Goal: Task Accomplishment & Management: Manage account settings

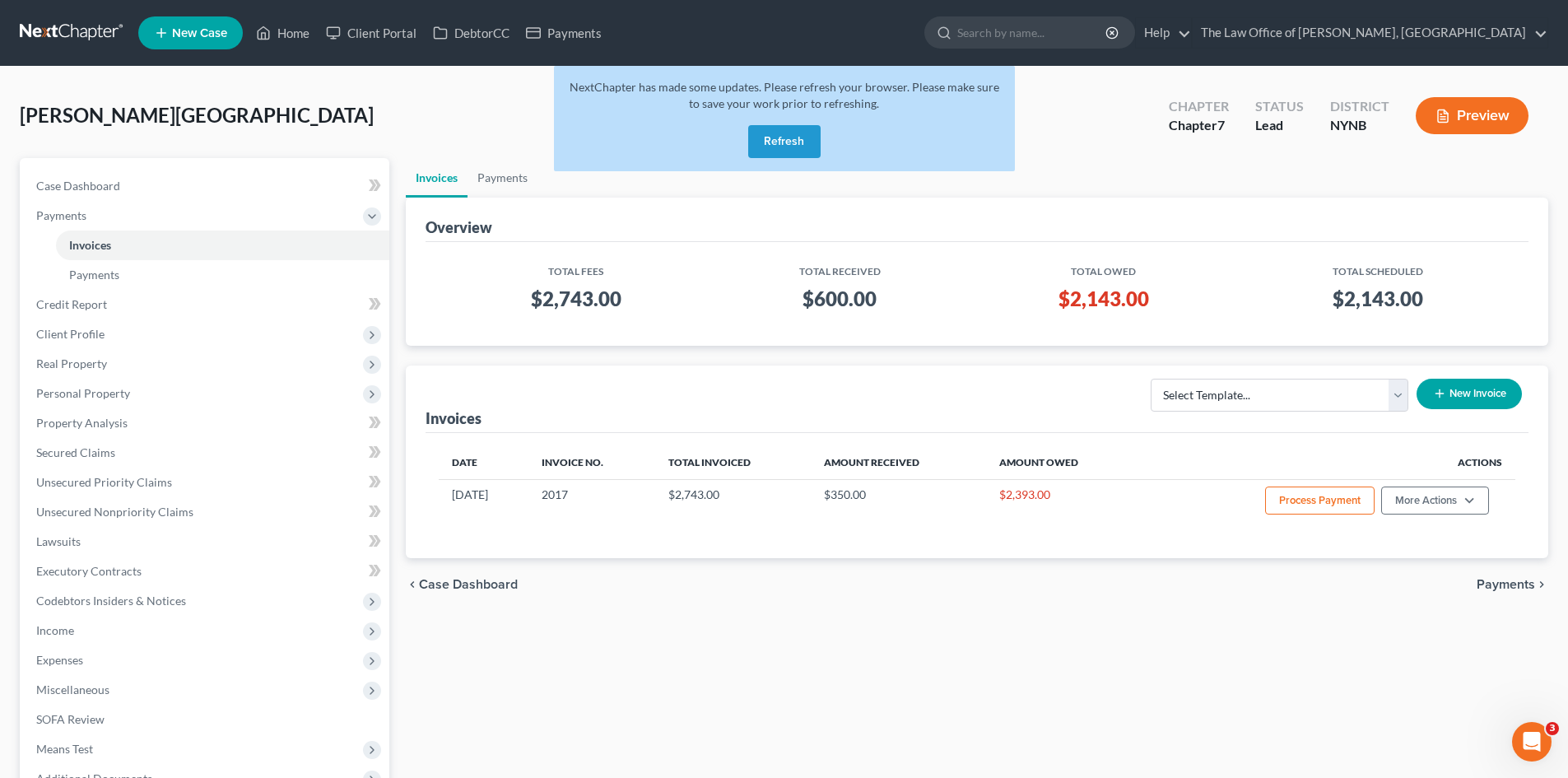
click at [785, 138] on button "Refresh" at bounding box center [784, 141] width 72 height 33
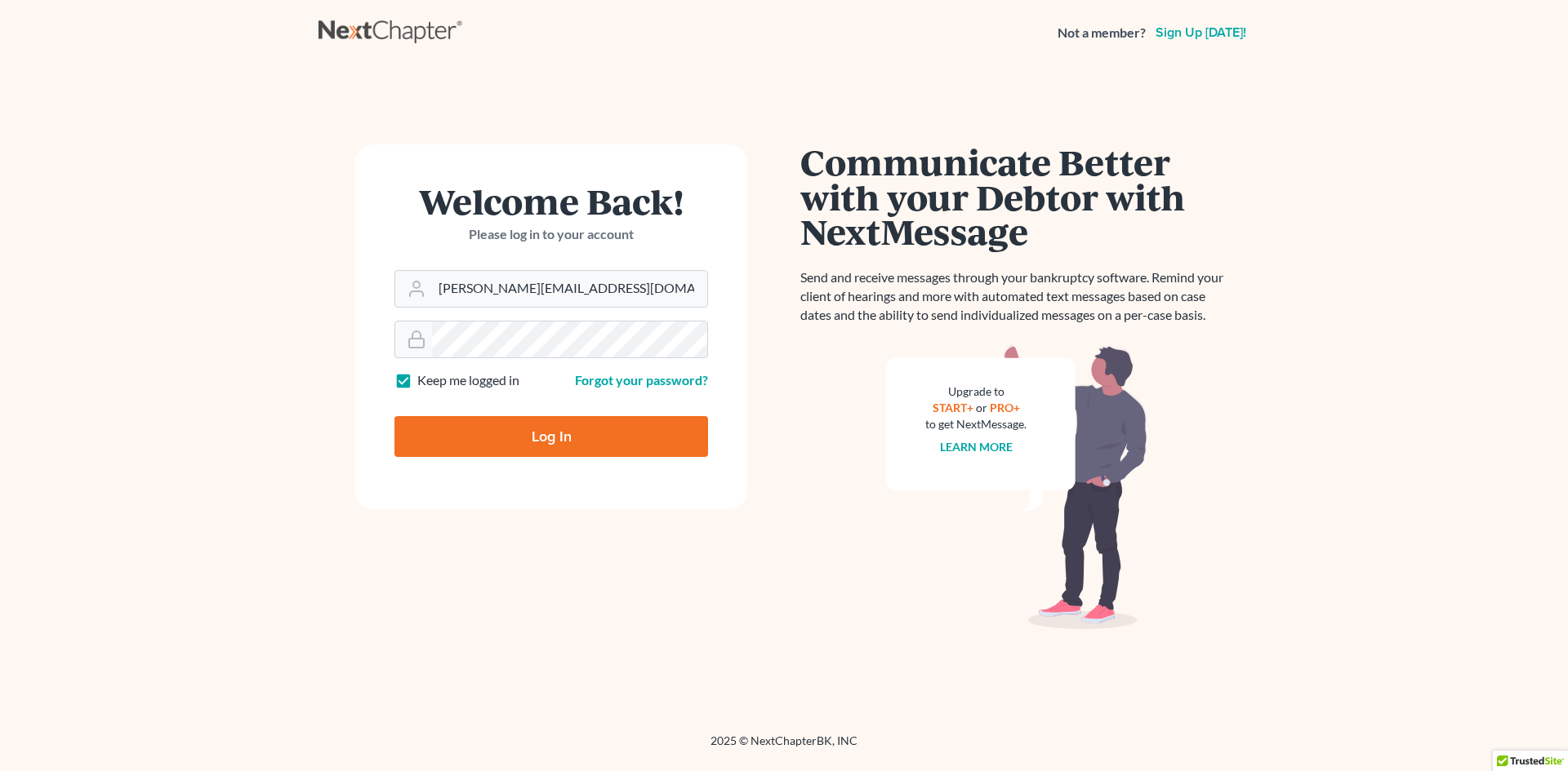
click at [561, 444] on body "Not a member? Sign up [DATE]! Welcome Back! Please log in to your account Email…" at bounding box center [784, 386] width 1568 height 771
click at [703, 395] on div at bounding box center [561, 450] width 335 height 186
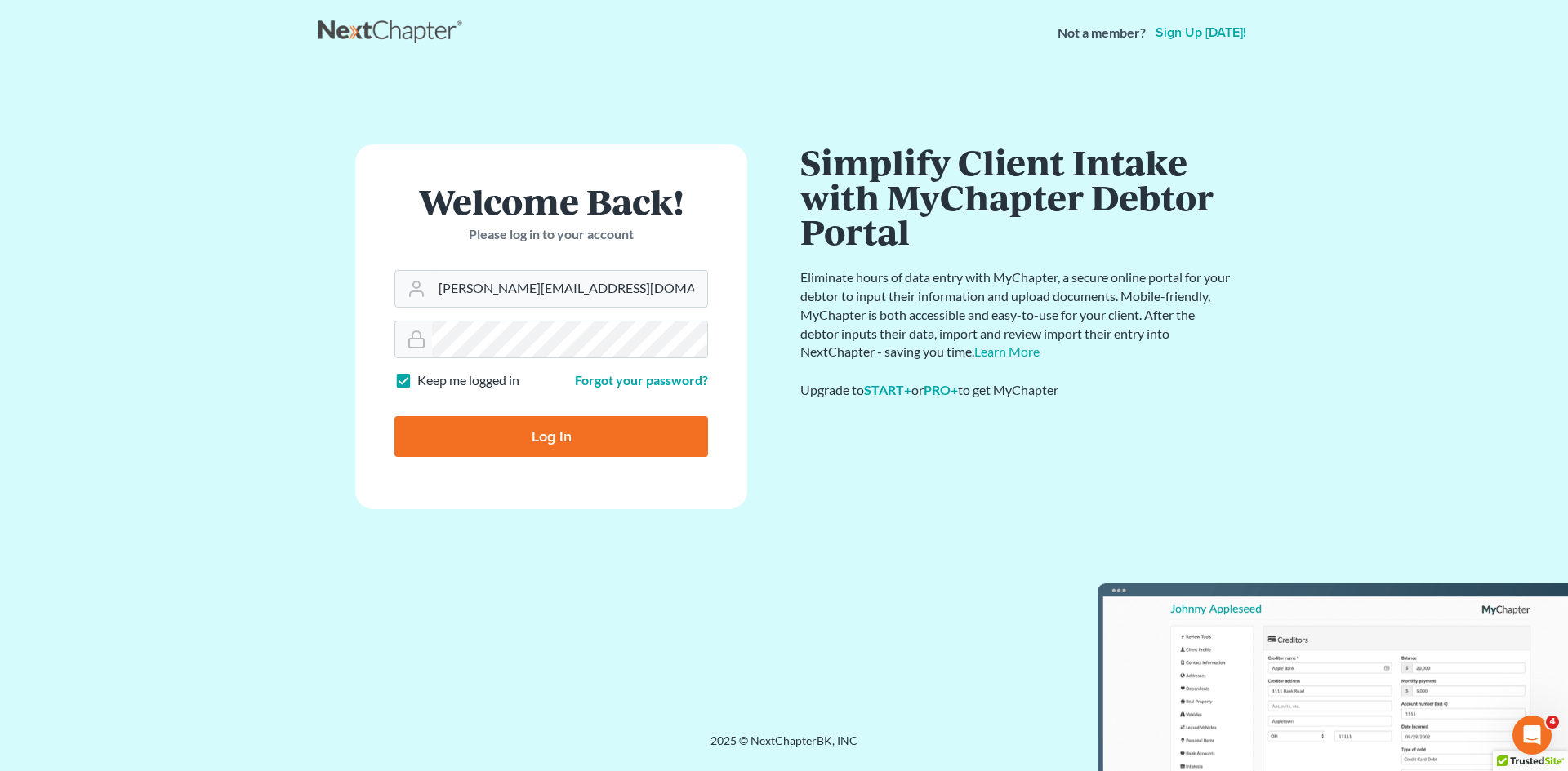
click at [489, 432] on input "Log In" at bounding box center [551, 437] width 314 height 41
type input "Thinking..."
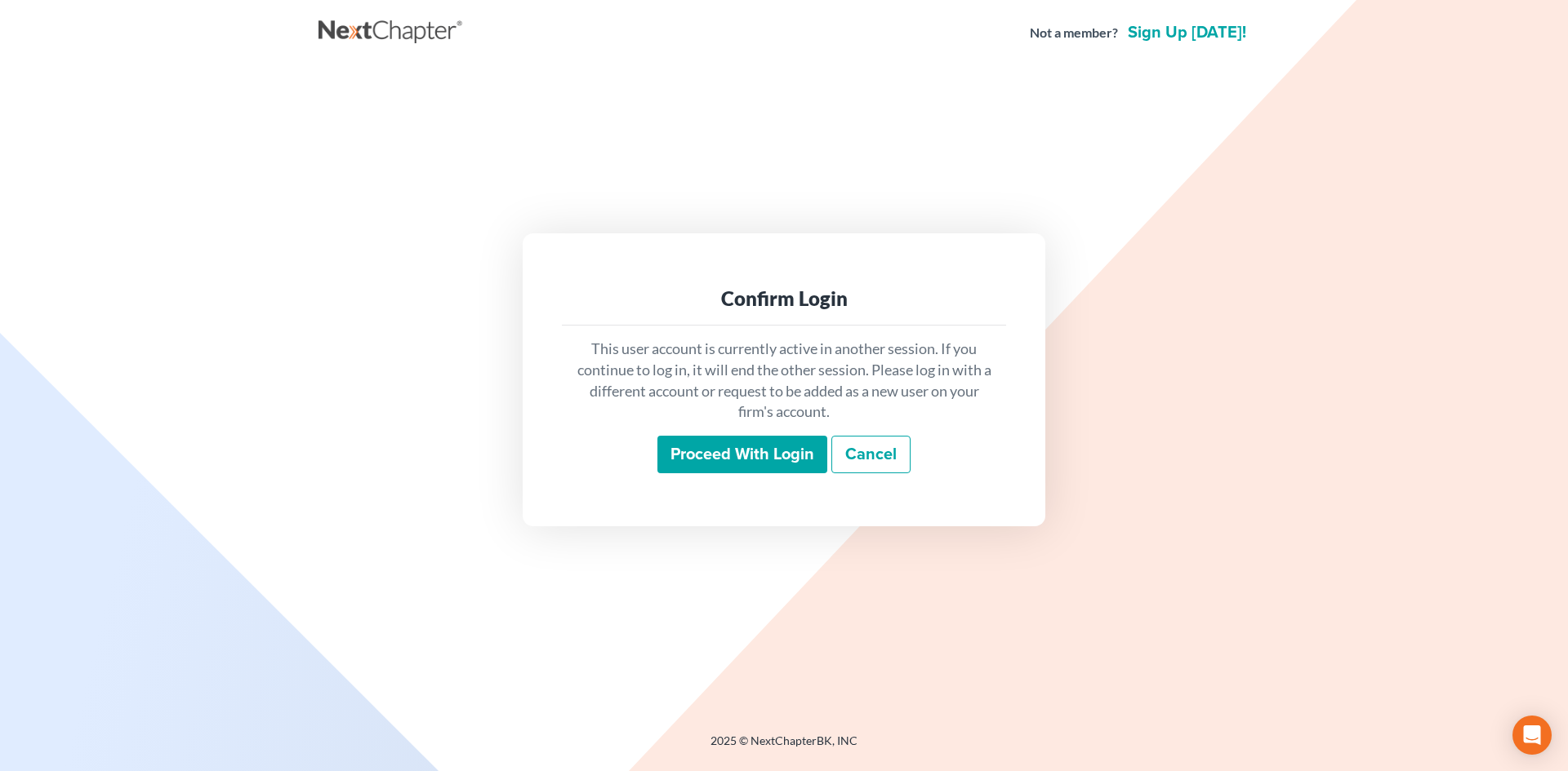
click at [741, 444] on input "Proceed with login" at bounding box center [742, 454] width 170 height 37
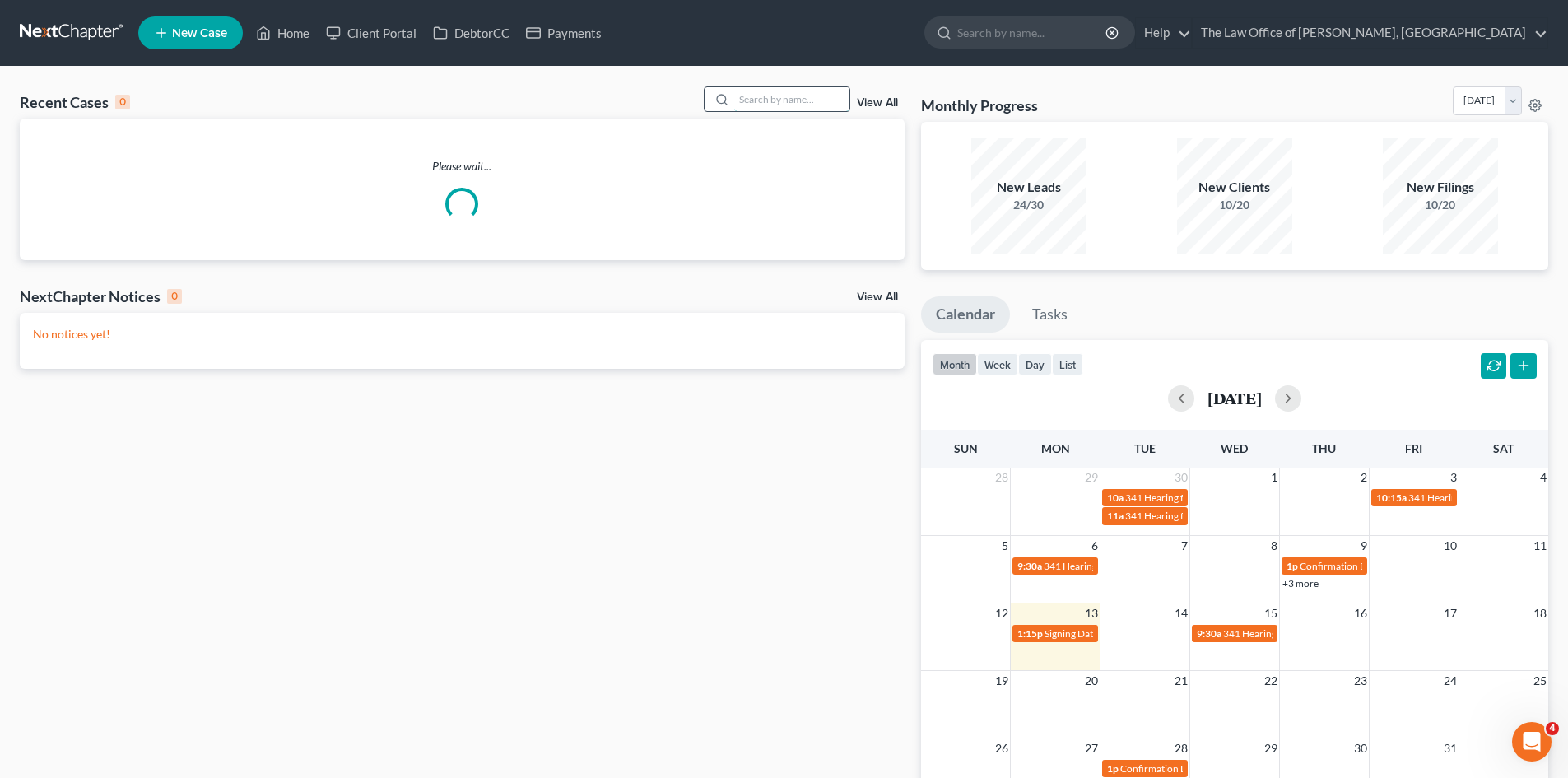
click at [782, 89] on input "search" at bounding box center [791, 99] width 115 height 24
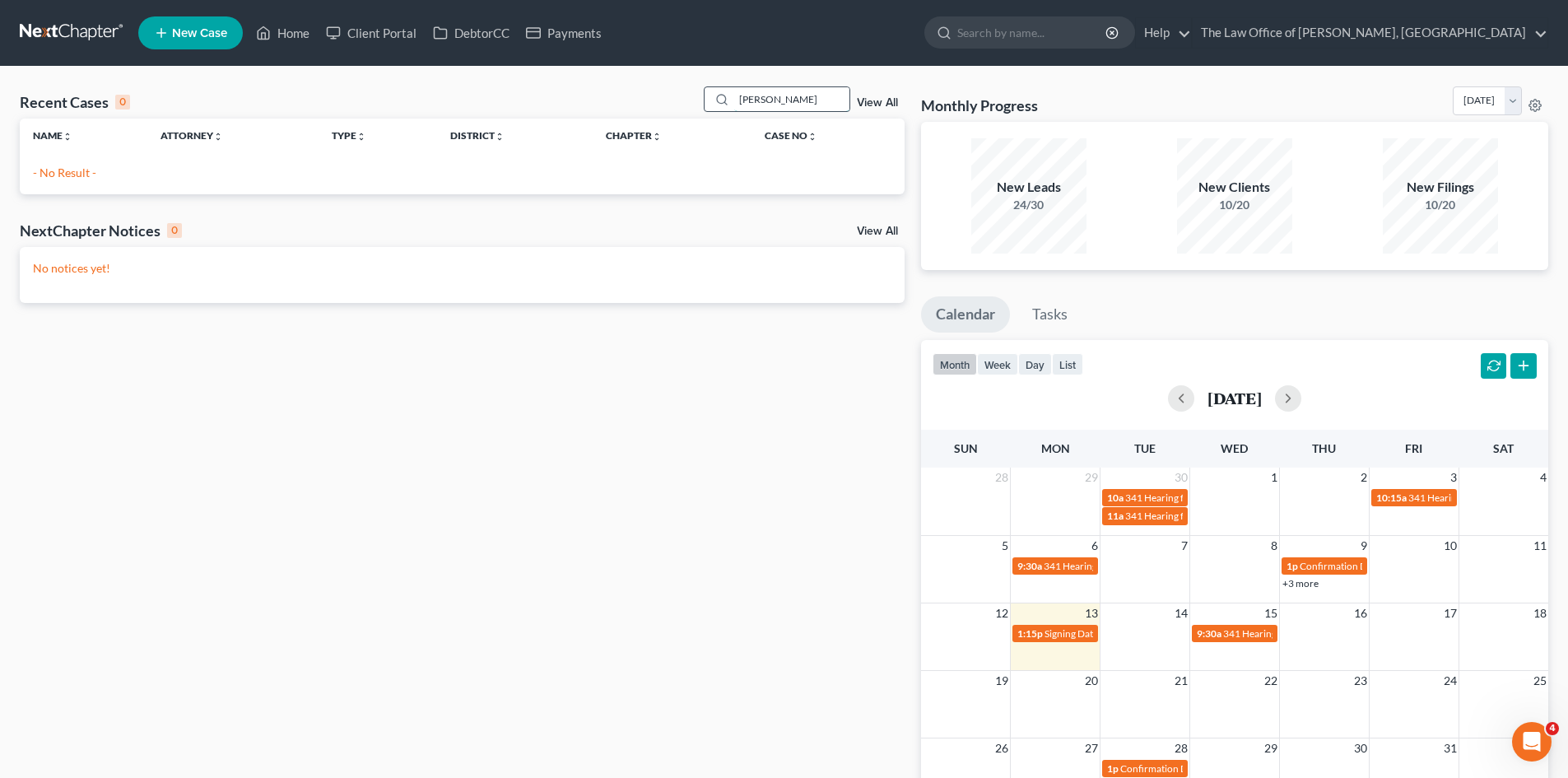
click at [748, 98] on input "obrien" at bounding box center [791, 99] width 115 height 24
type input "o'brien"
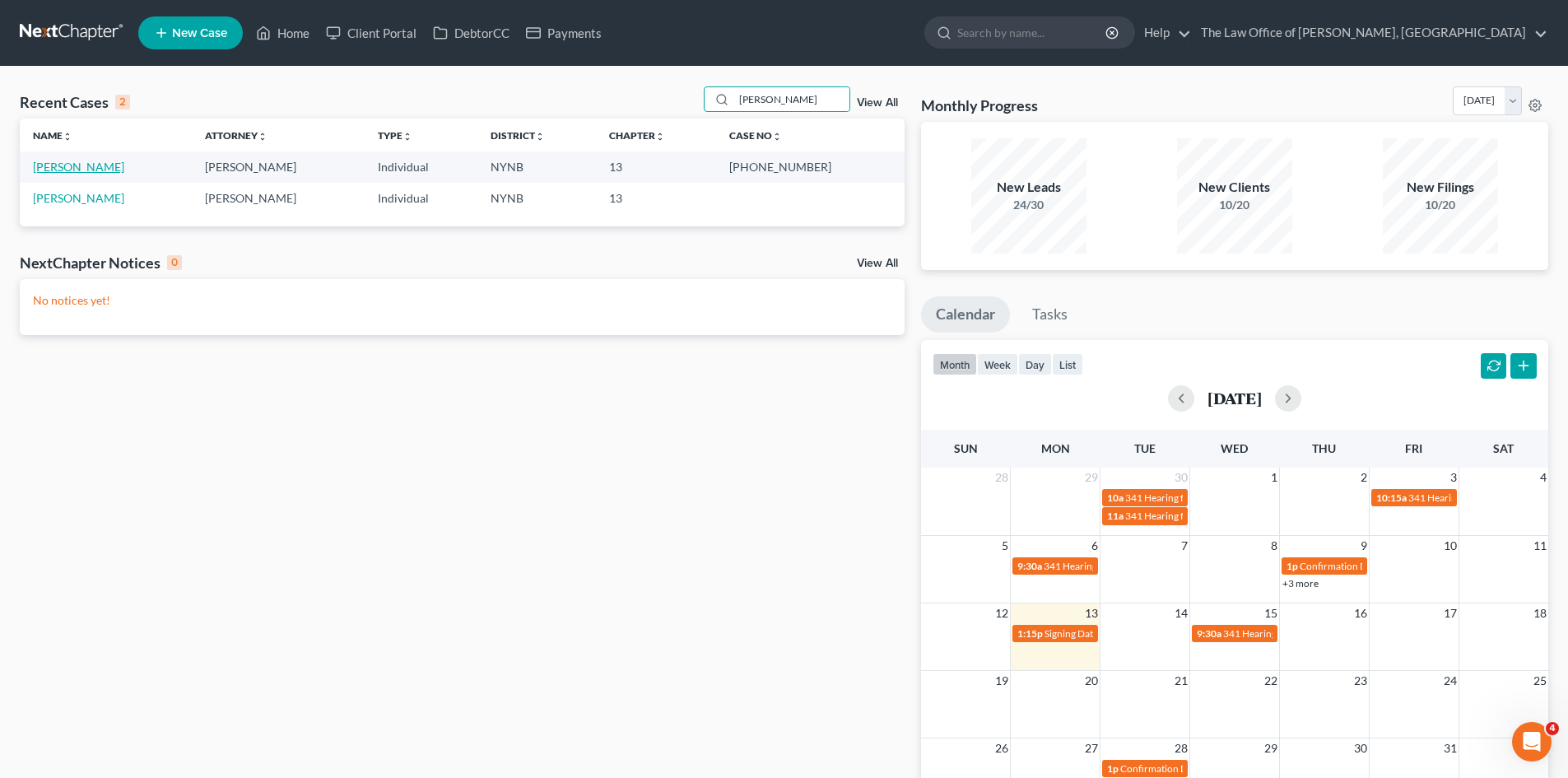
click at [97, 169] on link "O'Brien, Kathleen" at bounding box center [78, 166] width 91 height 14
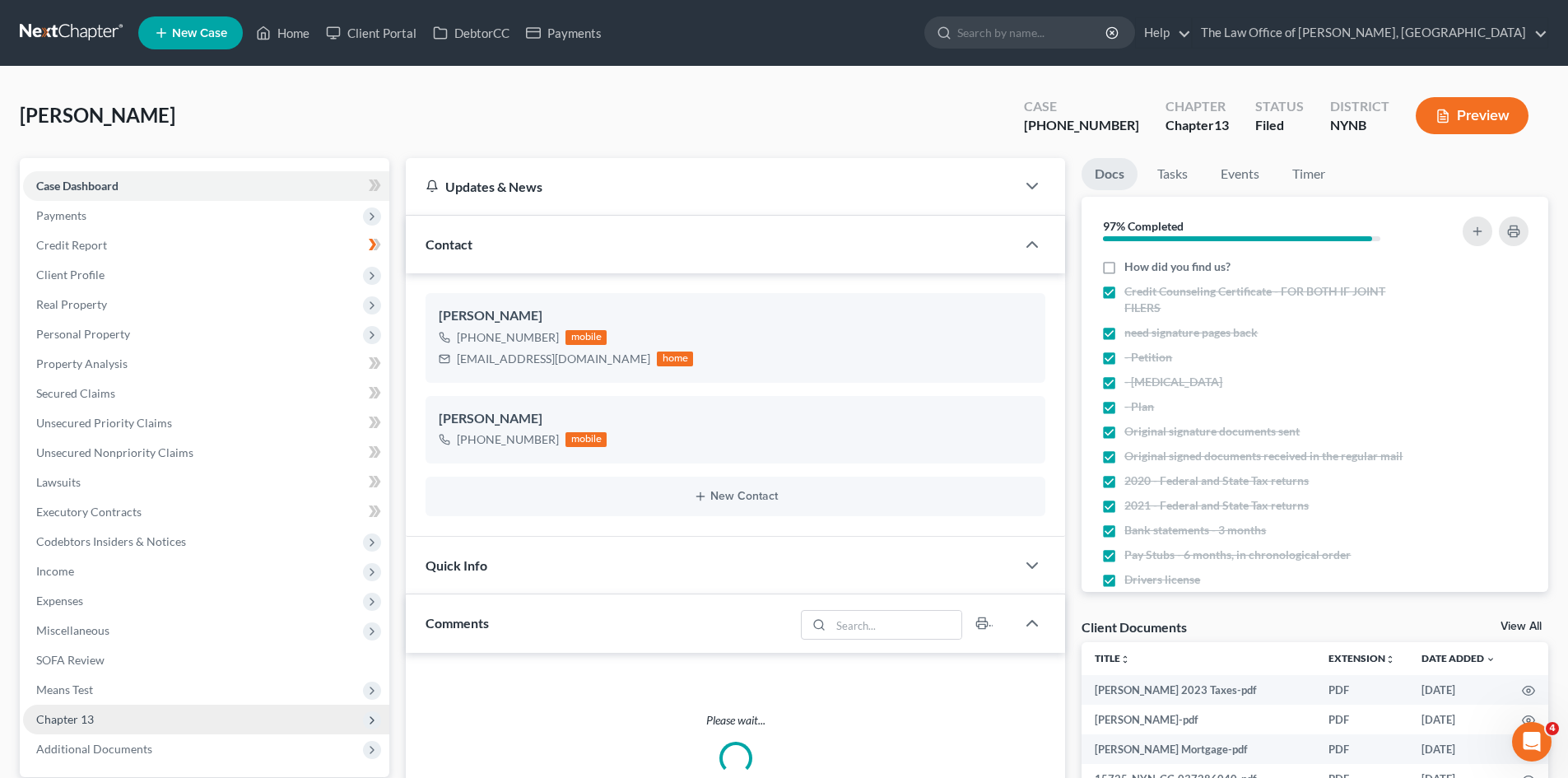
scroll to position [576, 0]
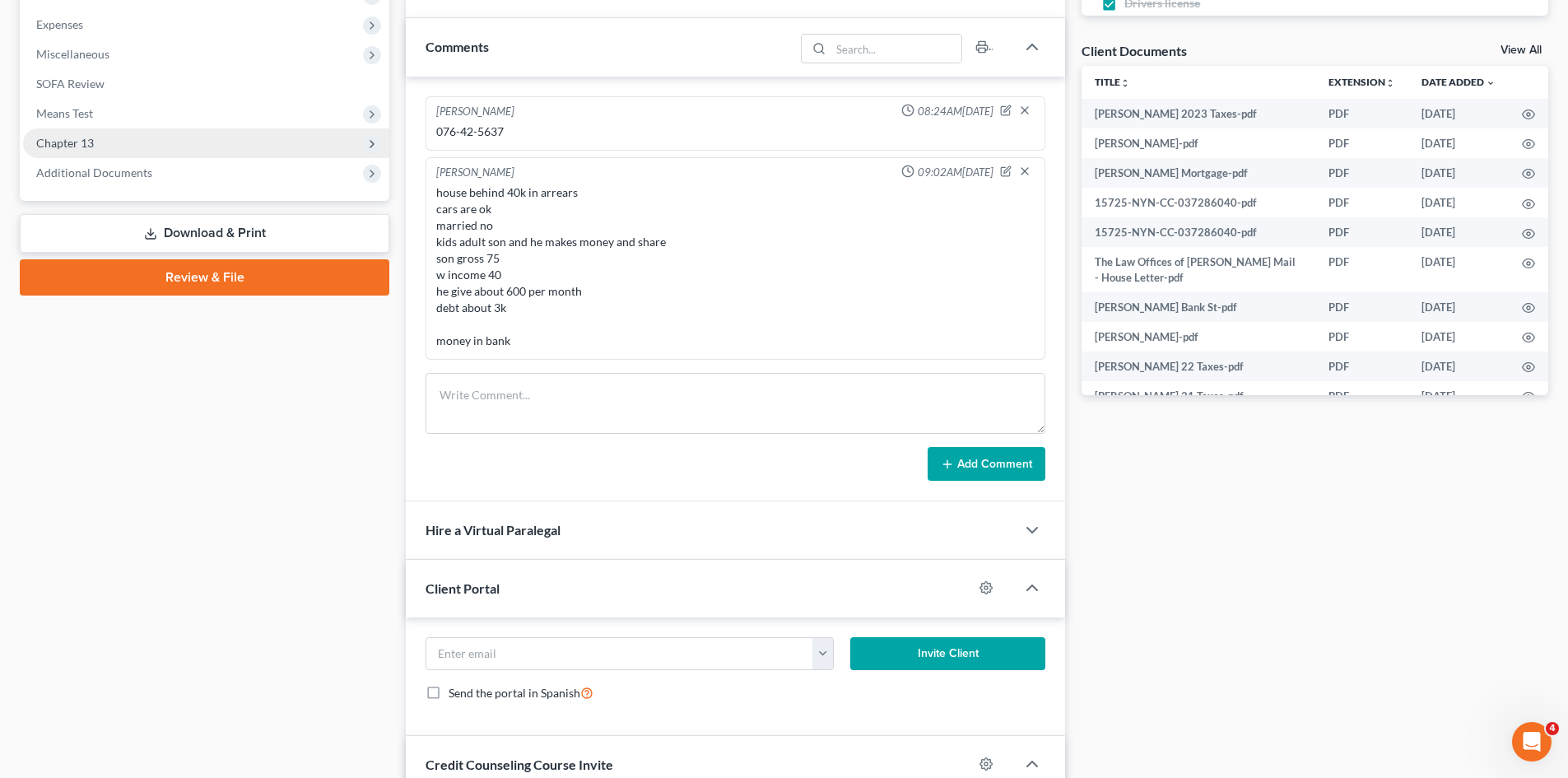
click at [81, 143] on span "Chapter 13" at bounding box center [65, 143] width 57 height 14
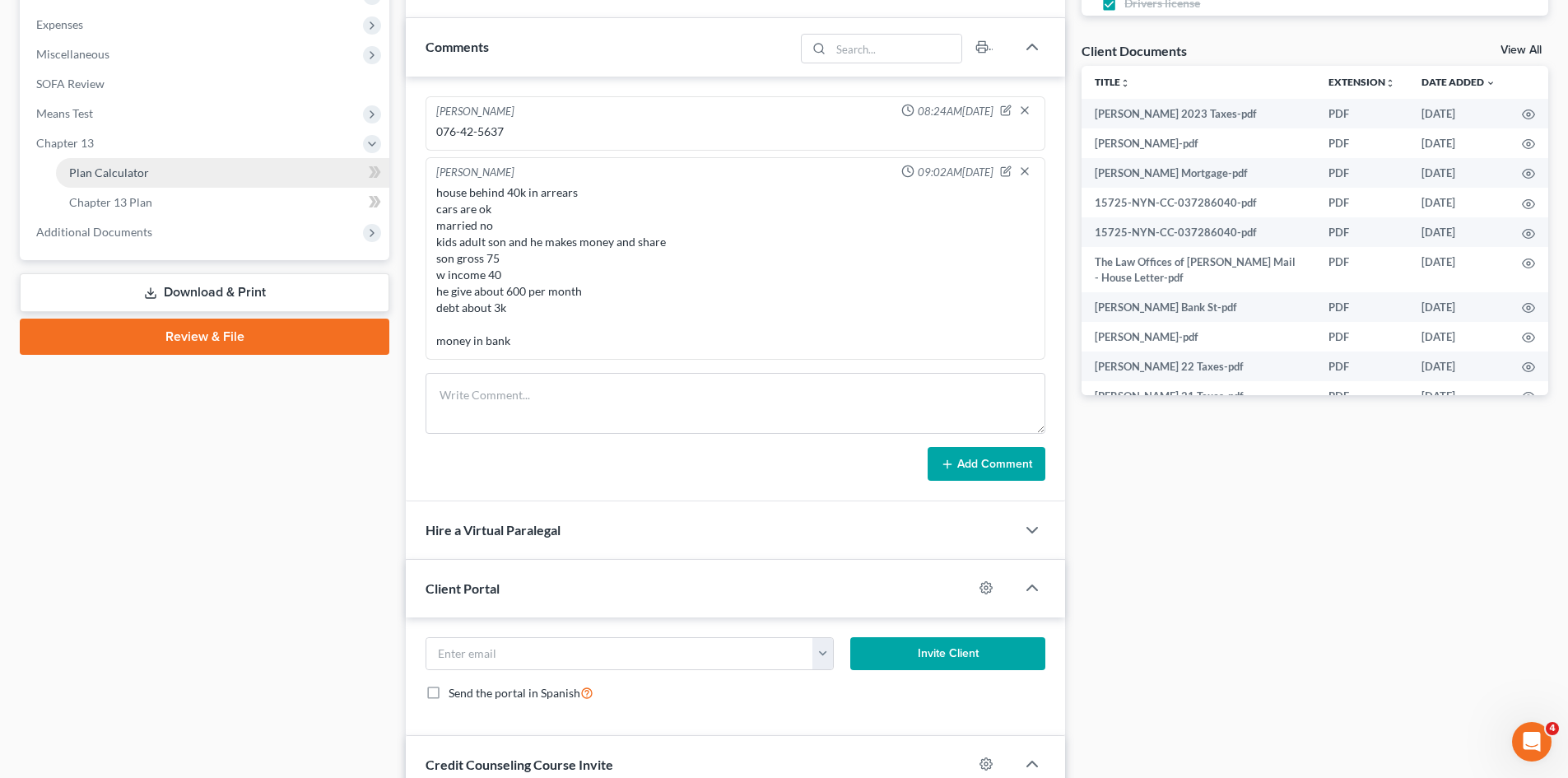
scroll to position [127, 0]
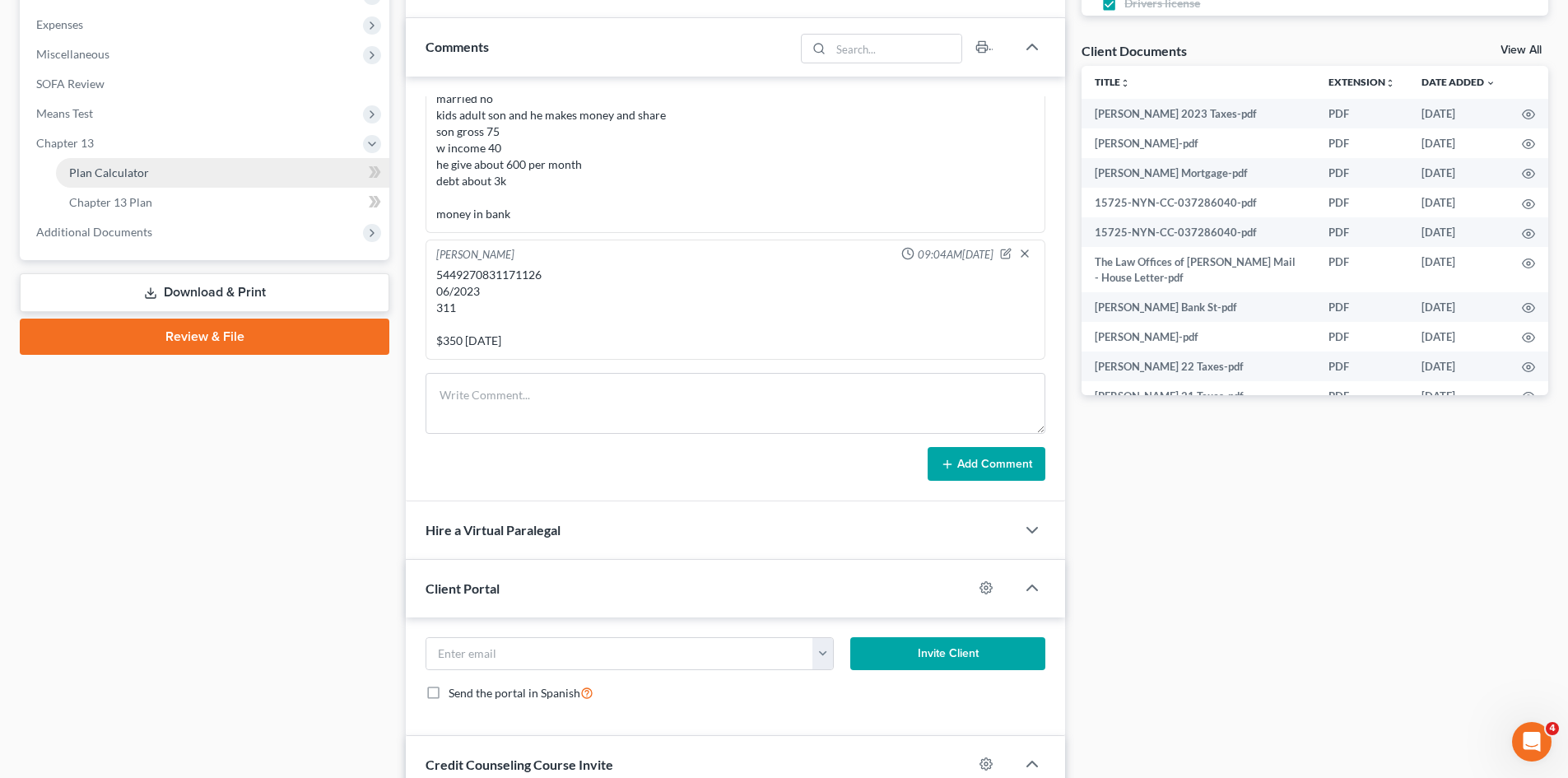
click at [94, 162] on link "Plan Calculator" at bounding box center [223, 173] width 333 height 30
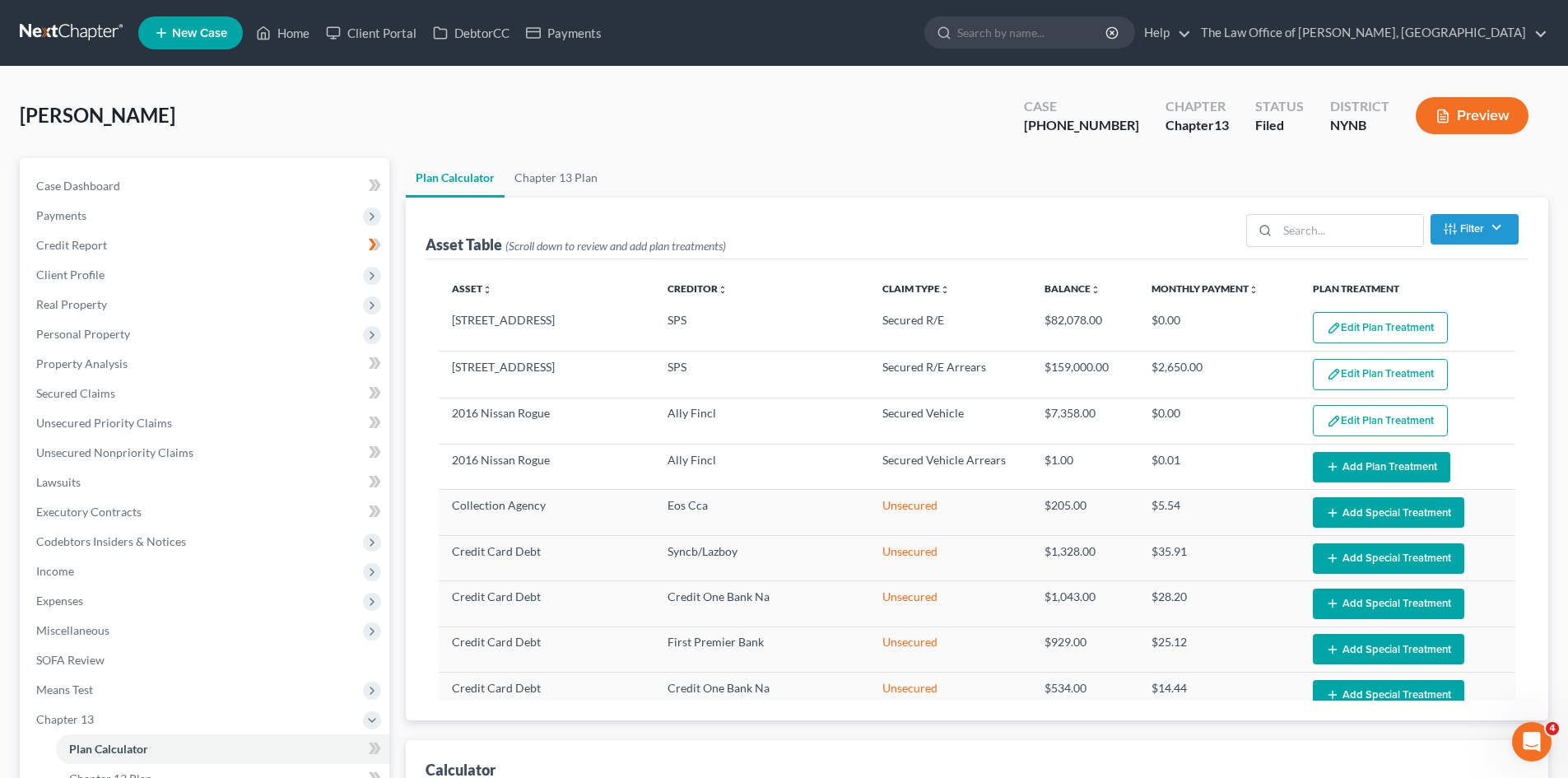
select select "59"
click at [292, 32] on link "Home" at bounding box center [282, 33] width 70 height 30
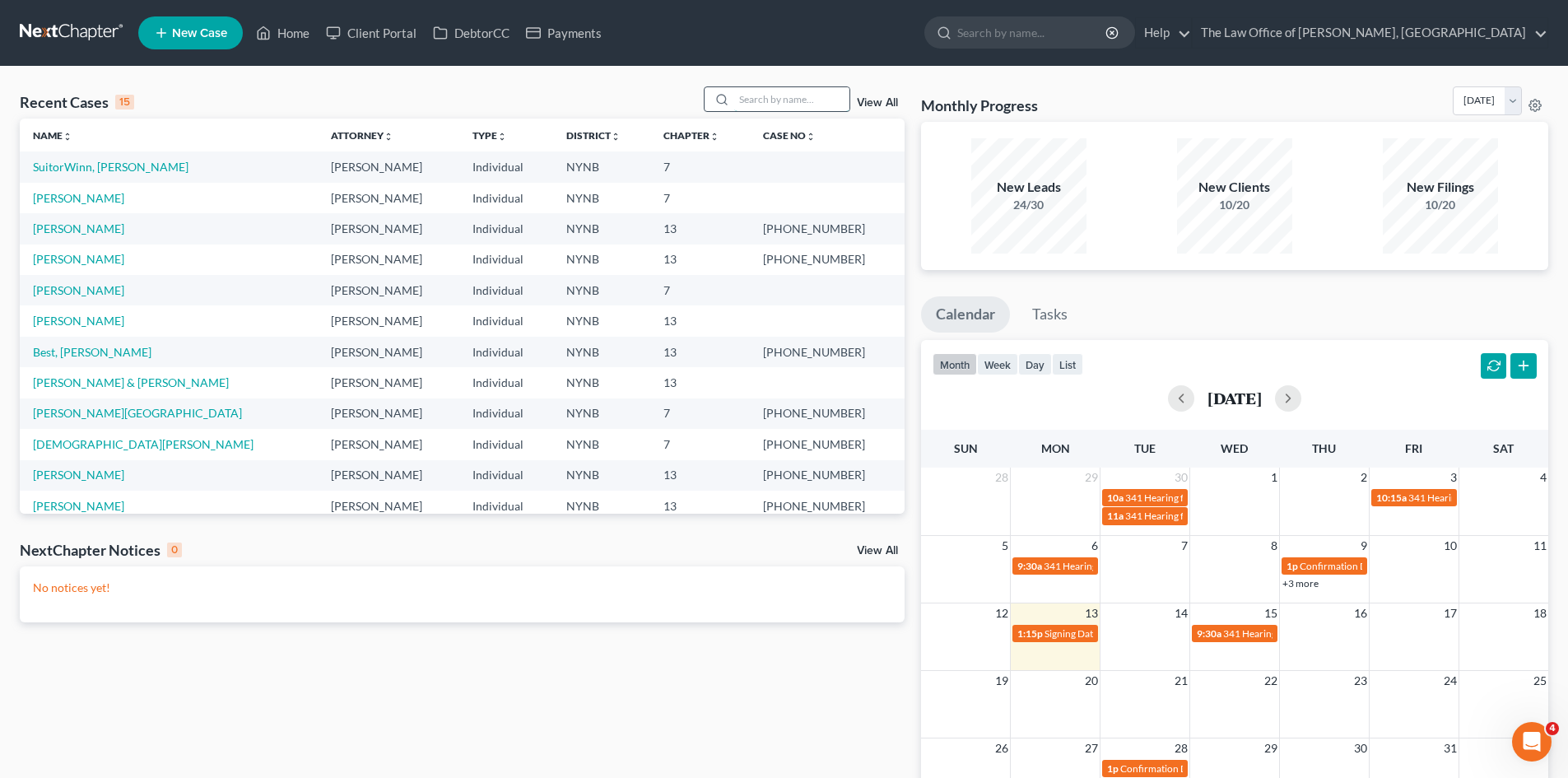
click at [774, 105] on input "search" at bounding box center [791, 99] width 115 height 24
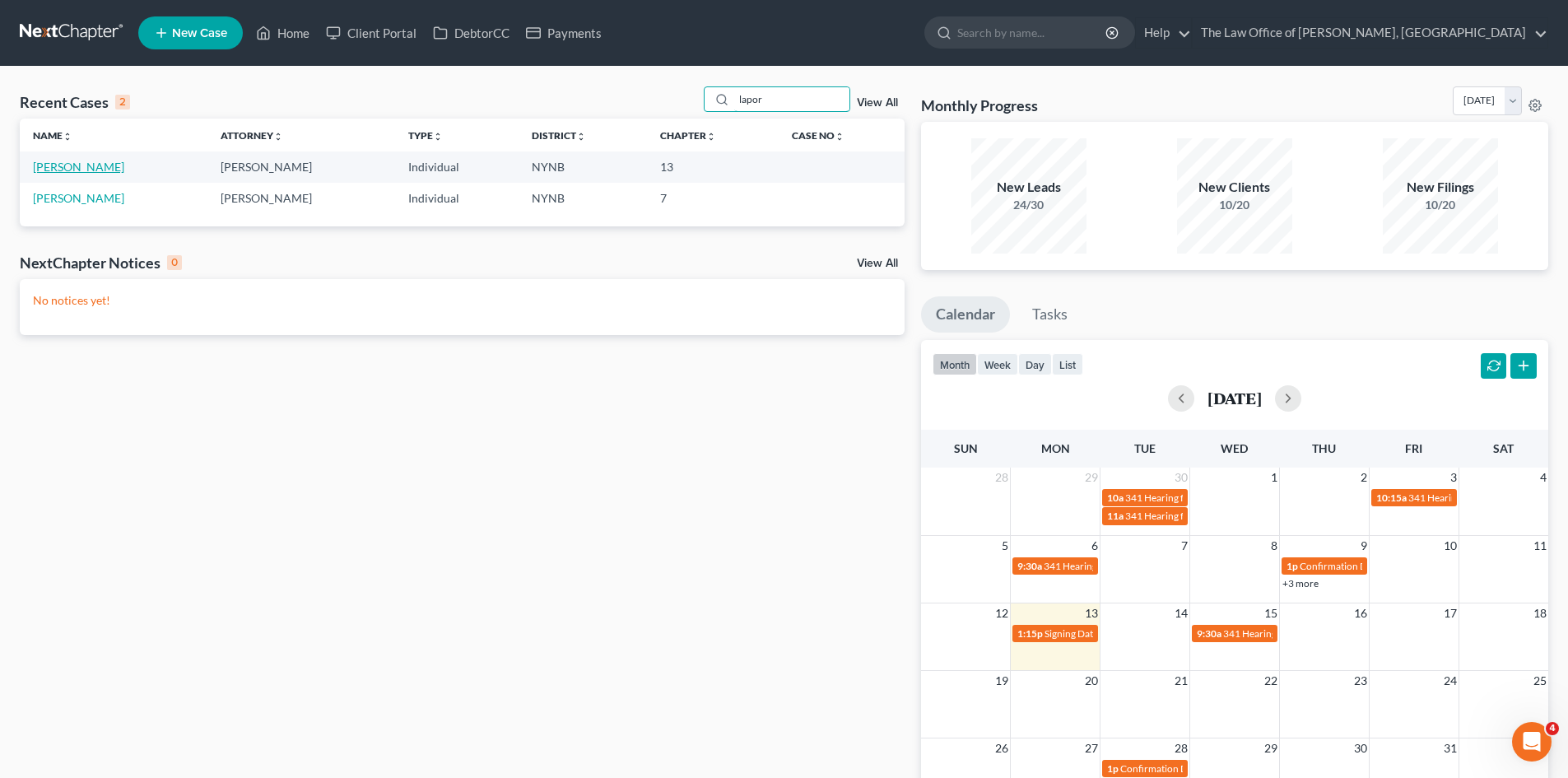
type input "lapor"
click at [83, 171] on link "Laport, Rachel" at bounding box center [78, 166] width 91 height 14
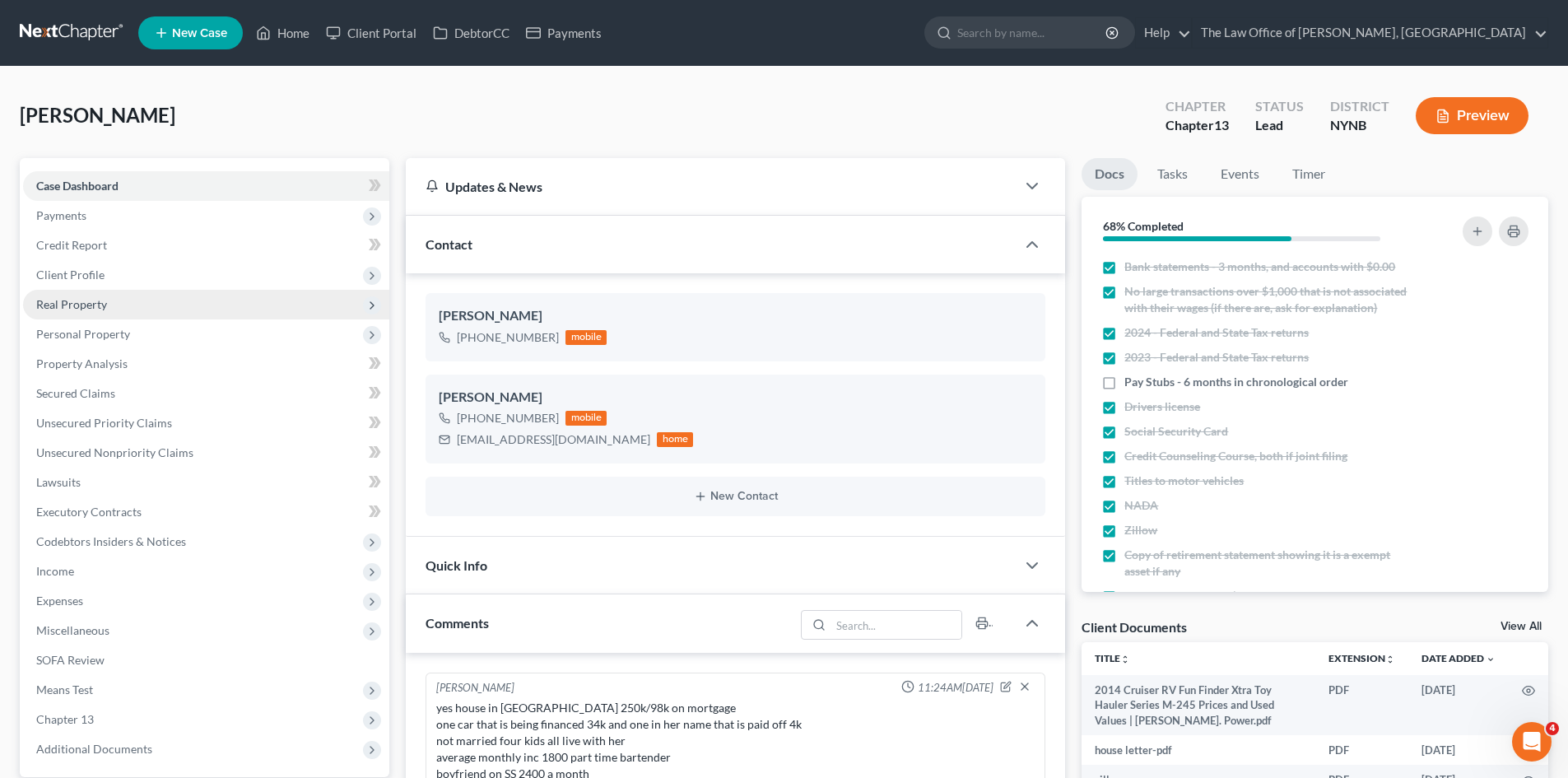
click at [86, 311] on span "Real Property" at bounding box center [72, 304] width 71 height 14
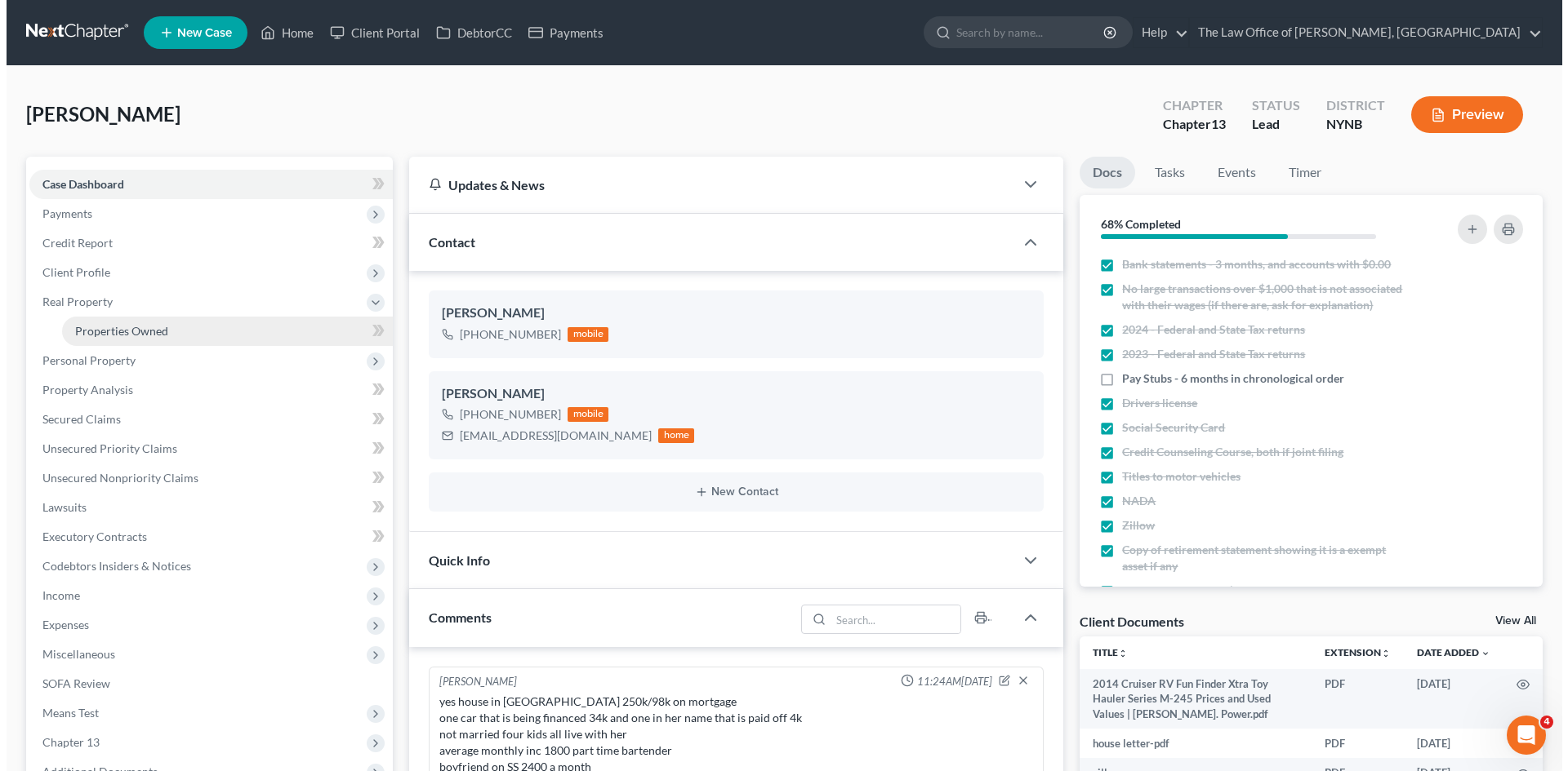
scroll to position [774, 0]
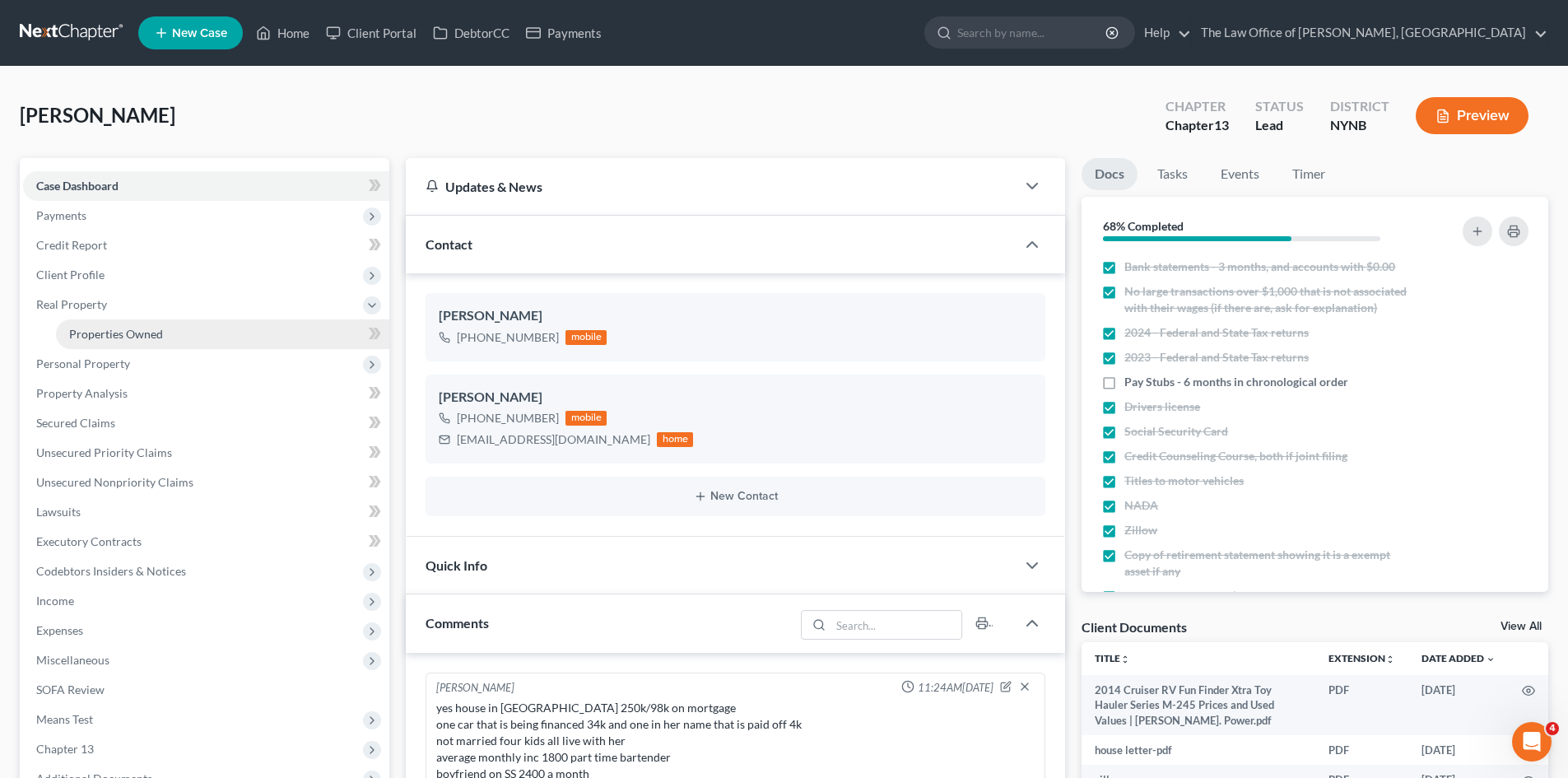
click at [85, 326] on link "Properties Owned" at bounding box center [223, 335] width 333 height 30
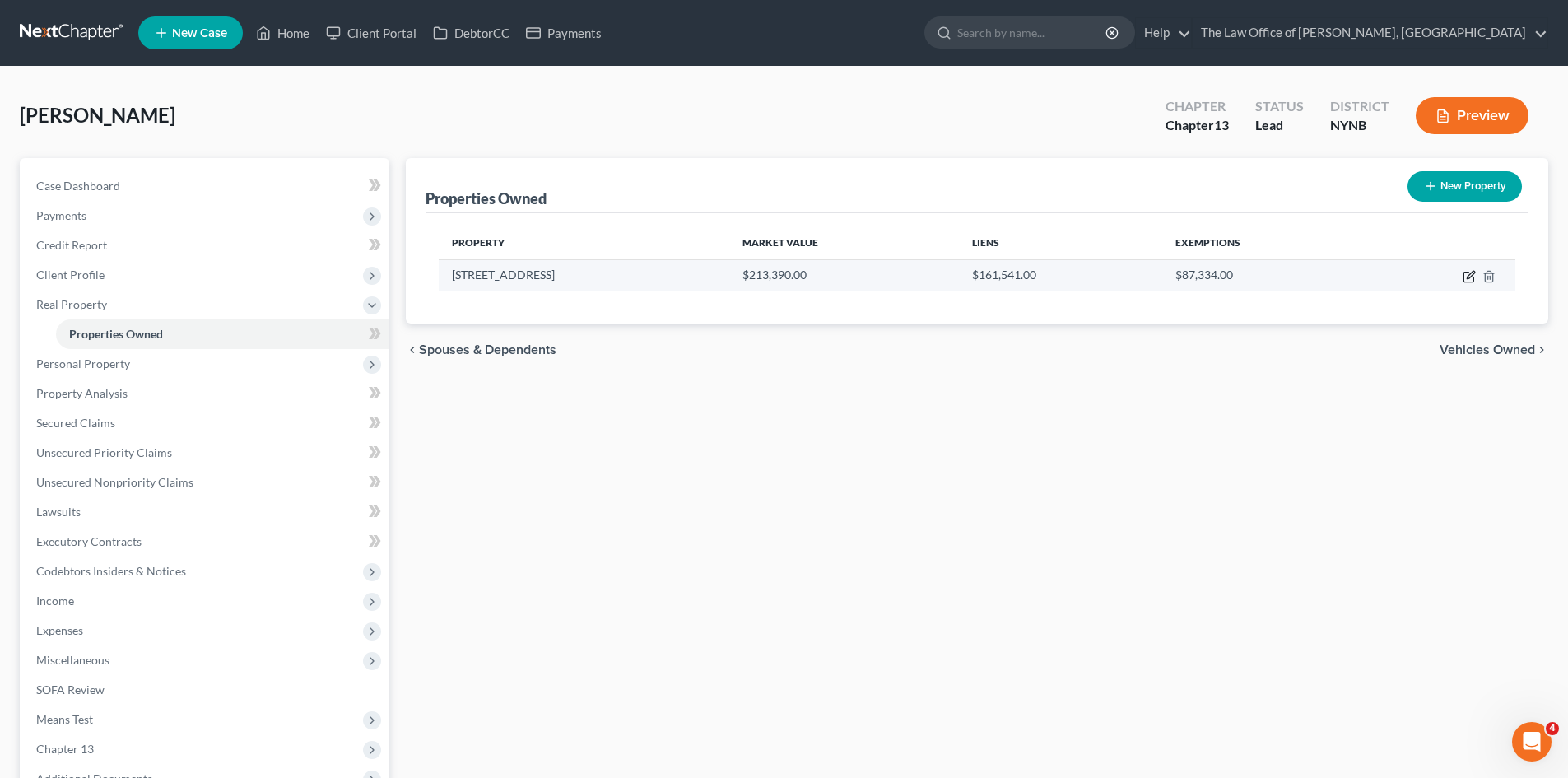
click at [1466, 277] on icon "button" at bounding box center [1469, 276] width 13 height 13
select select "35"
select select "0"
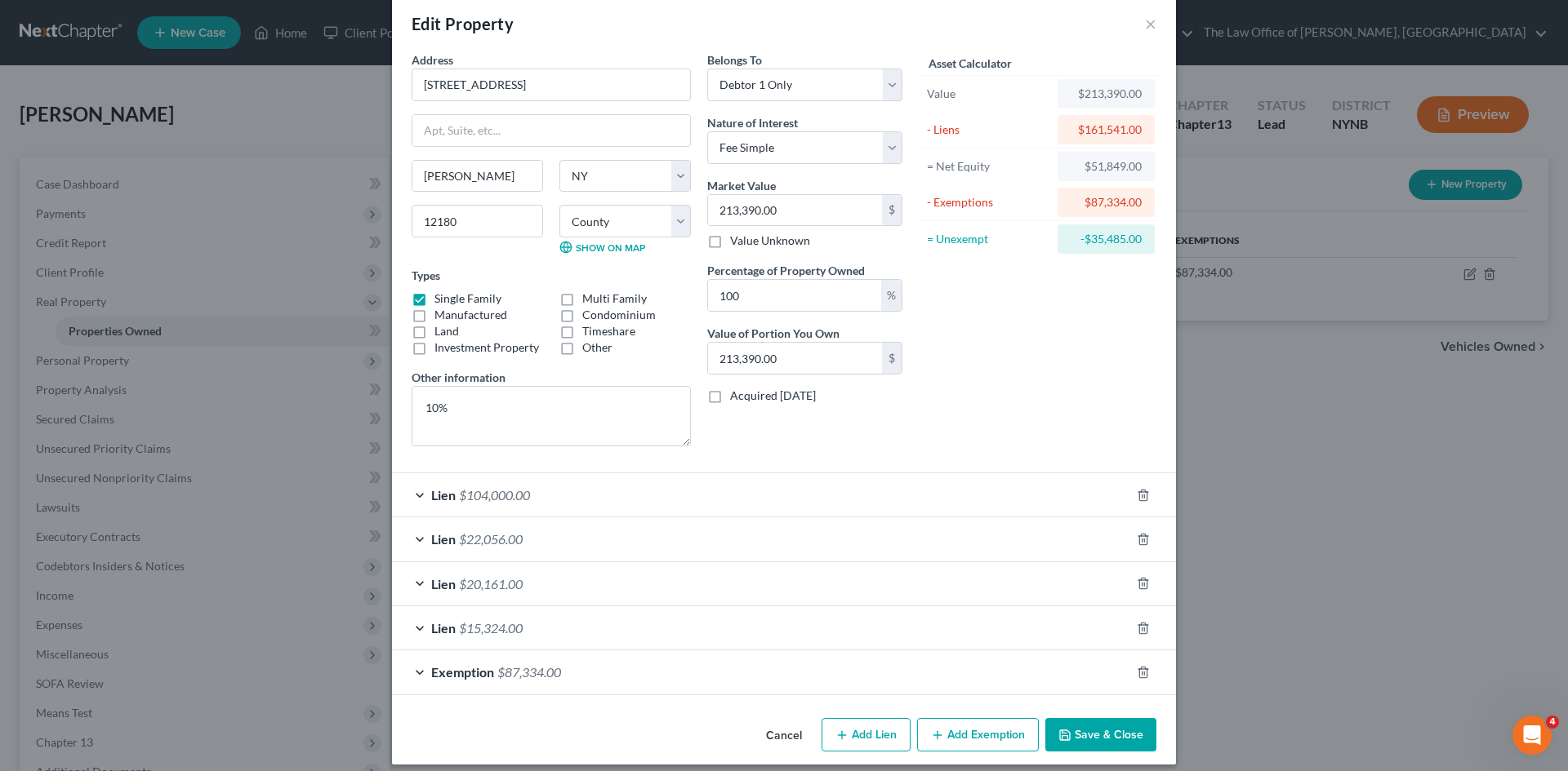
scroll to position [36, 0]
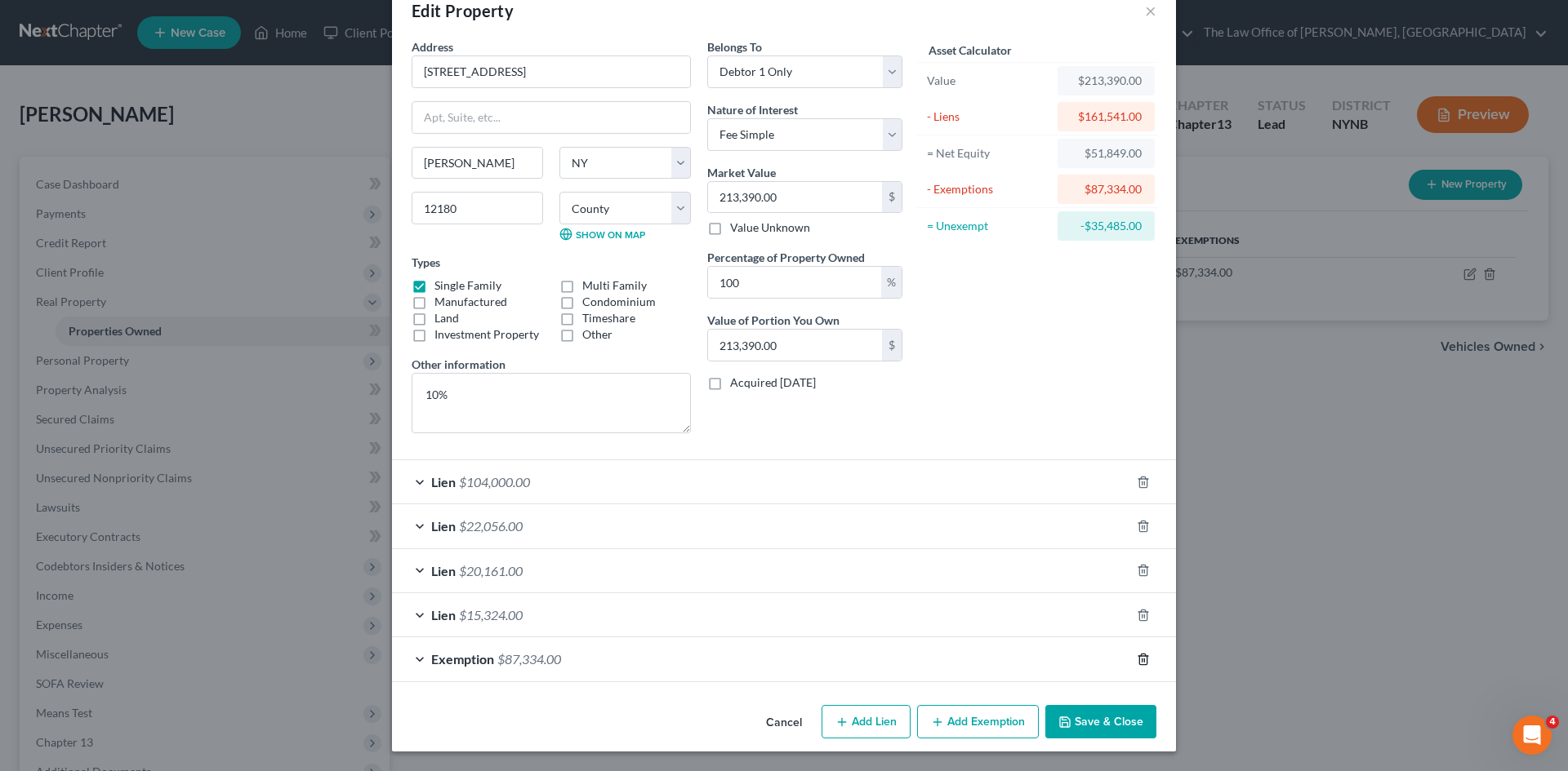
click at [1136, 663] on icon "button" at bounding box center [1142, 659] width 13 height 13
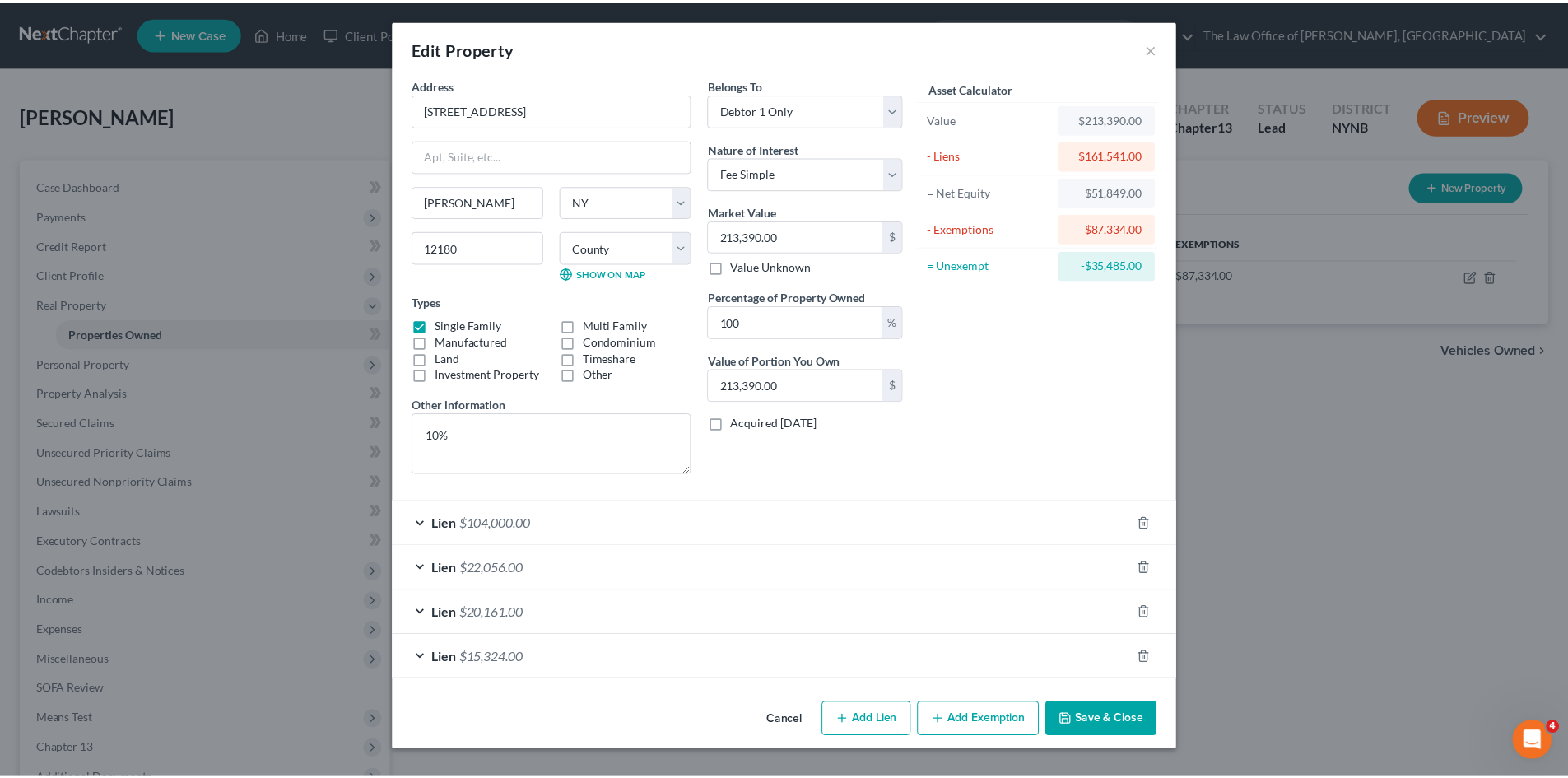
scroll to position [0, 0]
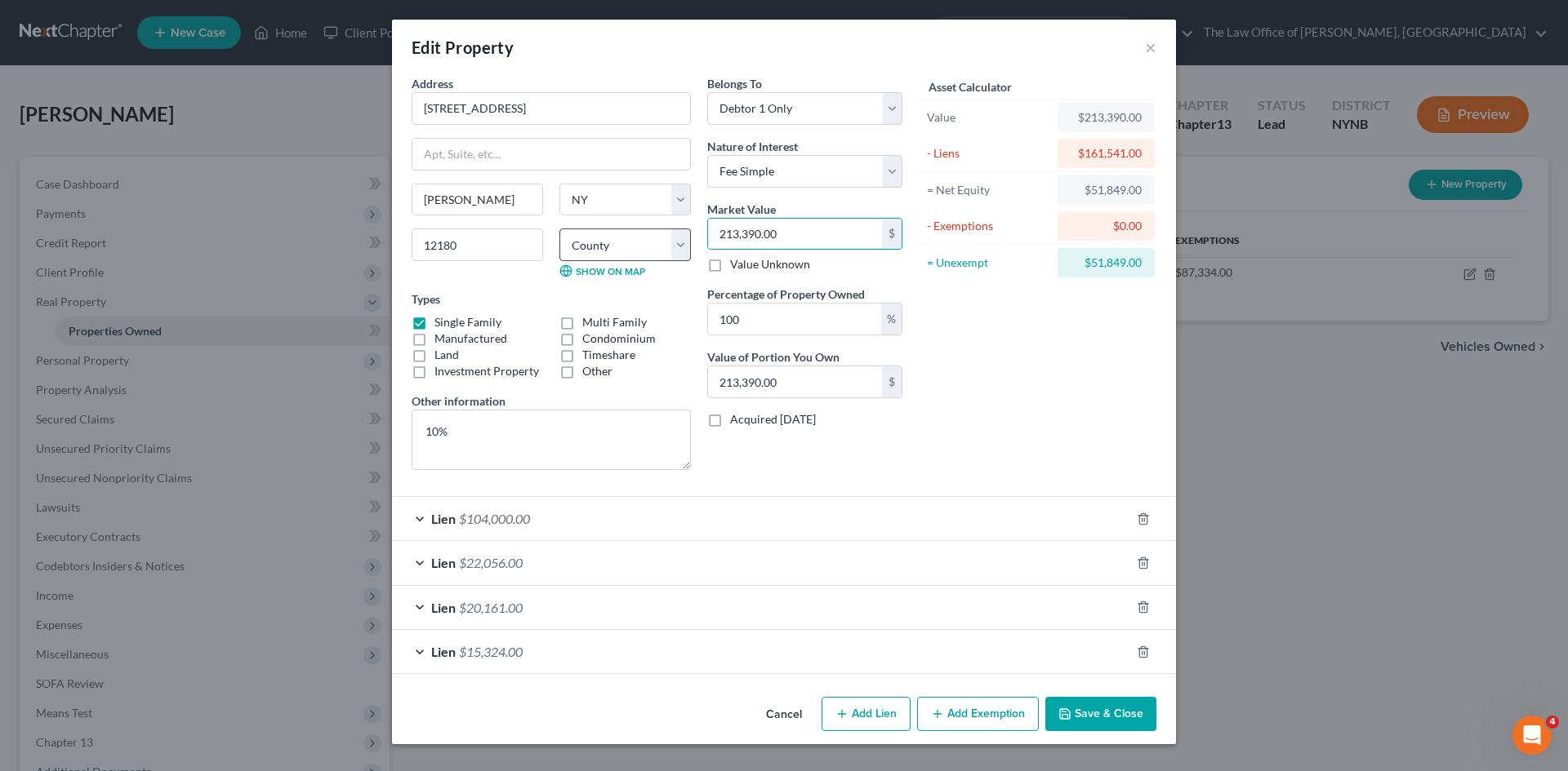
type input "1"
type input "1.00"
type input "18"
type input "18.00"
type input "185"
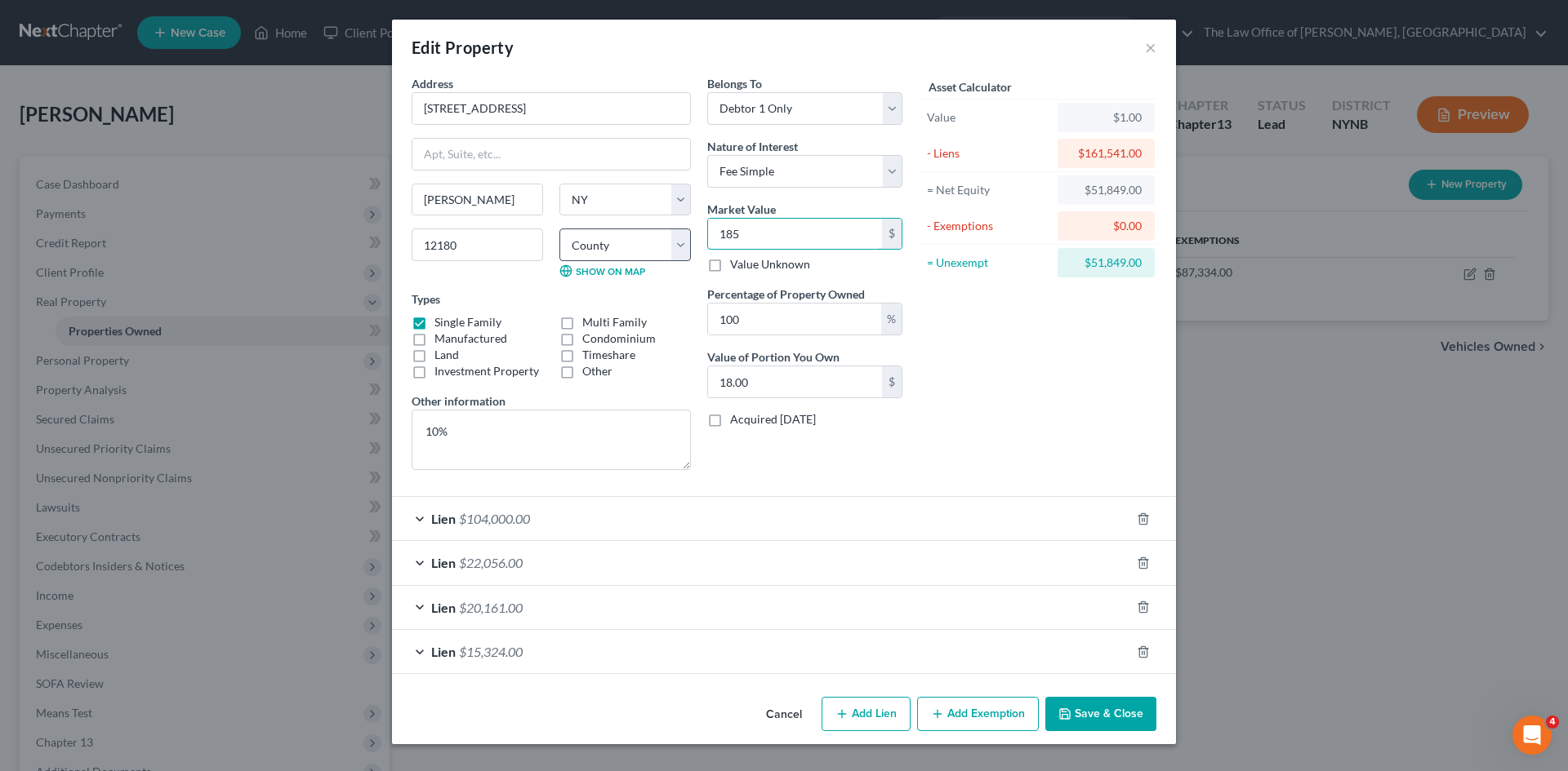
type input "185.00"
type input "1850"
type input "1,850.00"
type input "1,8500"
type input "18,500.00"
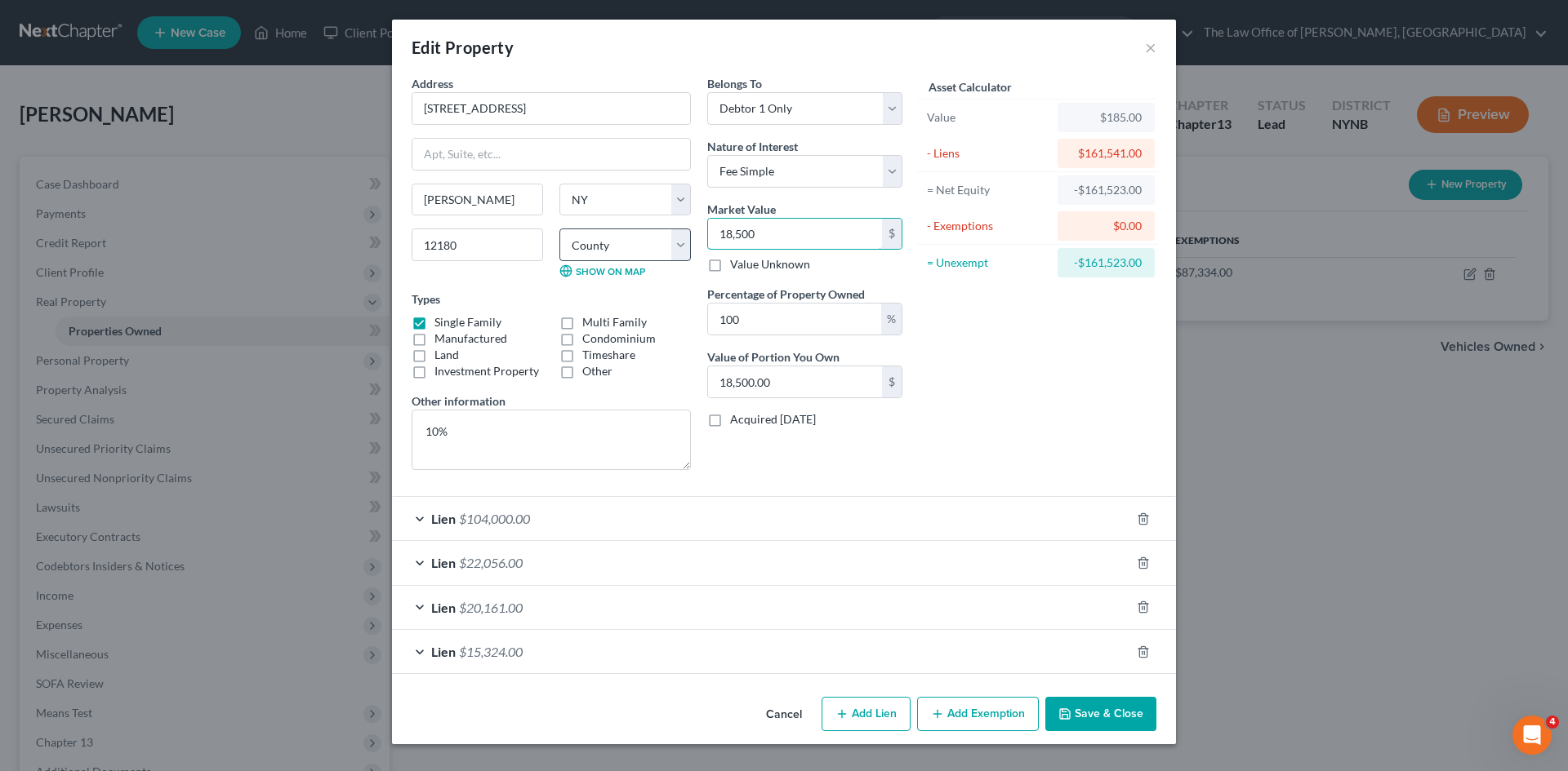
type input "18,5000"
type input "185,000.00"
type input "185,000"
click at [1110, 721] on button "Save & Close" at bounding box center [1100, 714] width 111 height 34
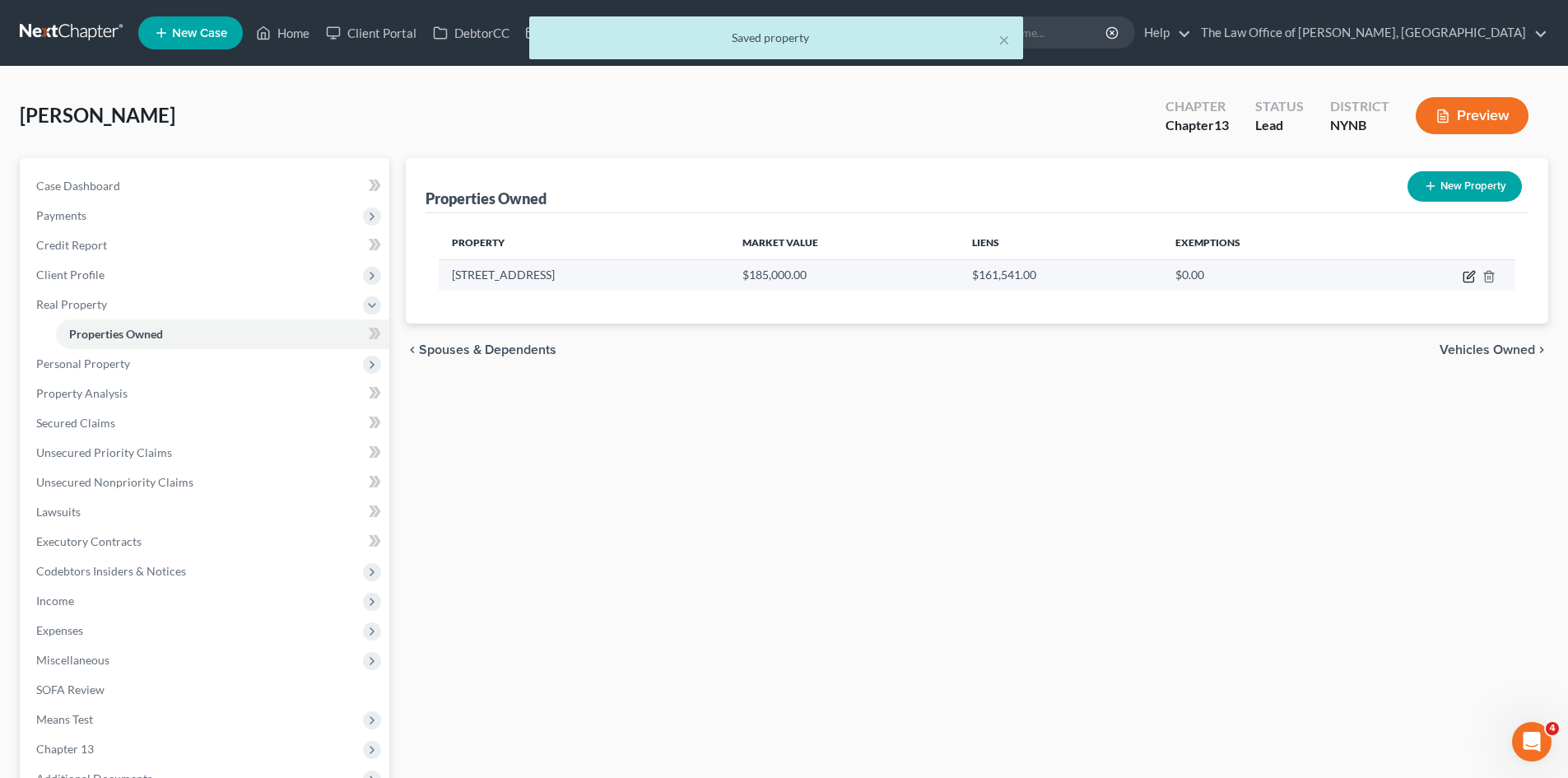
click at [1467, 277] on icon "button" at bounding box center [1469, 276] width 13 height 13
select select "35"
select select "0"
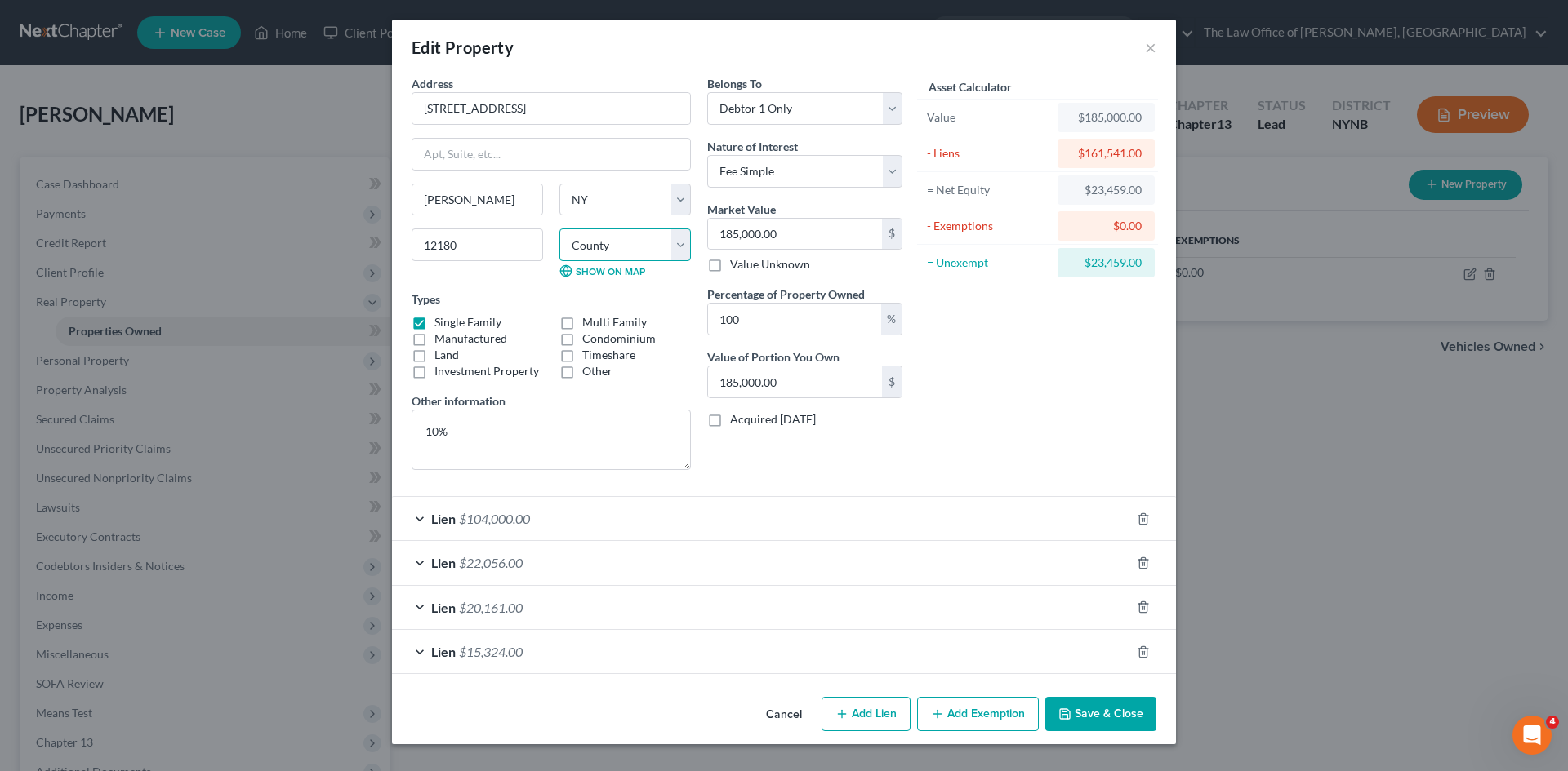
click at [601, 250] on select "County Albany County Allegany County Bronx County Broome County Cattaraugus Cou…" at bounding box center [625, 244] width 131 height 32
select select "41"
click at [559, 229] on select "County Albany County Allegany County Bronx County Broome County Cattaraugus Cou…" at bounding box center [625, 244] width 131 height 32
click at [1103, 716] on button "Save & Close" at bounding box center [1100, 714] width 111 height 34
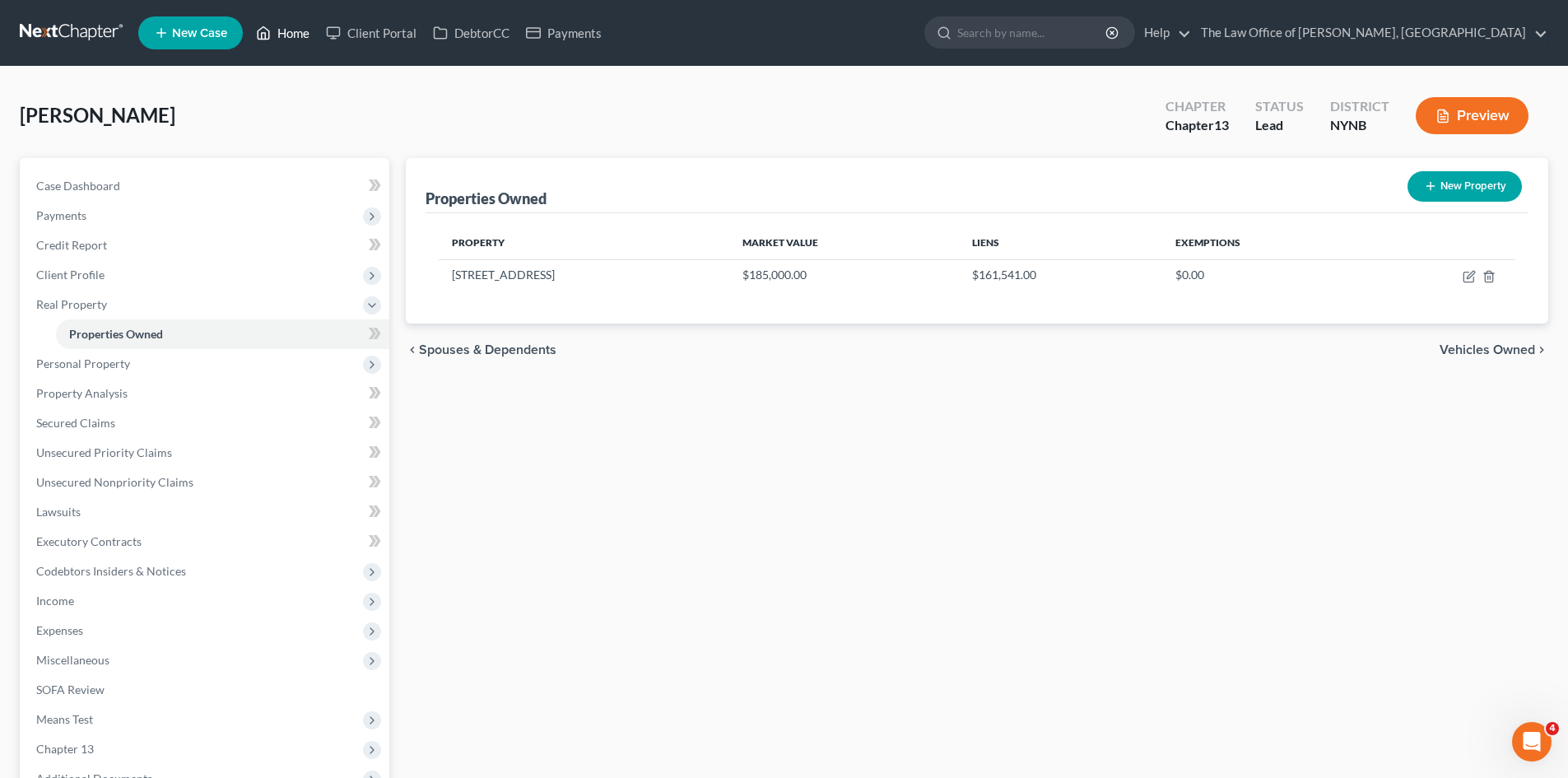
click at [284, 27] on link "Home" at bounding box center [282, 33] width 70 height 30
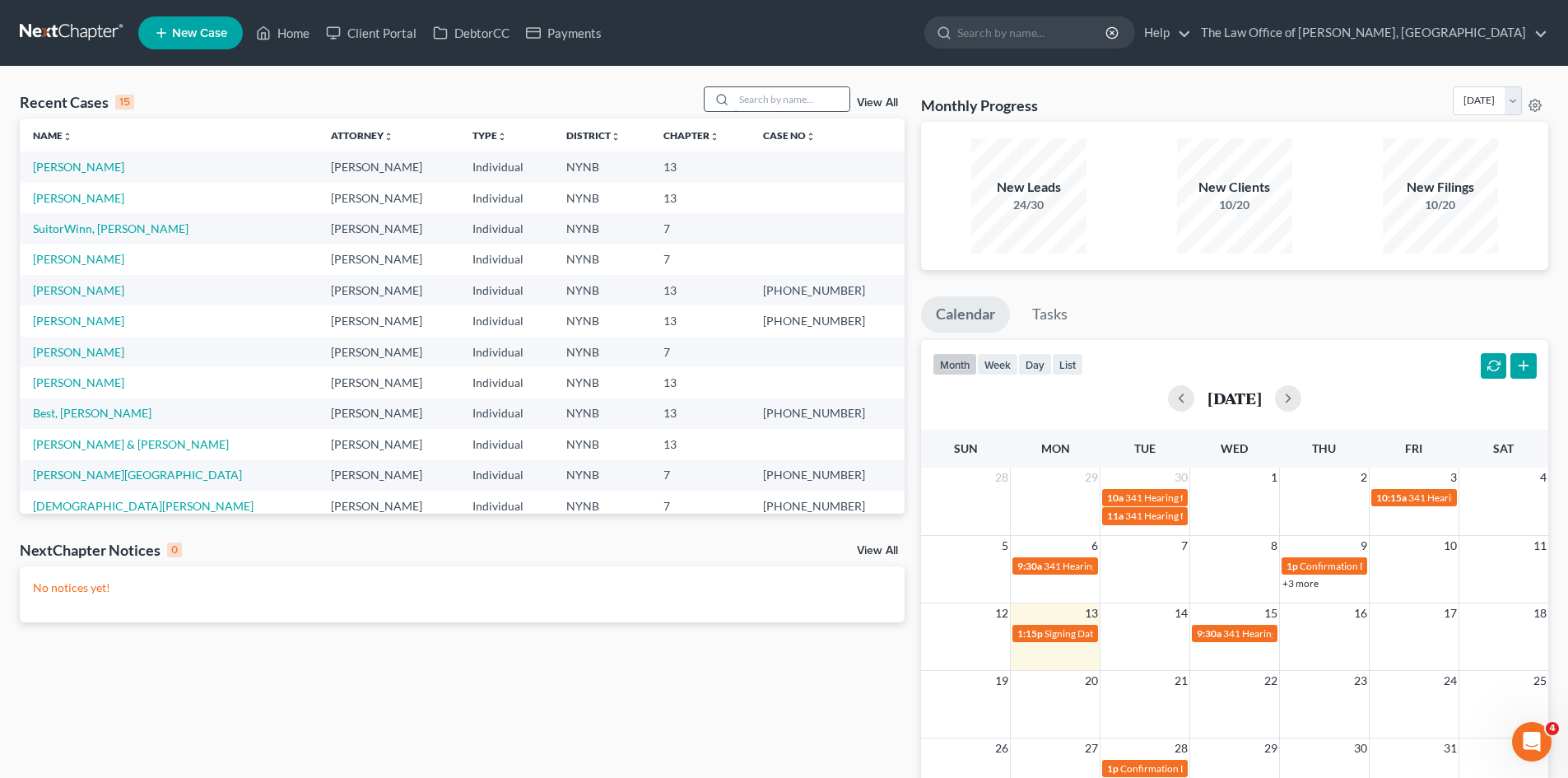
click at [818, 90] on input "search" at bounding box center [791, 99] width 115 height 24
type input "evans"
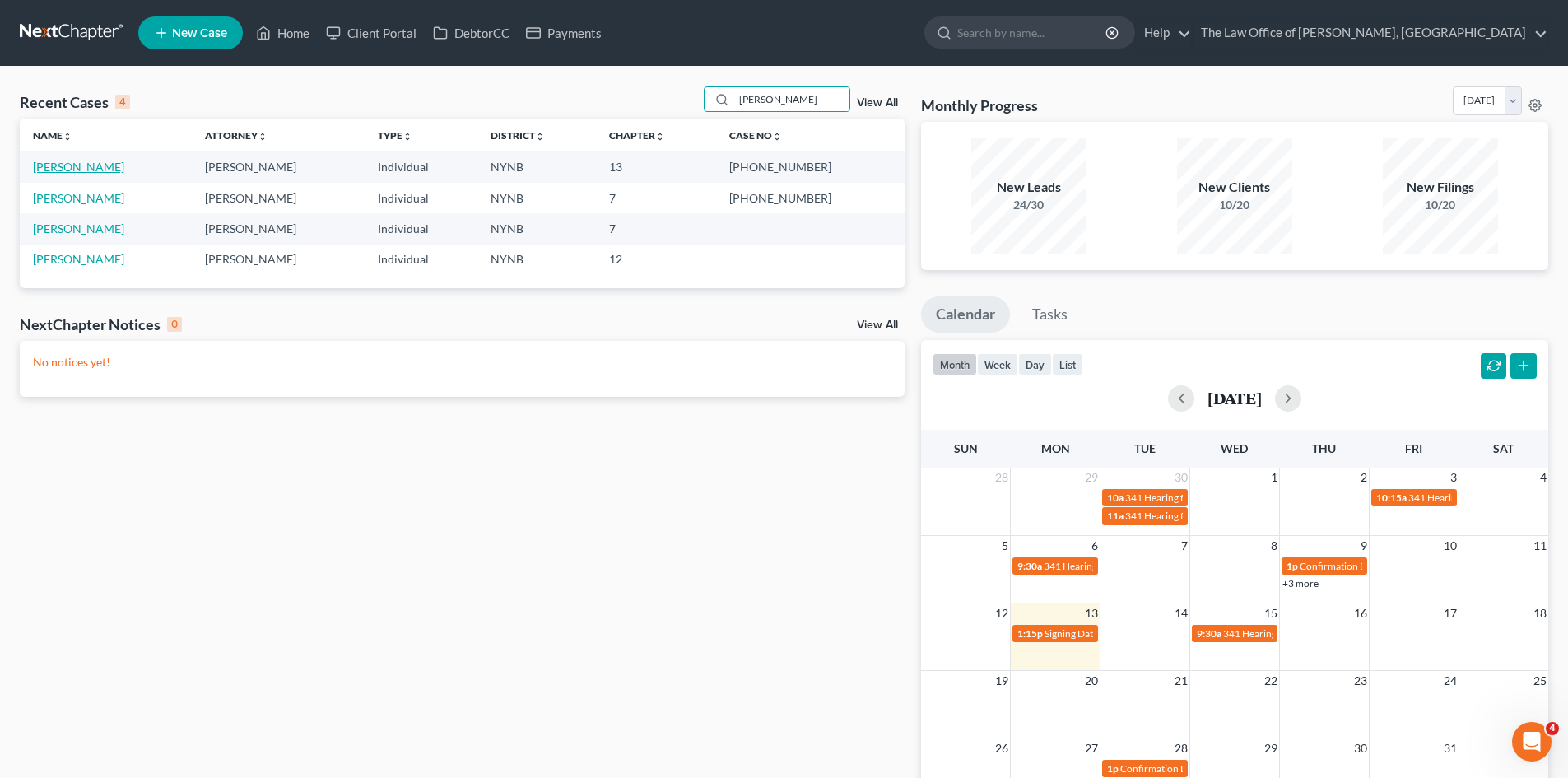
click at [51, 167] on link "Evans, Mike" at bounding box center [78, 166] width 91 height 14
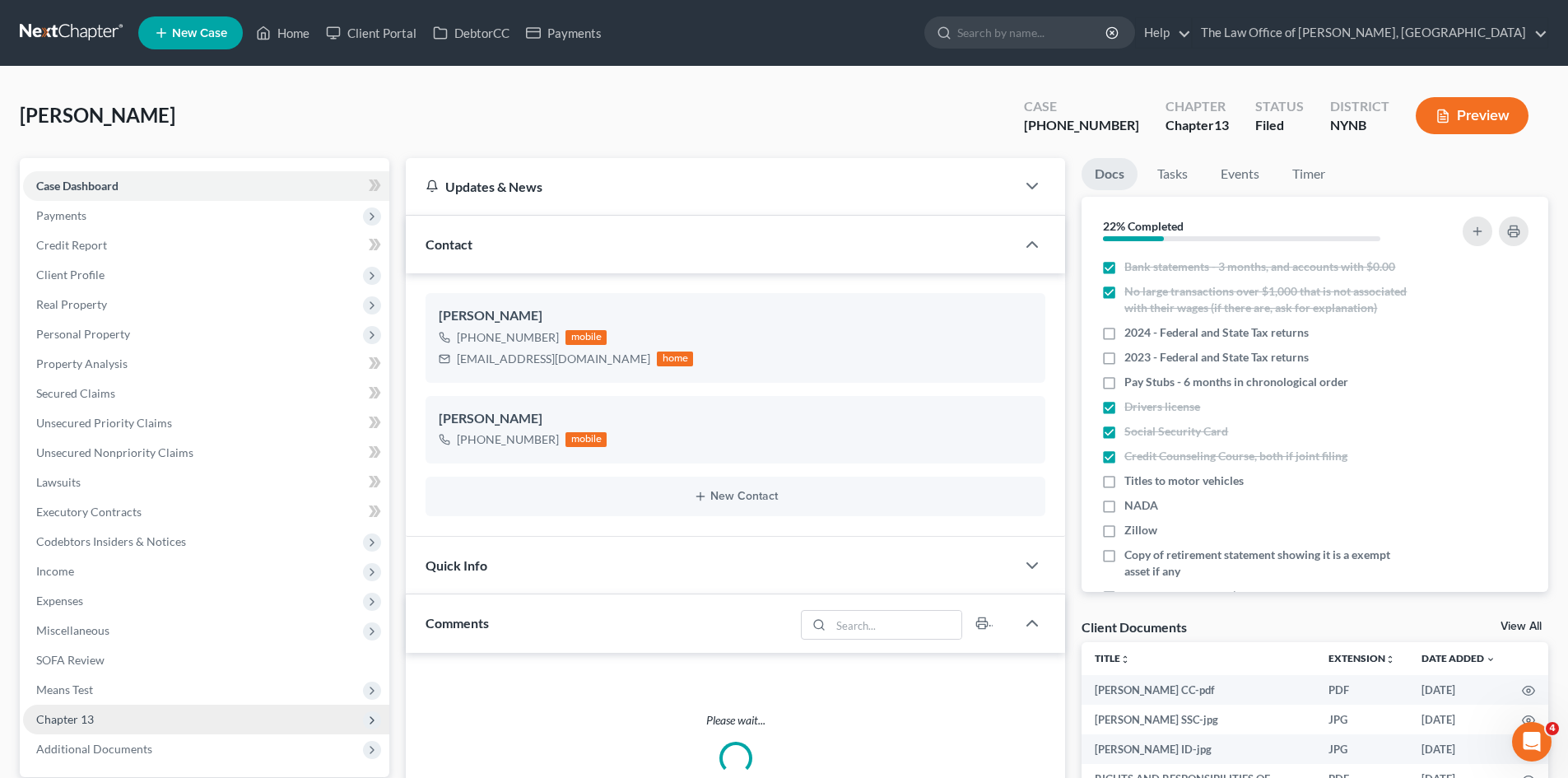
click at [52, 713] on span "Chapter 13" at bounding box center [65, 720] width 57 height 14
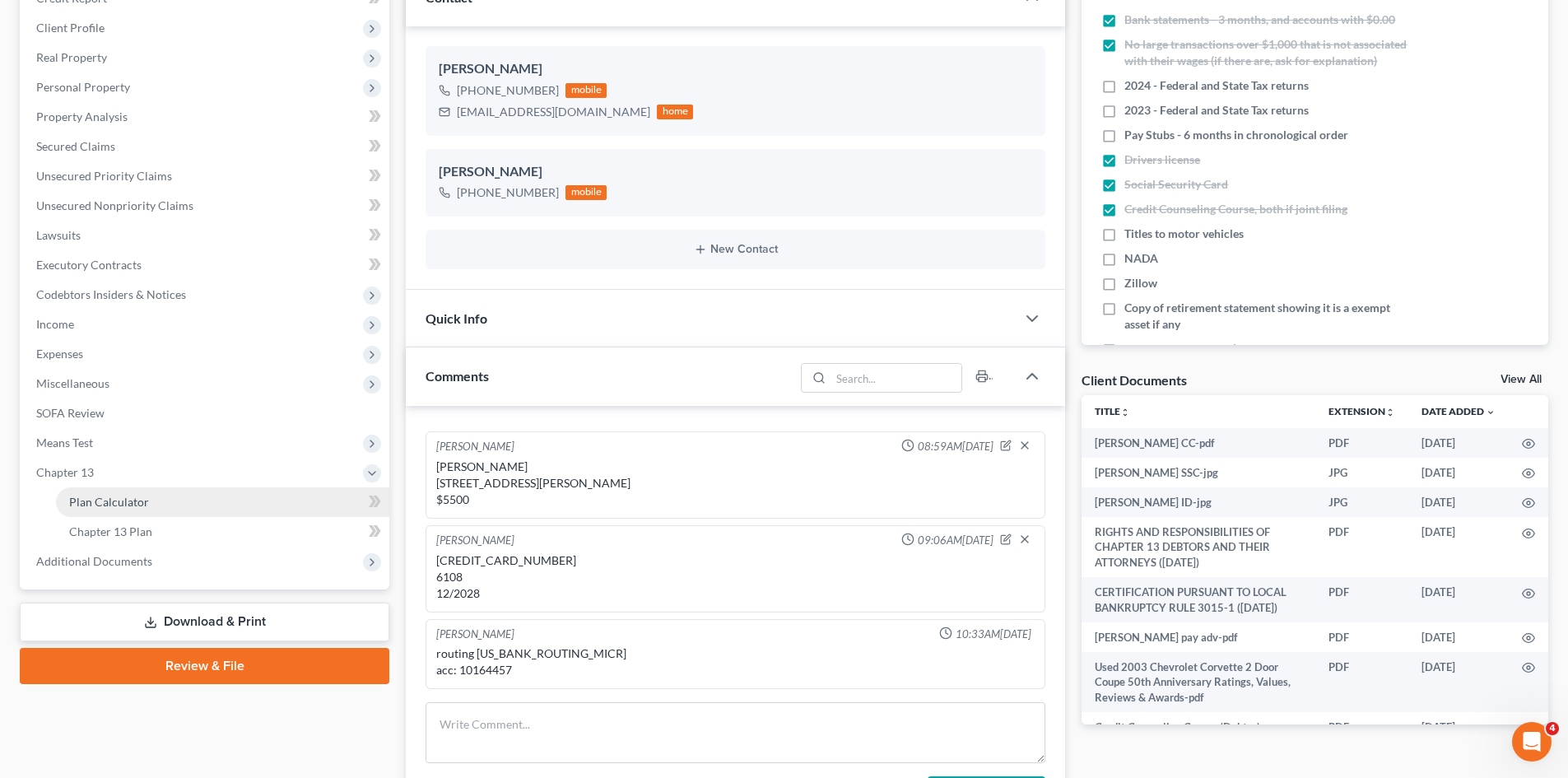
scroll to position [503, 0]
click at [118, 504] on span "Plan Calculator" at bounding box center [109, 502] width 80 height 14
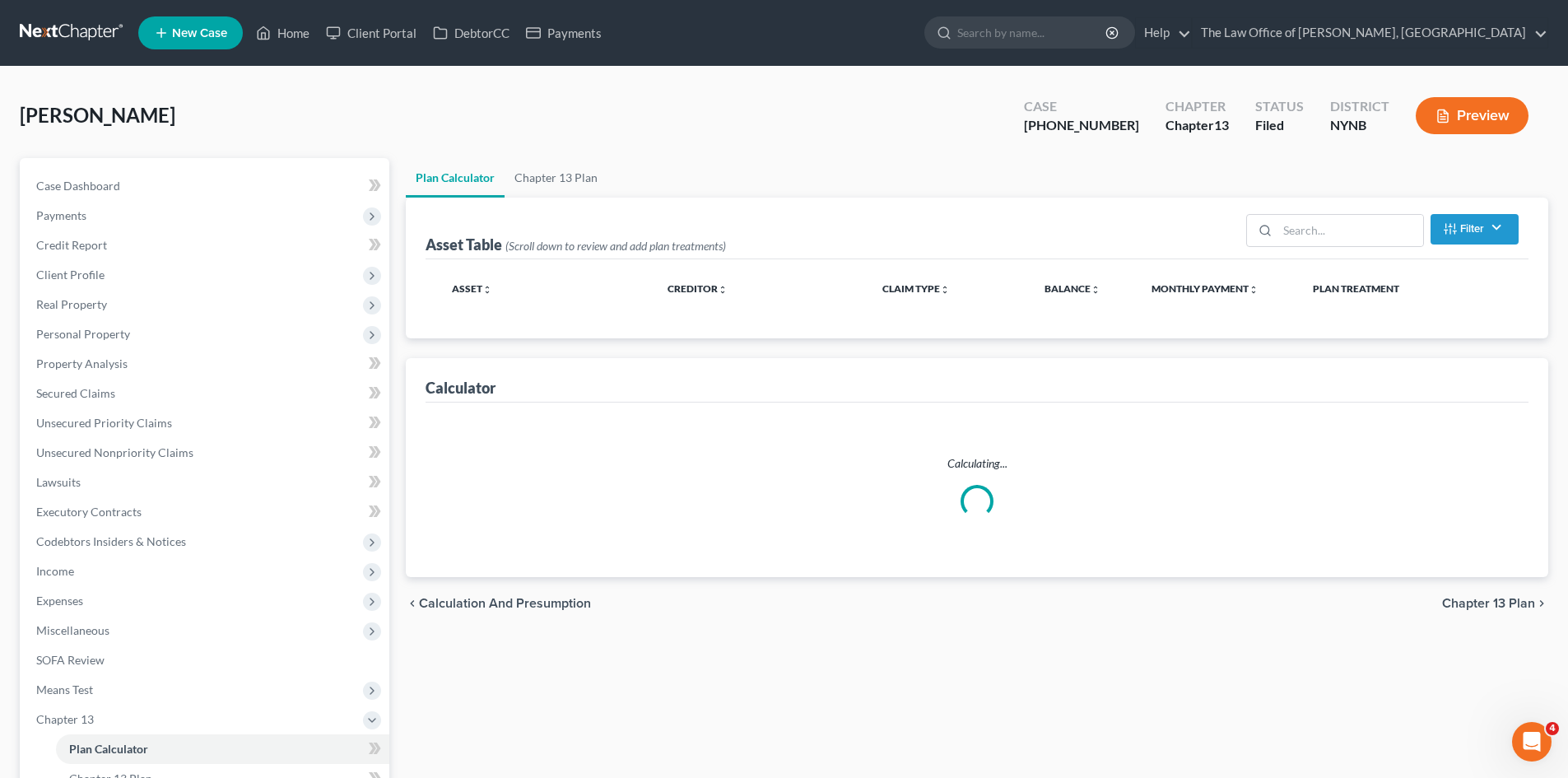
select select "59"
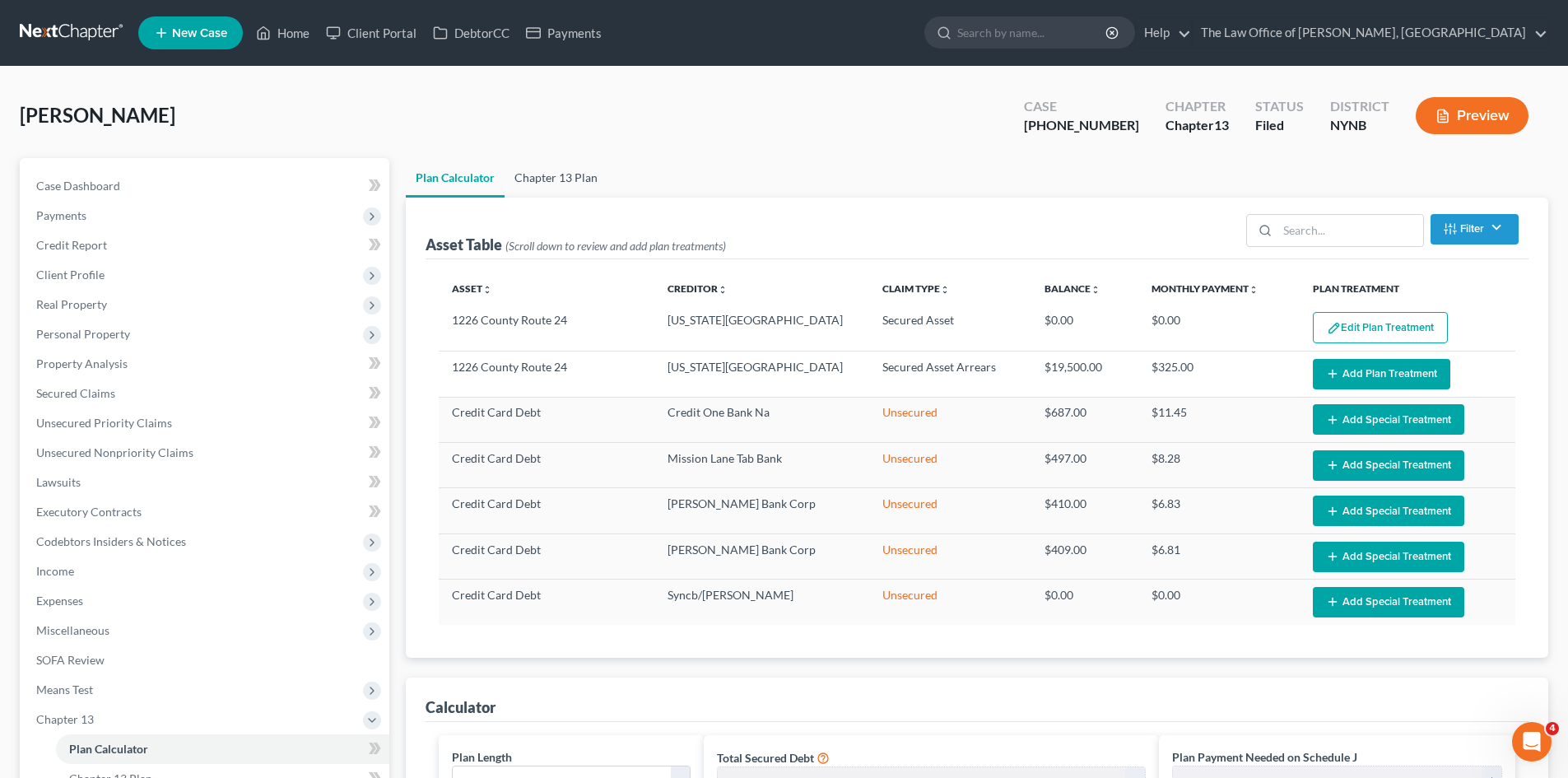
drag, startPoint x: 560, startPoint y: 180, endPoint x: 590, endPoint y: 176, distance: 30.3
click at [561, 179] on link "Chapter 13 Plan" at bounding box center [556, 178] width 103 height 40
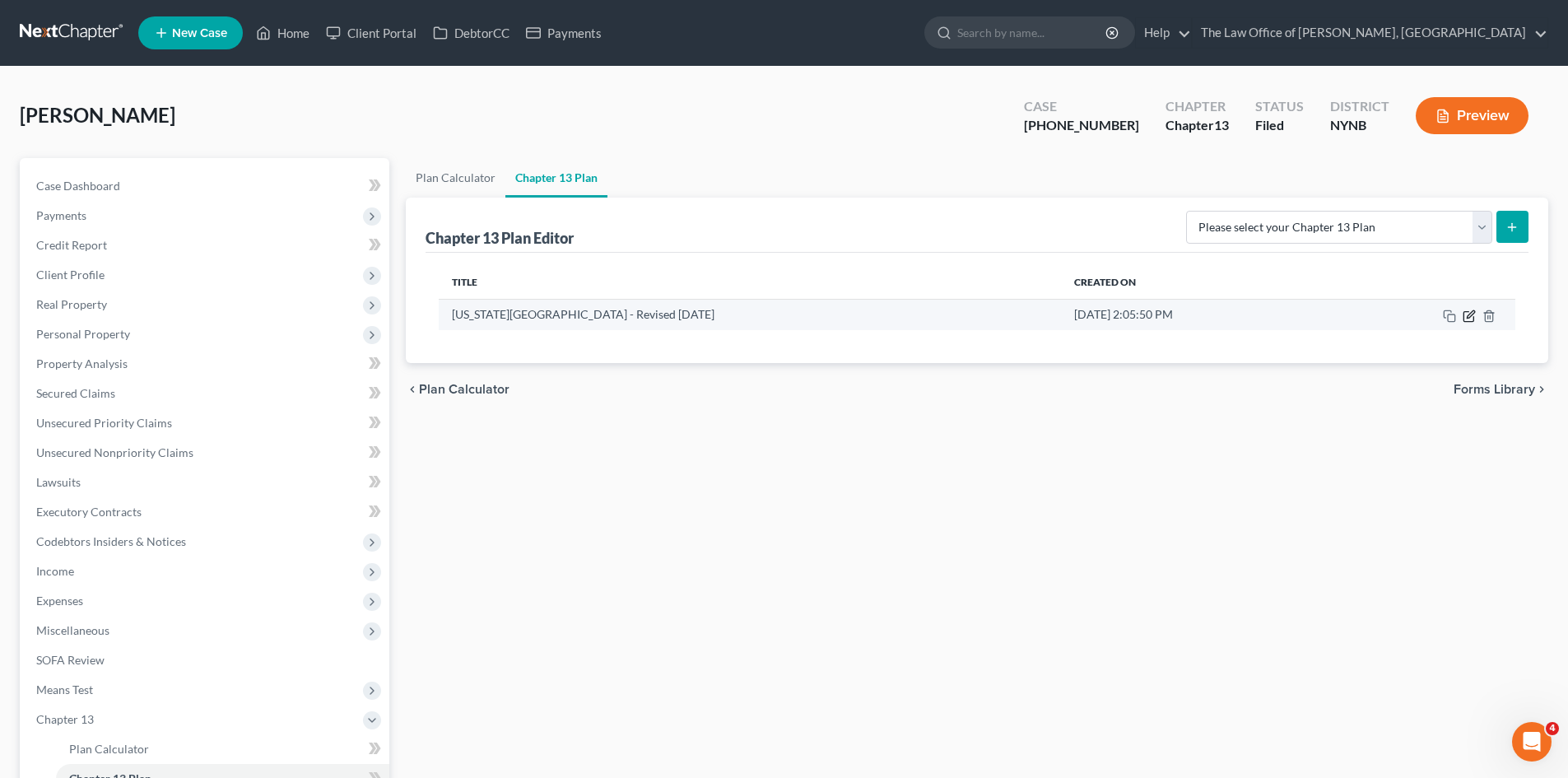
click at [1468, 313] on icon "button" at bounding box center [1469, 316] width 13 height 13
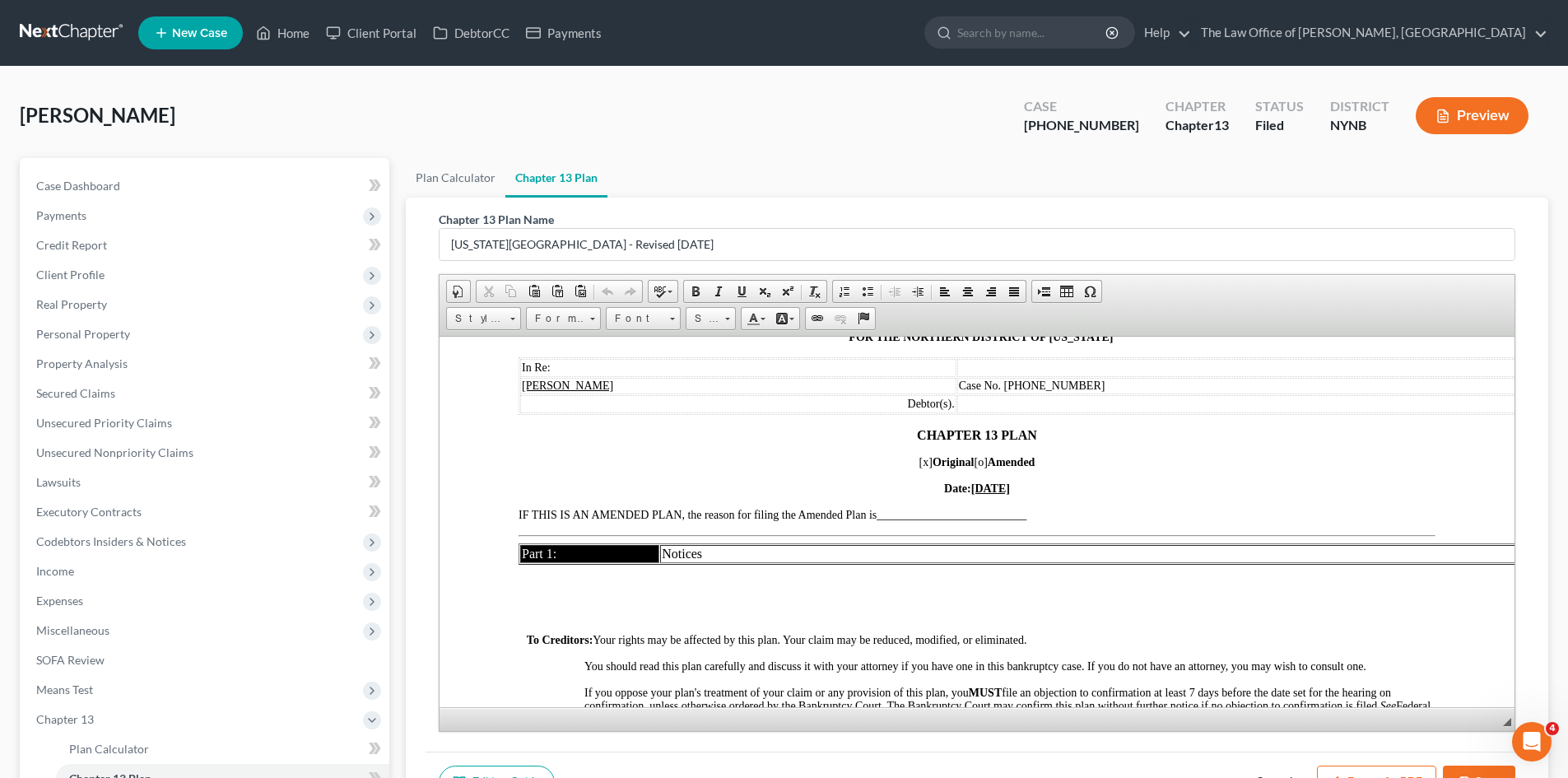
scroll to position [330, 0]
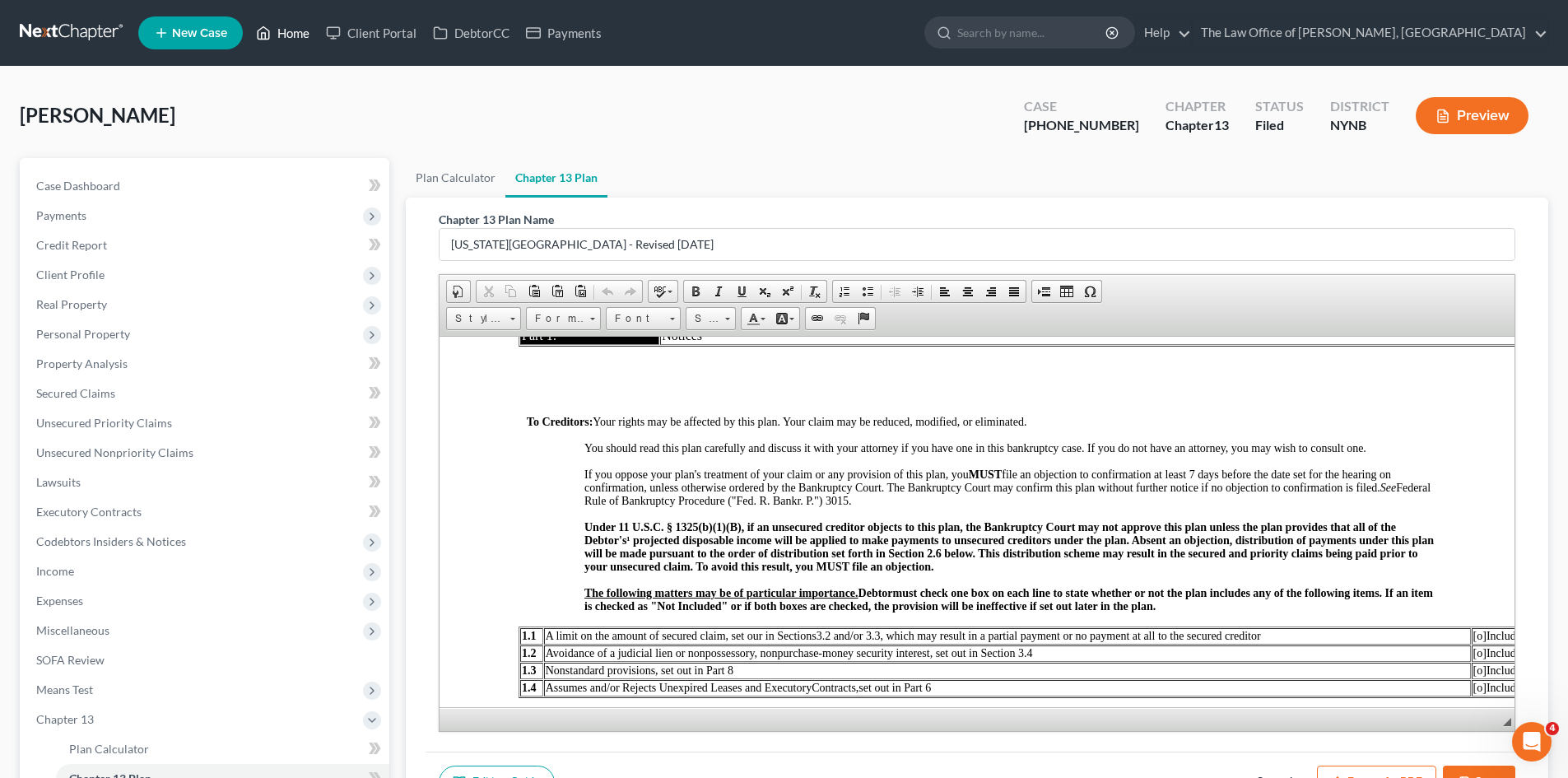
click at [297, 32] on link "Home" at bounding box center [282, 33] width 70 height 30
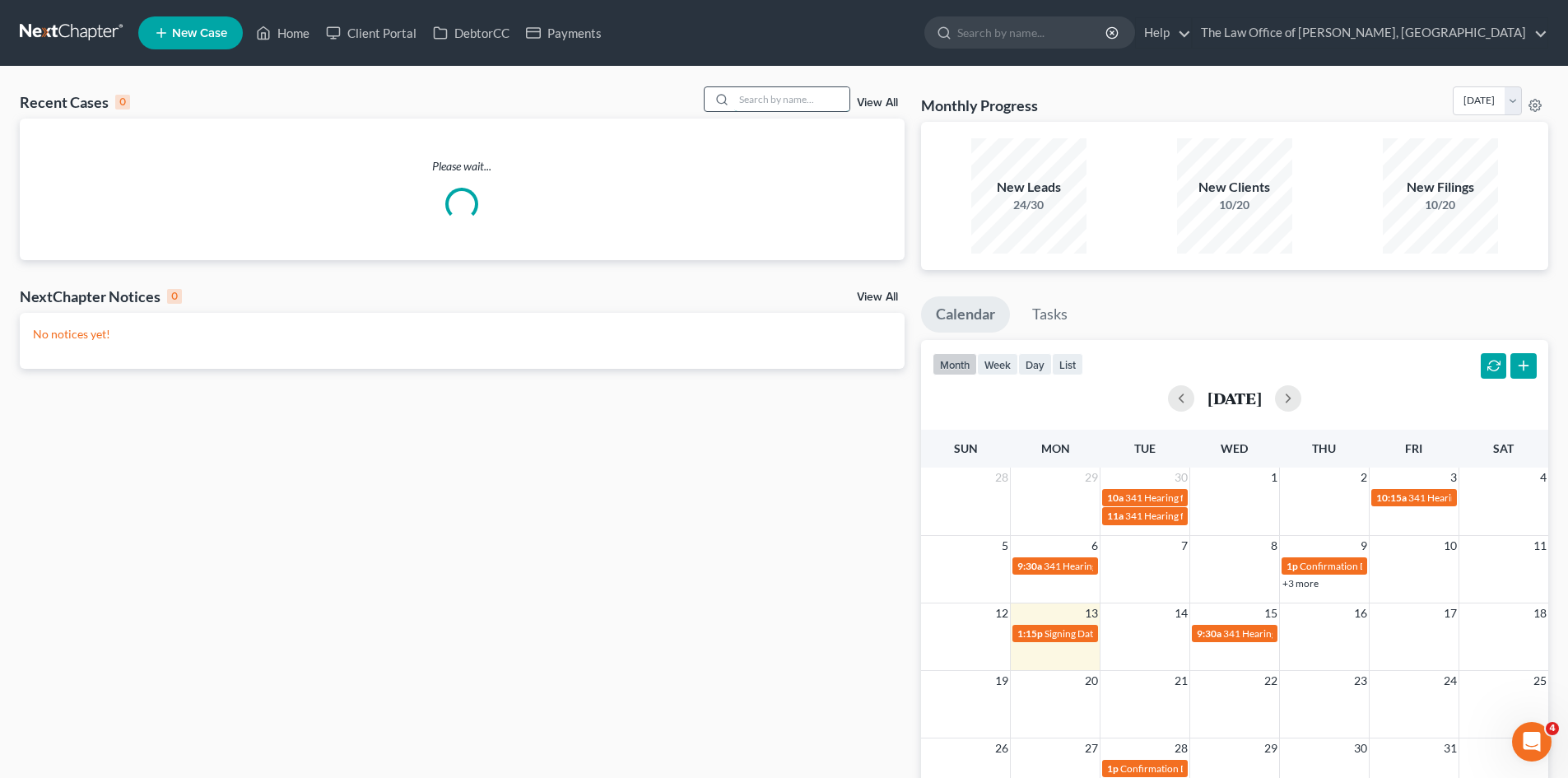
click at [788, 99] on input "search" at bounding box center [791, 99] width 115 height 24
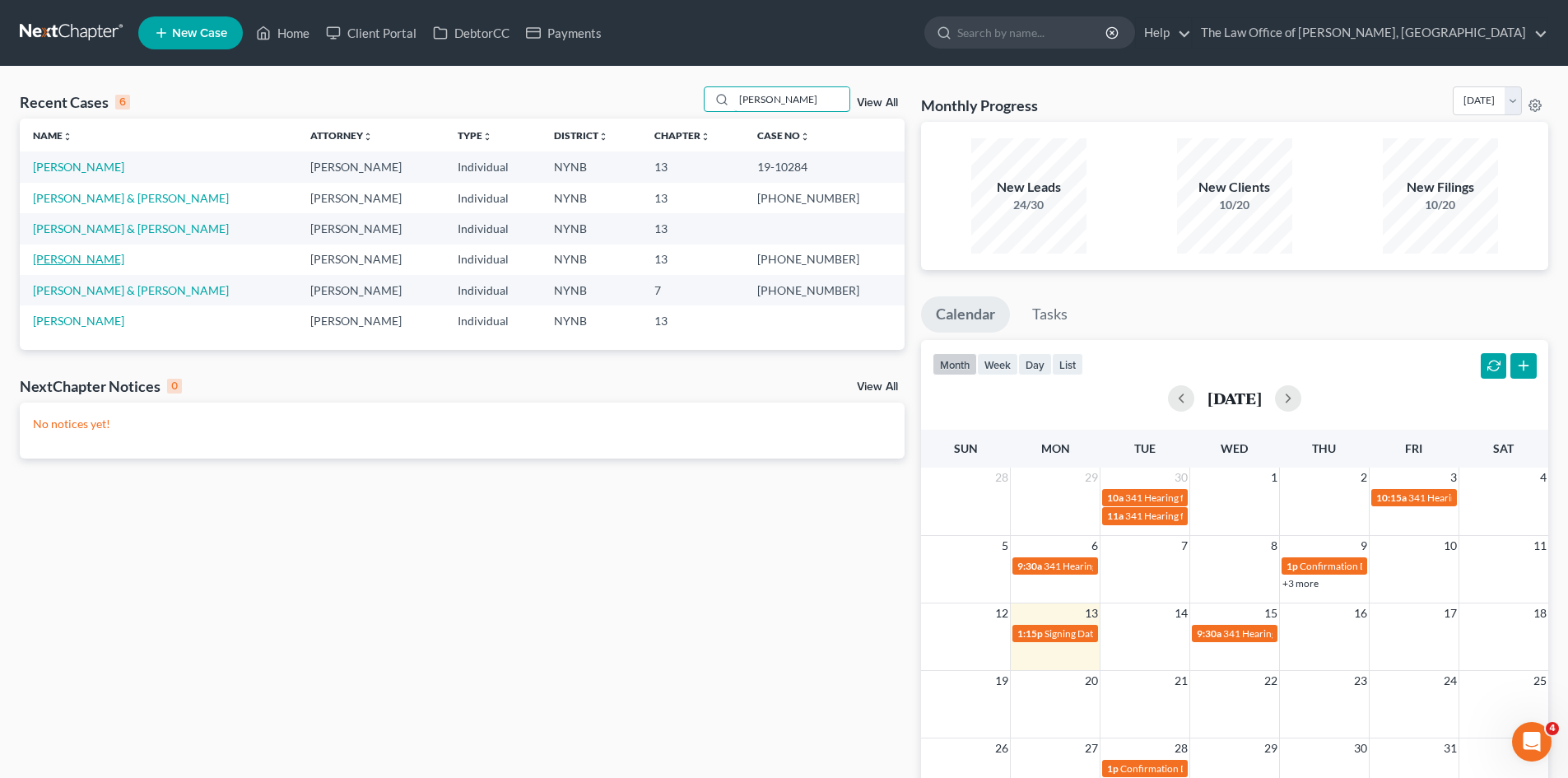
type input "douglas"
click at [81, 257] on link "Douglas, Vincent" at bounding box center [78, 259] width 91 height 14
select select "6"
select select "4"
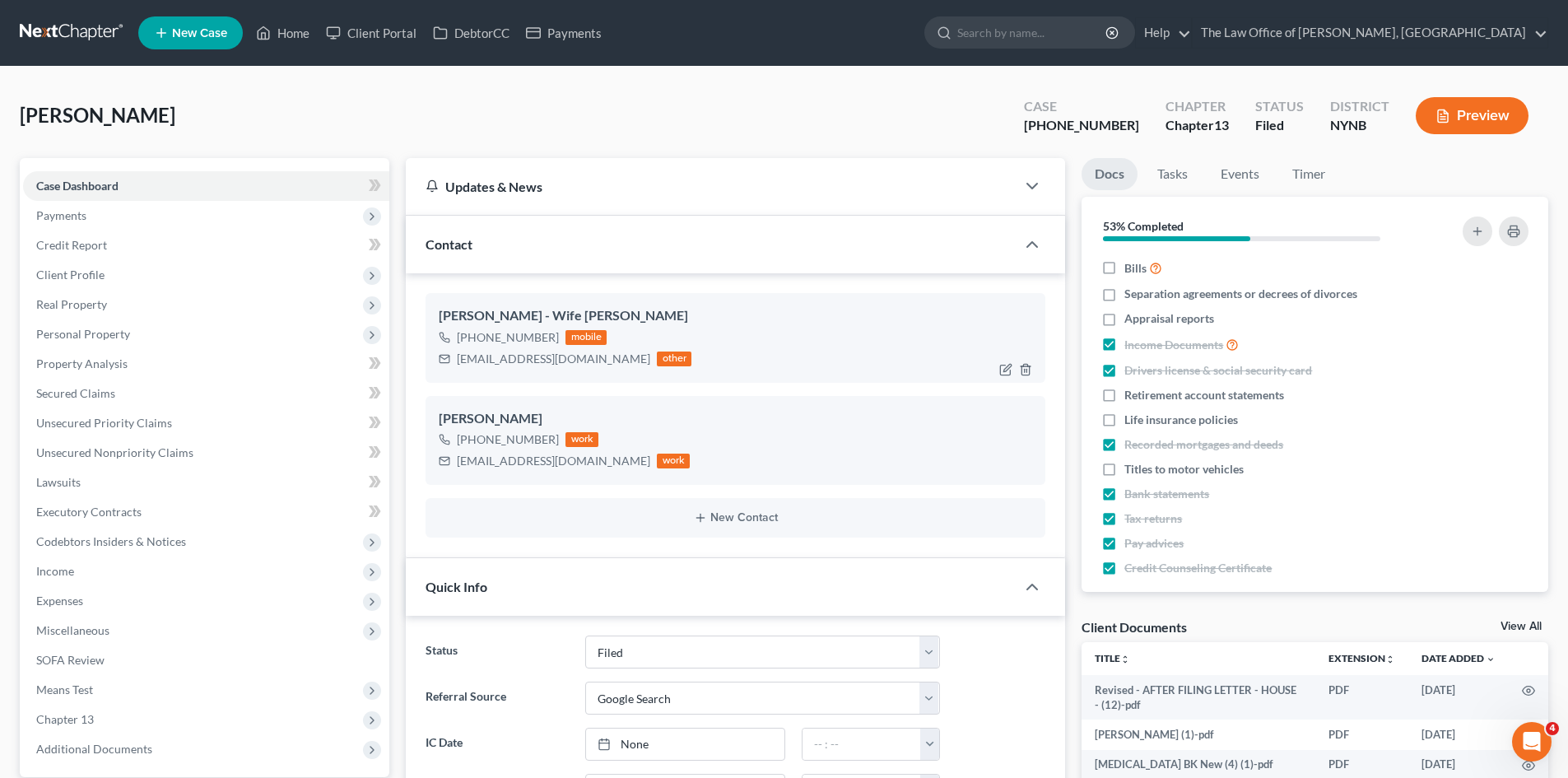
click at [508, 358] on div "kdouglaslmsw@yahoo.com" at bounding box center [554, 358] width 194 height 17
click at [500, 453] on div "Vincentvdouglas@gmail.com" at bounding box center [554, 461] width 194 height 17
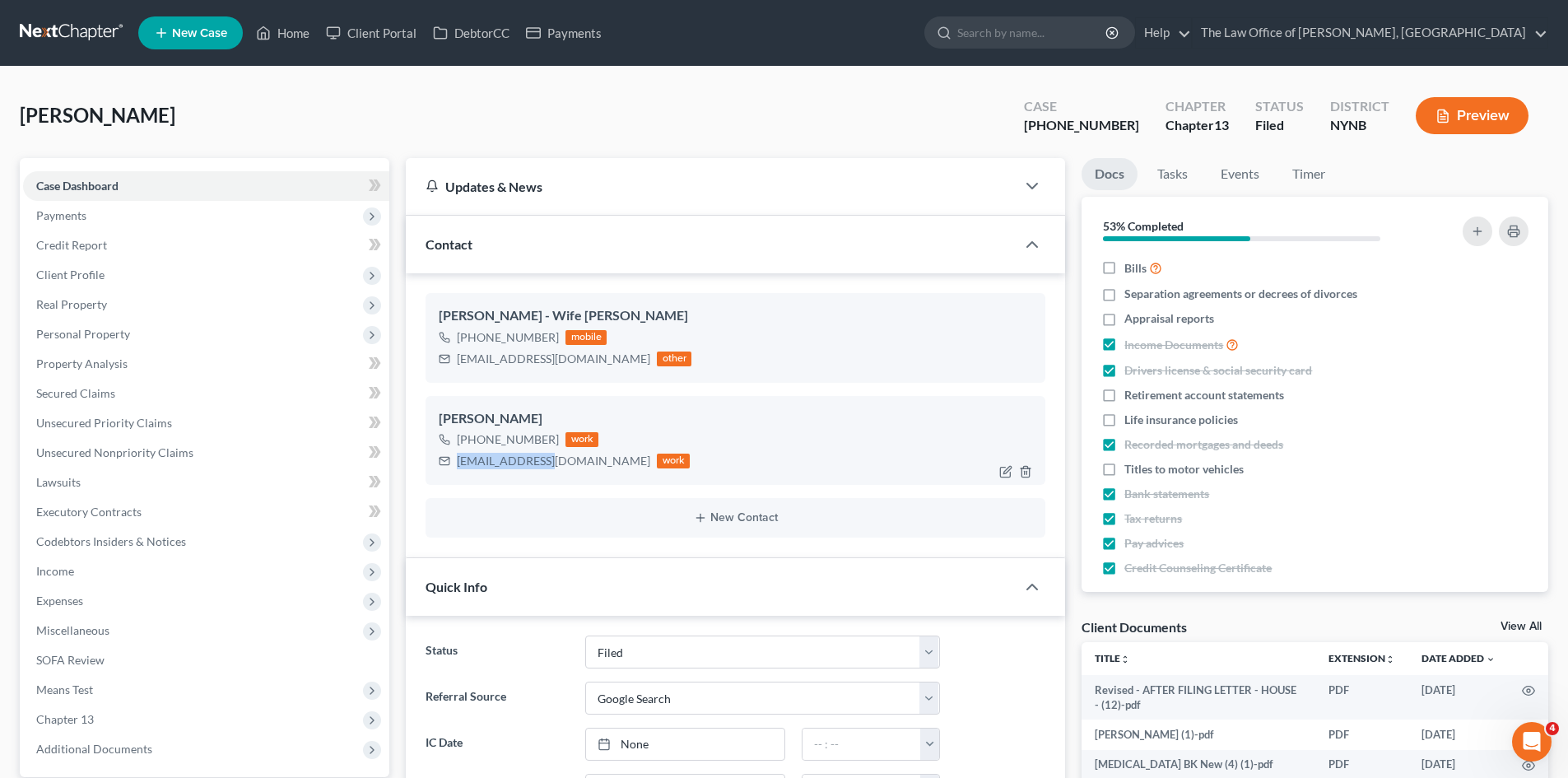
click at [500, 453] on div "Vincentvdouglas@gmail.com" at bounding box center [554, 461] width 194 height 17
copy div "Vincentvdouglas@gmail.com"
drag, startPoint x: 277, startPoint y: 37, endPoint x: 276, endPoint y: 151, distance: 114.0
click at [277, 37] on link "Home" at bounding box center [282, 33] width 70 height 30
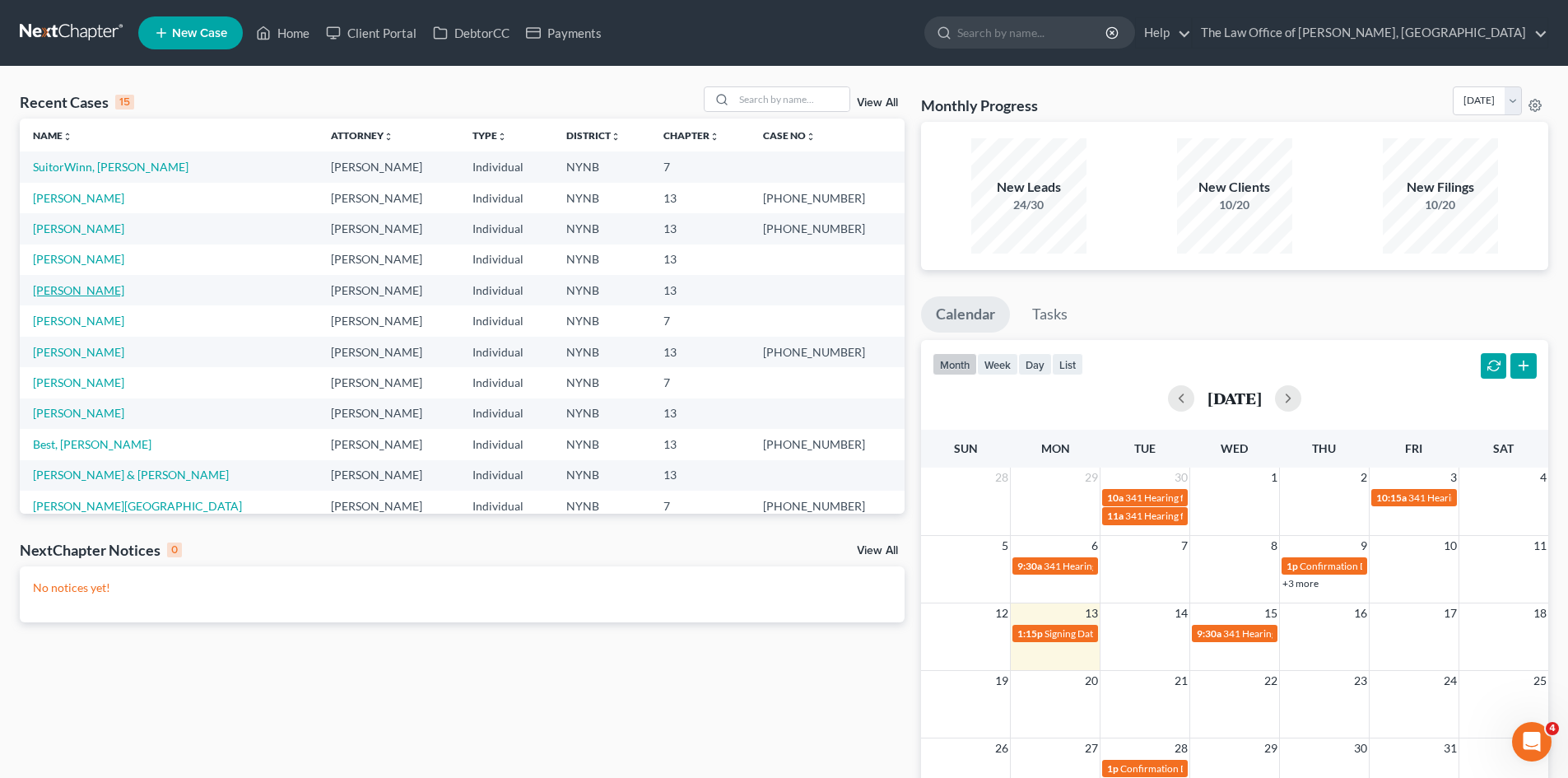
click at [68, 292] on link "Laport, Rachel" at bounding box center [78, 290] width 91 height 14
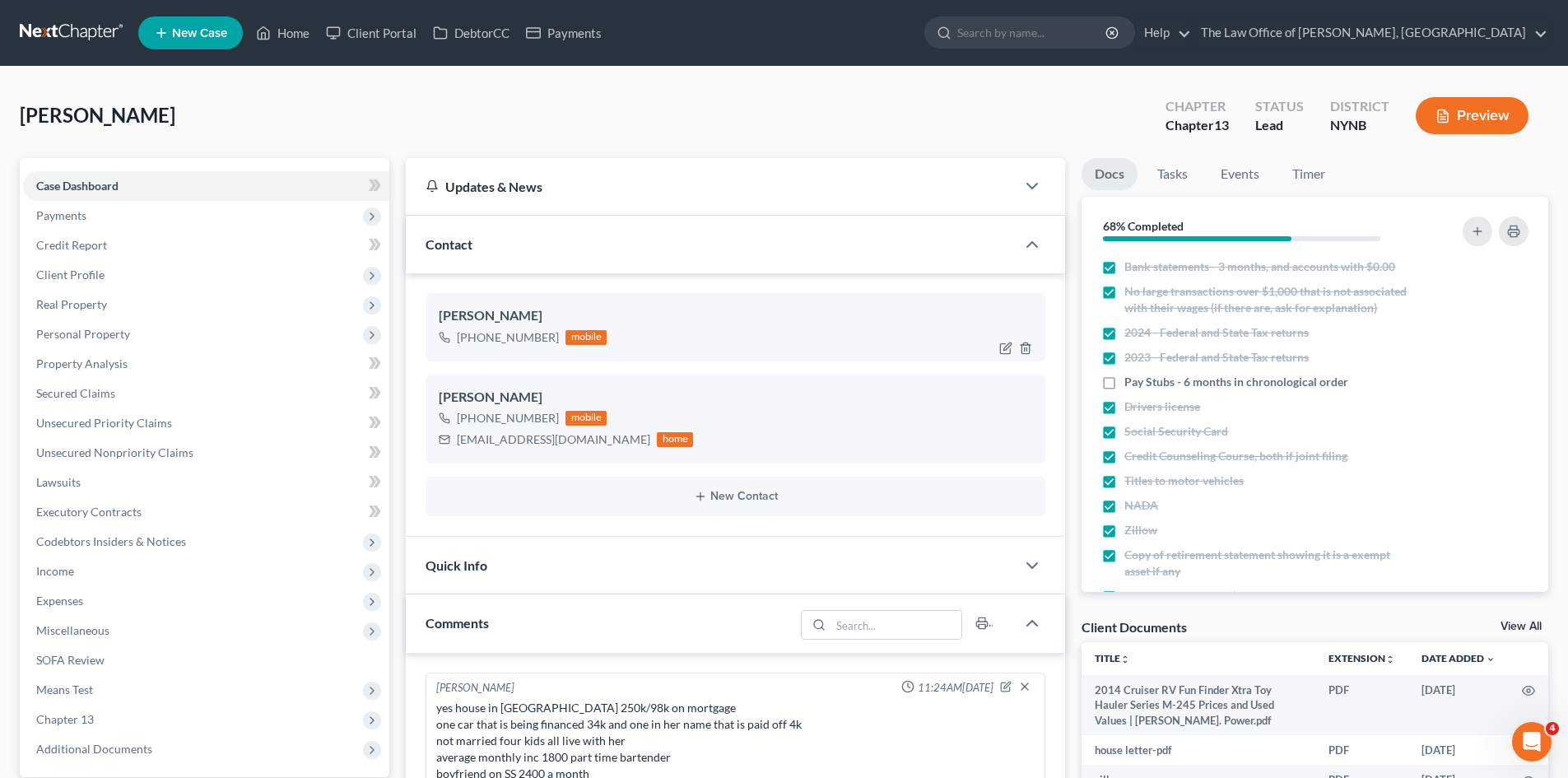
scroll to position [781, 0]
drag, startPoint x: 530, startPoint y: 319, endPoint x: 425, endPoint y: 319, distance: 105.0
click at [425, 319] on div "Rachel Laport +1 (518) 429-0361 mobile" at bounding box center [735, 327] width 620 height 67
copy div "Rachel Laport"
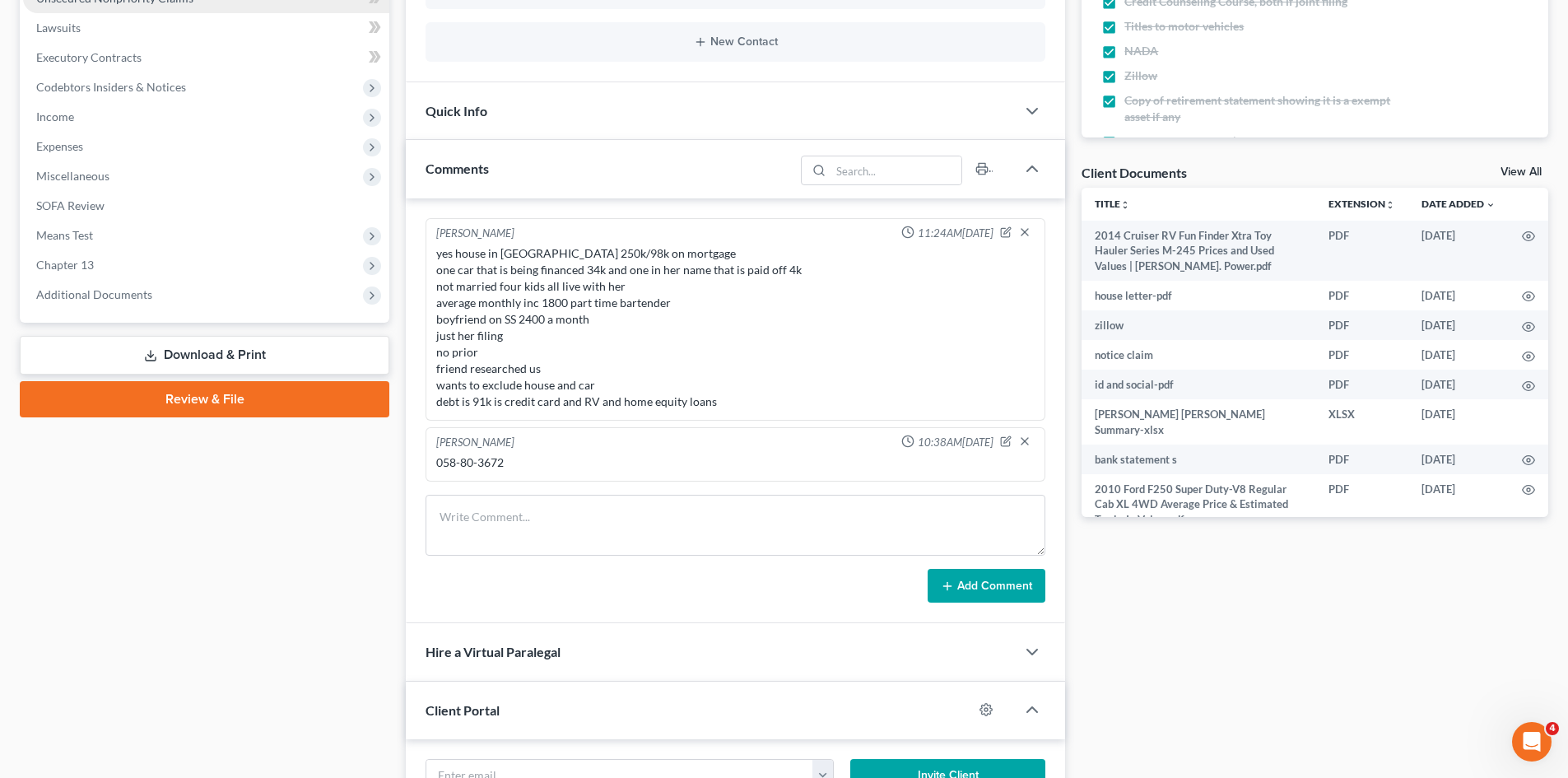
scroll to position [82, 0]
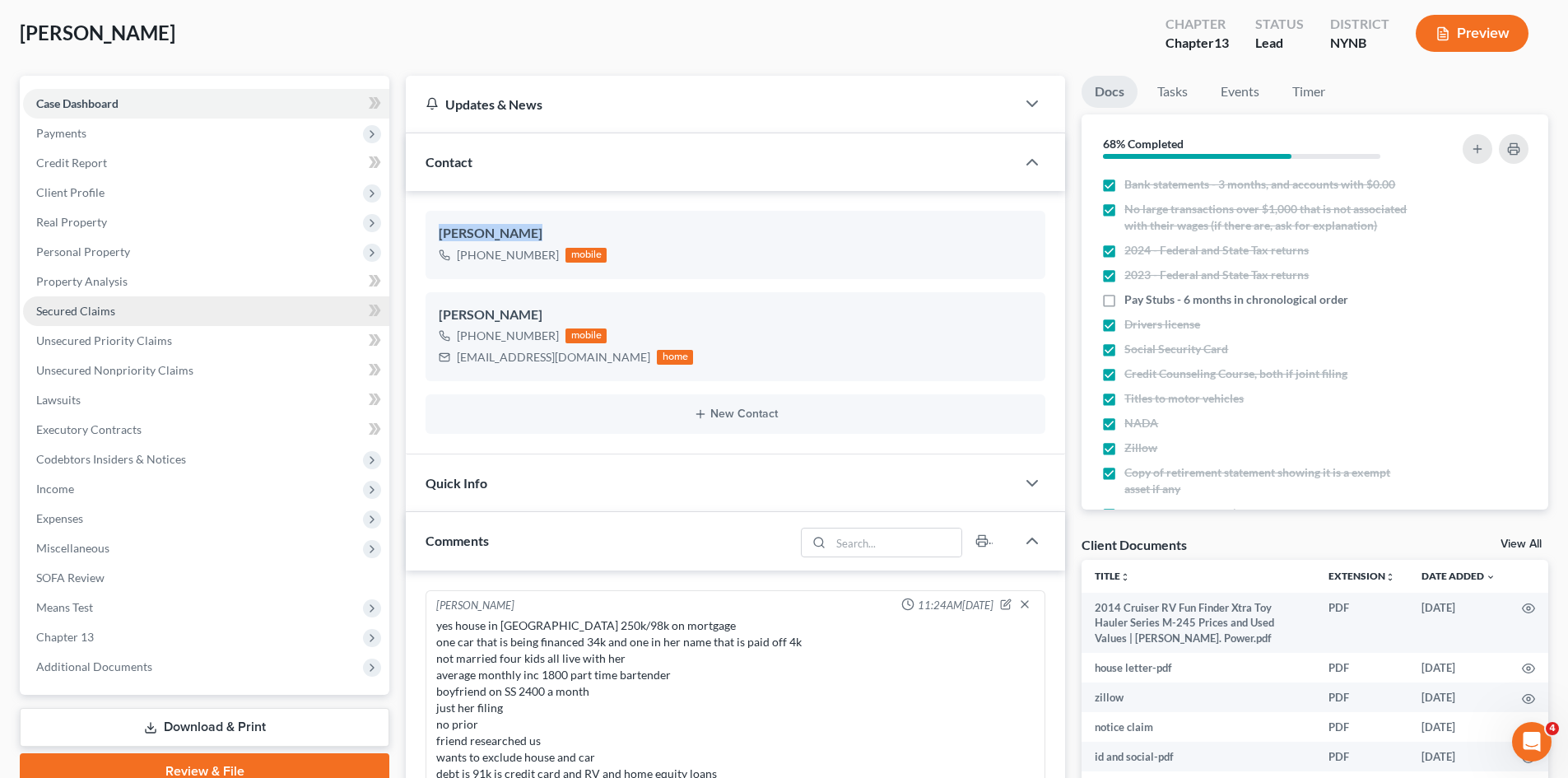
click at [101, 314] on span "Secured Claims" at bounding box center [76, 311] width 79 height 14
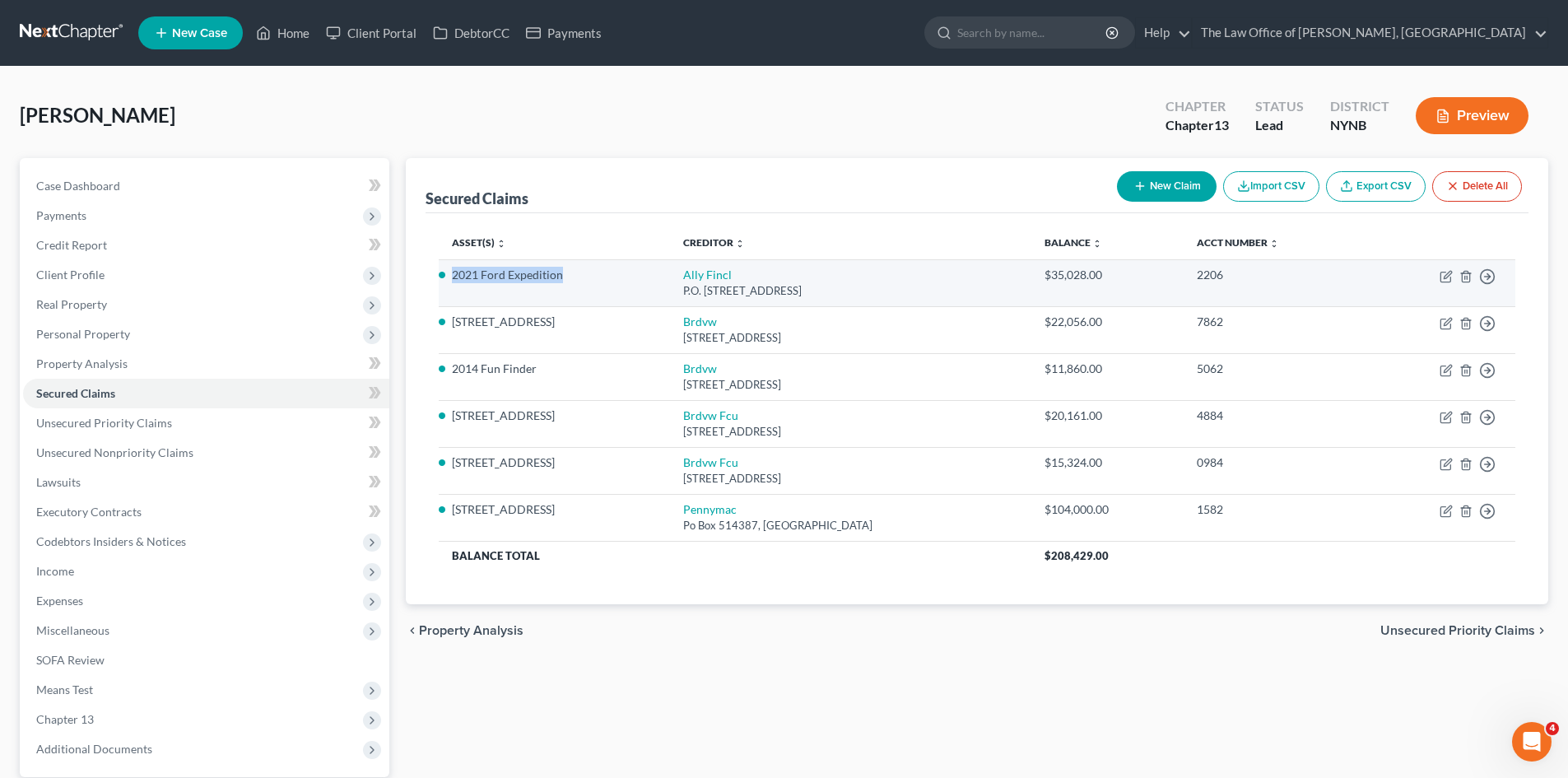
drag, startPoint x: 453, startPoint y: 265, endPoint x: 598, endPoint y: 274, distance: 145.3
click at [635, 264] on td "2021 Ford Expedition" at bounding box center [553, 282] width 231 height 47
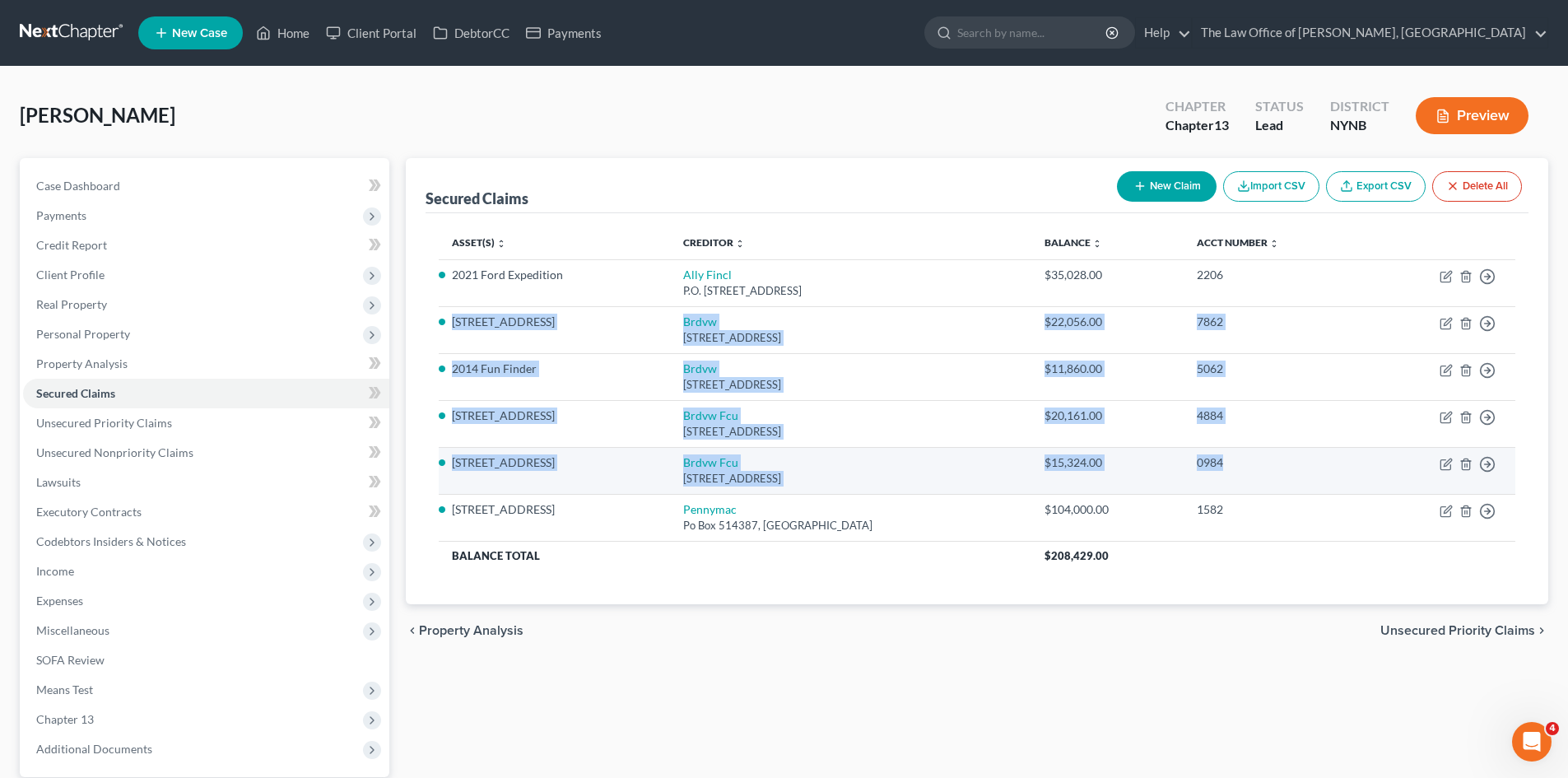
drag, startPoint x: 448, startPoint y: 312, endPoint x: 1272, endPoint y: 477, distance: 840.4
click at [1272, 477] on tbody "2021 Ford Expedition Ally Fincl P.O. Box 380901, Bloomington, MN 55438 $35,028.…" at bounding box center [976, 415] width 1076 height 312
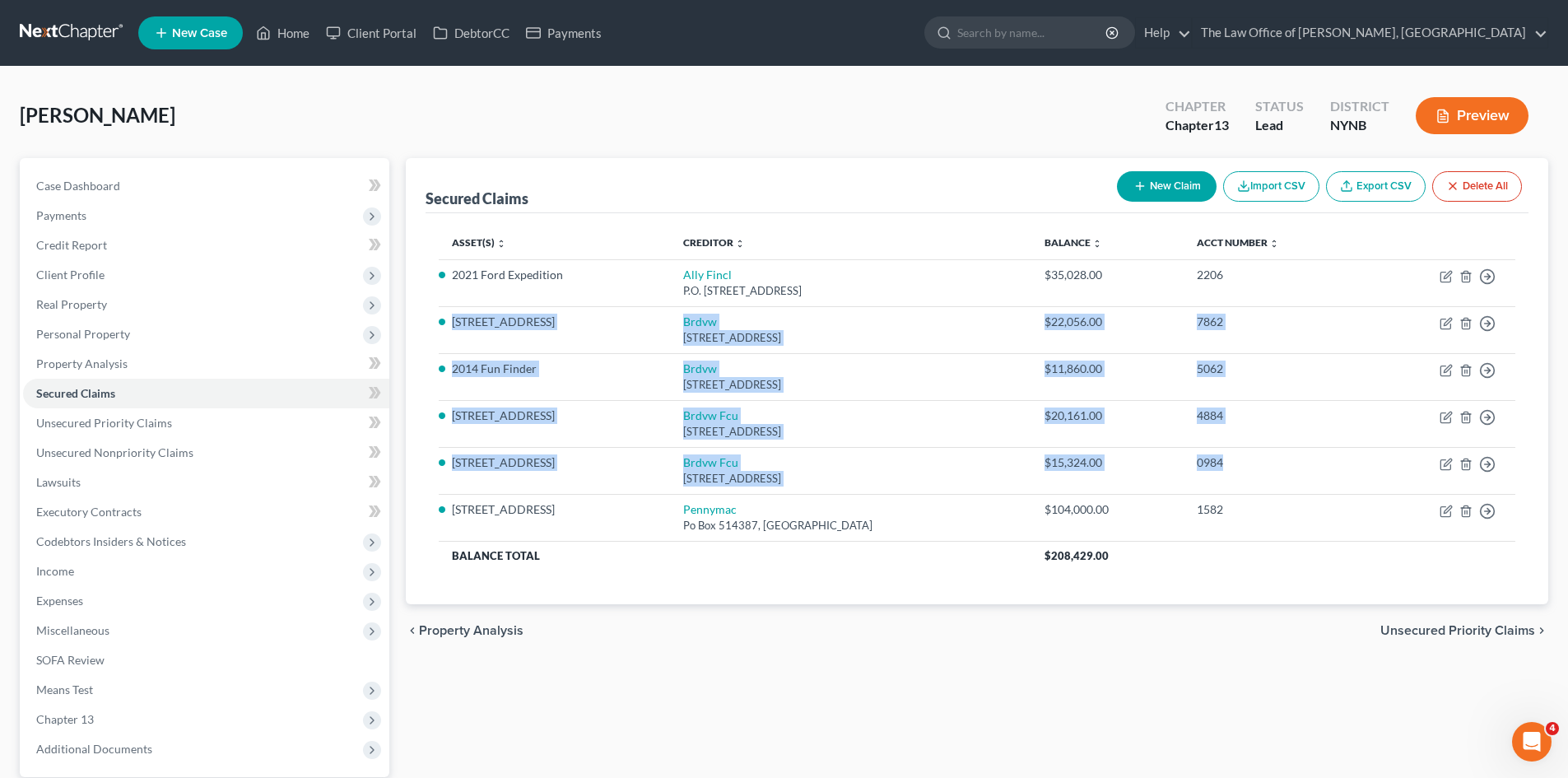
copy tbody "41 Bolivar Ave Brdvw 700 Patroon Creek Blvd, Albany, NY 12206 $22,056.00 7862 M…"
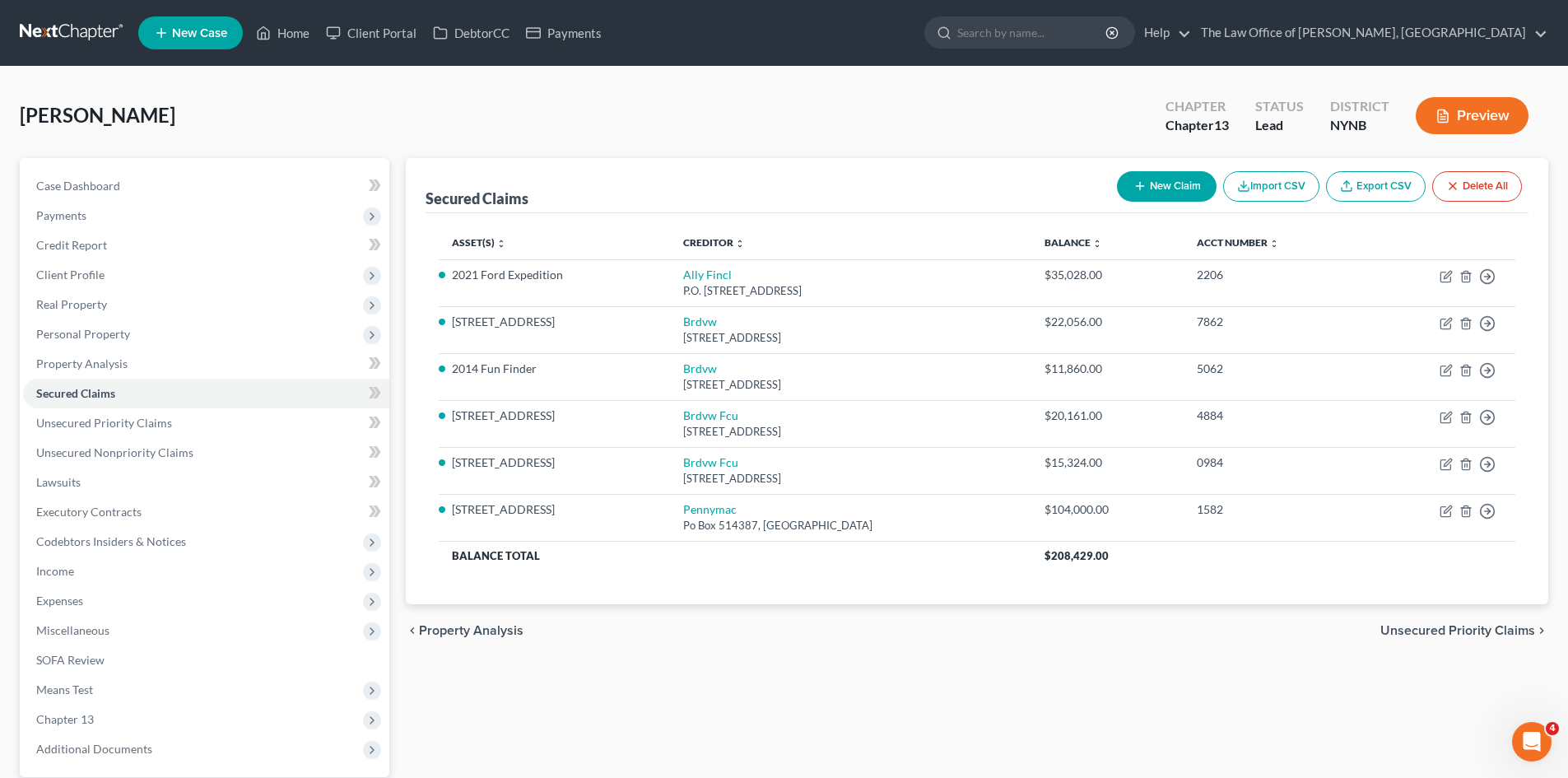
click at [785, 40] on ul "New Case Home Client Portal DebtorCC Payments - No Result - See all results Or …" at bounding box center [843, 33] width 1410 height 43
click at [290, 31] on link "Home" at bounding box center [282, 33] width 70 height 30
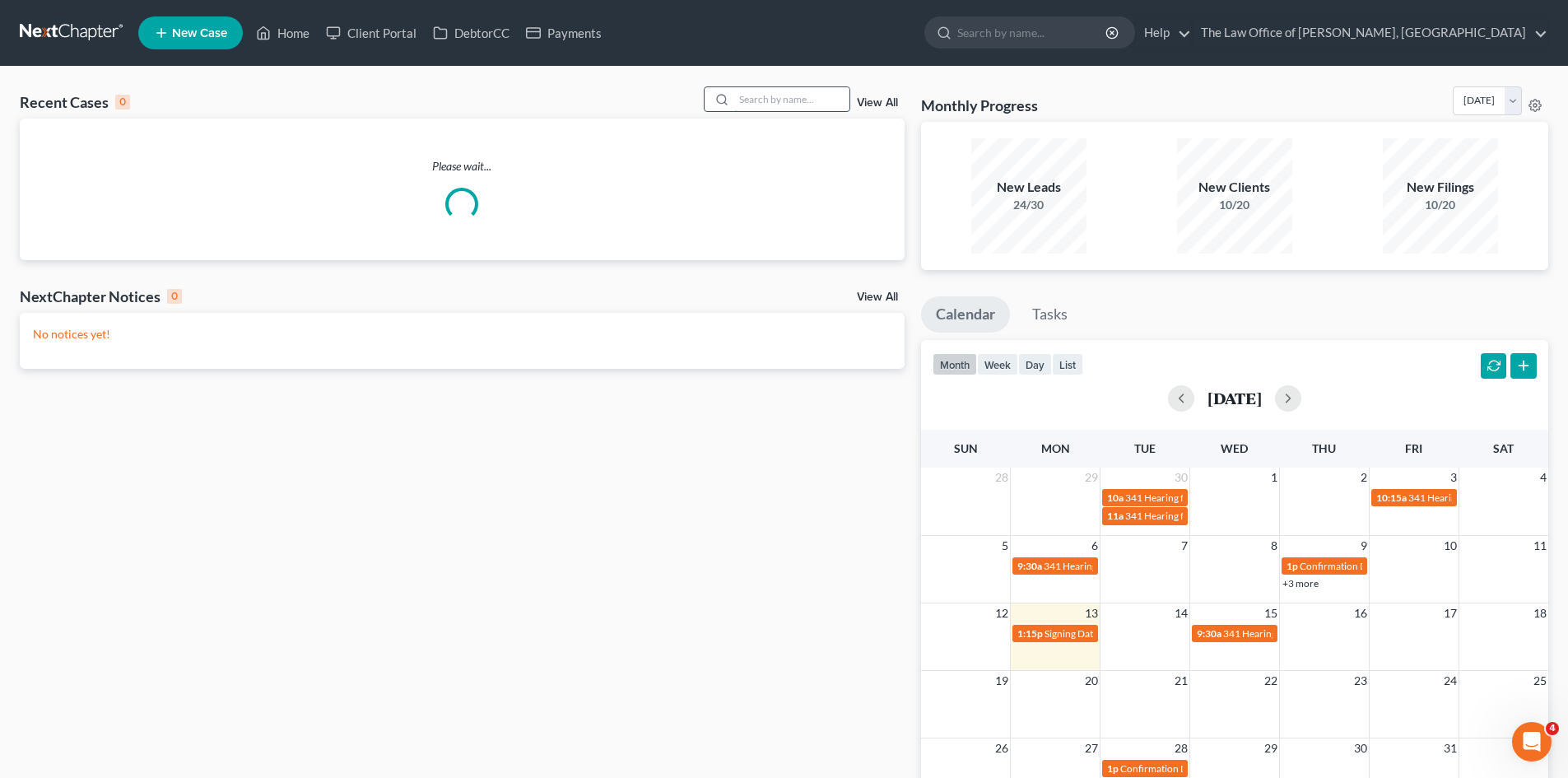
click at [798, 93] on input "search" at bounding box center [791, 99] width 115 height 24
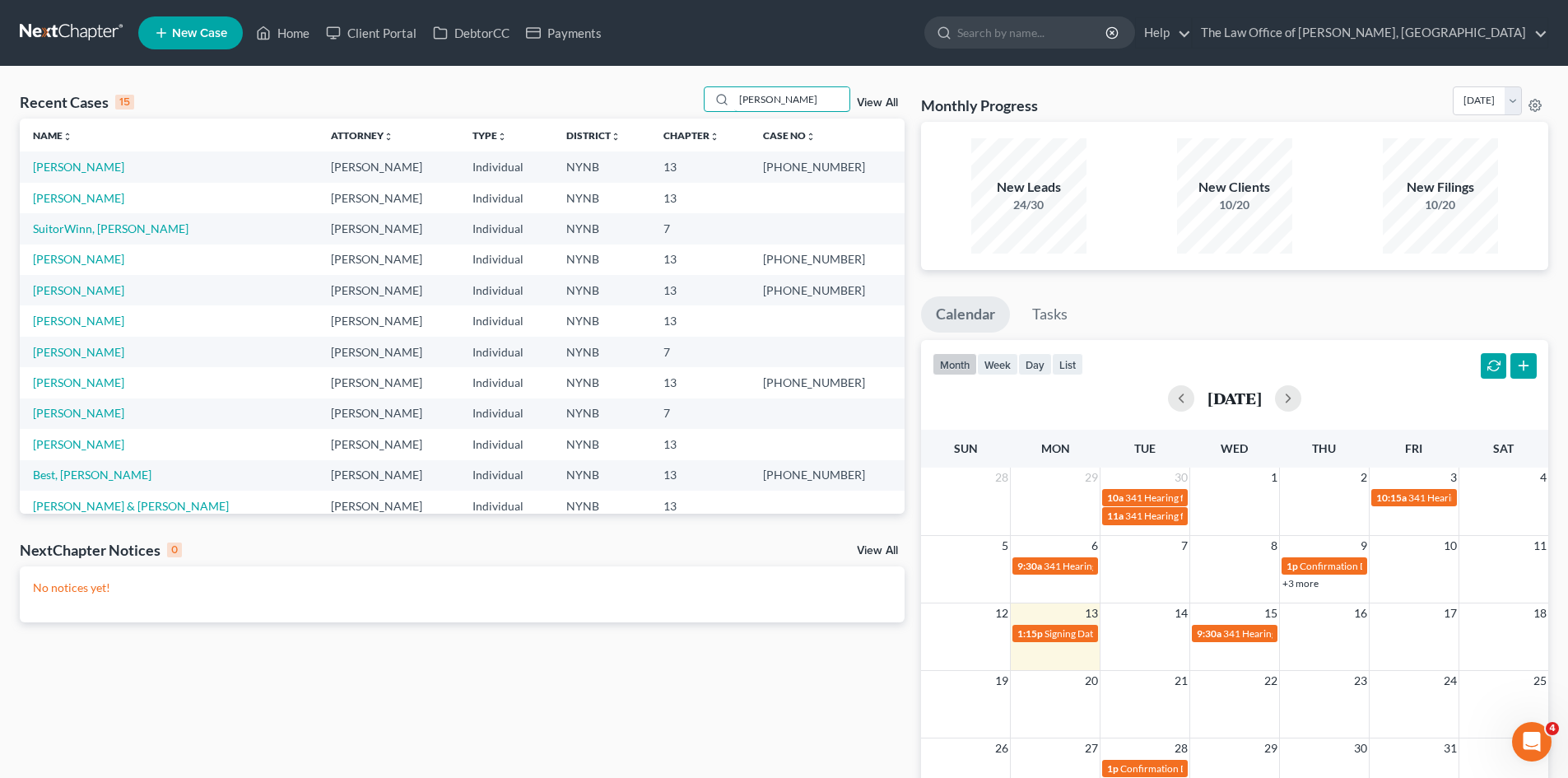
type input "howard"
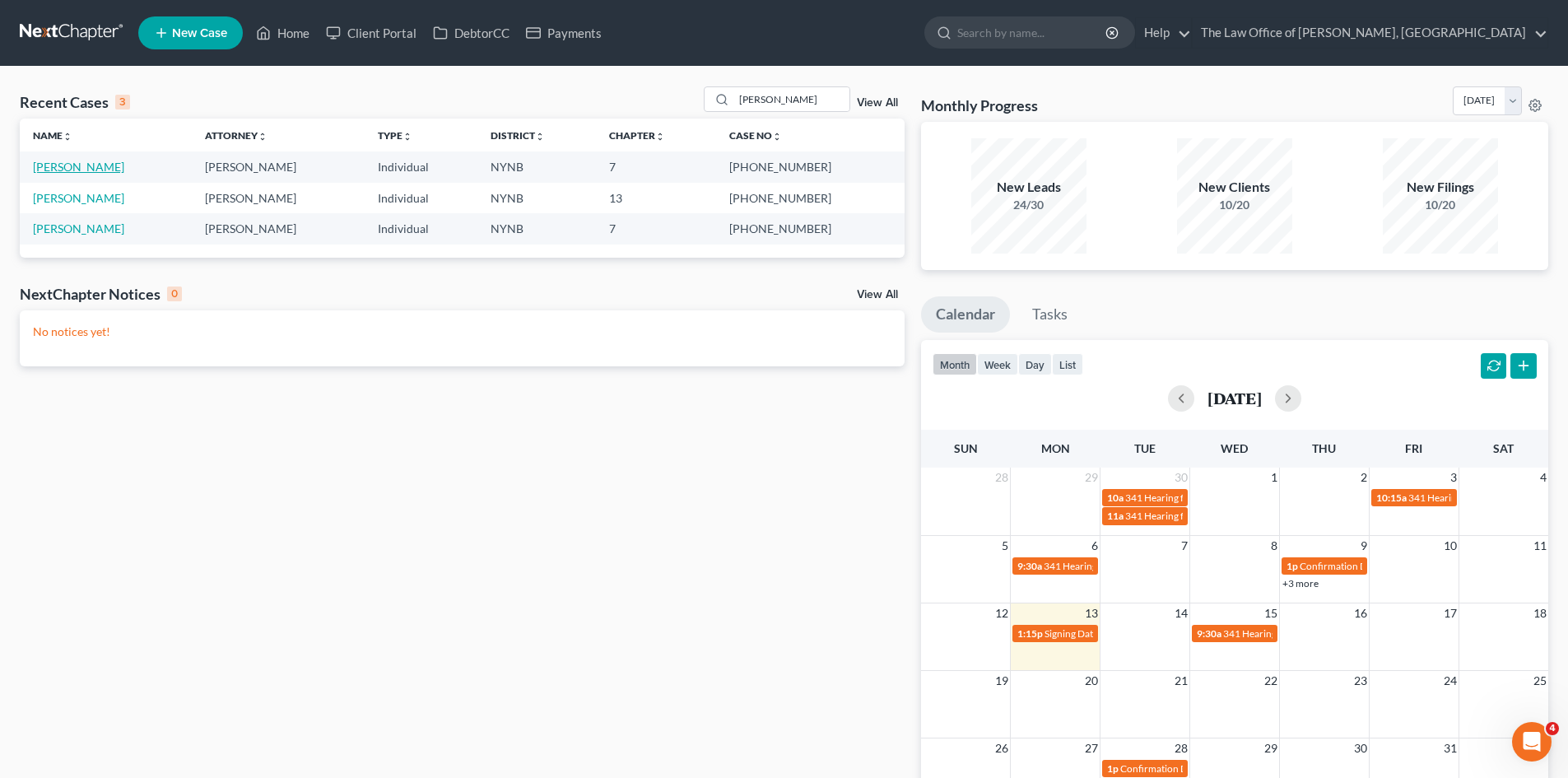
click at [88, 166] on link "Howard, Wendy" at bounding box center [78, 166] width 91 height 14
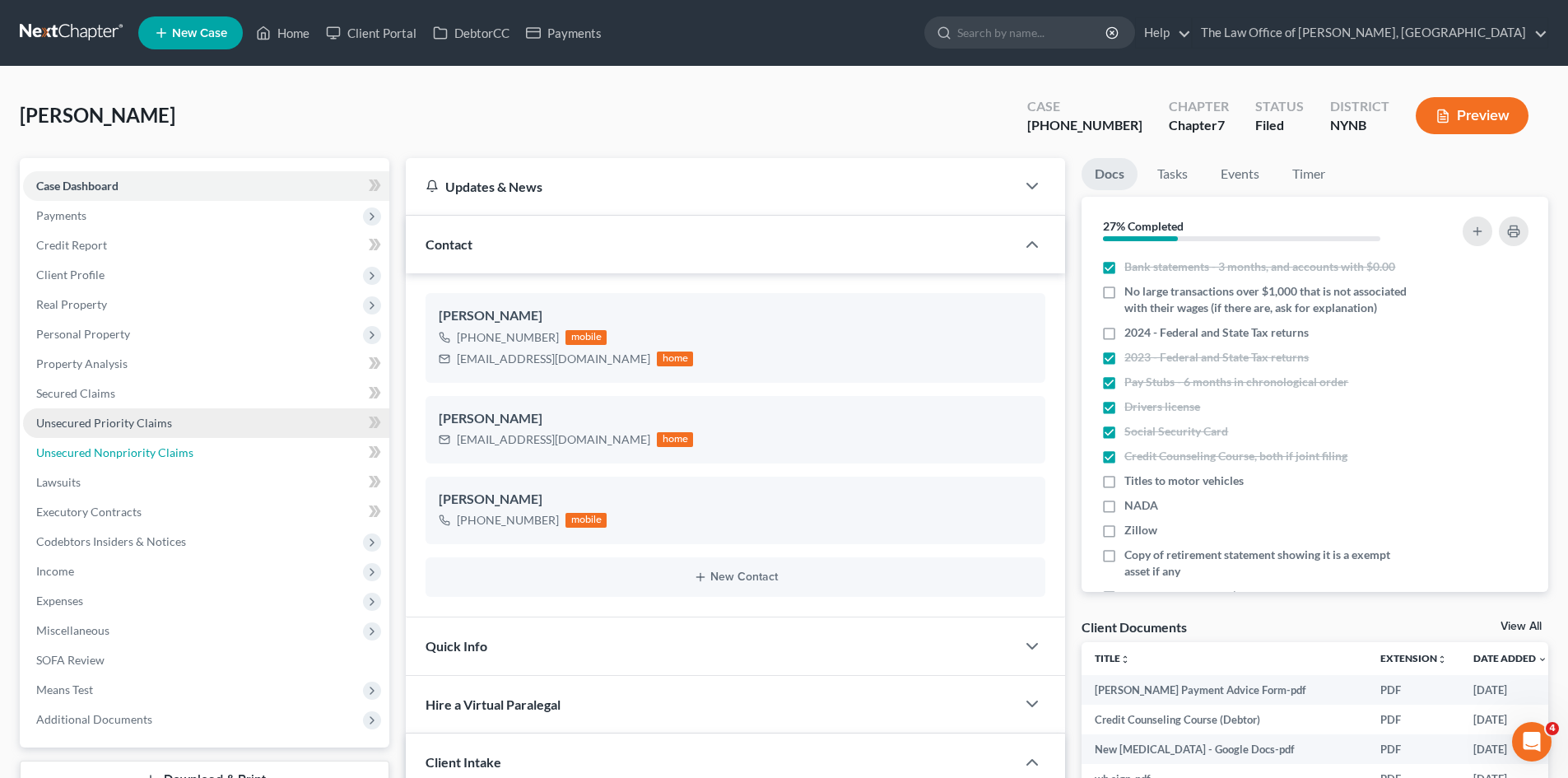
click at [86, 443] on link "Unsecured Nonpriority Claims" at bounding box center [206, 453] width 366 height 30
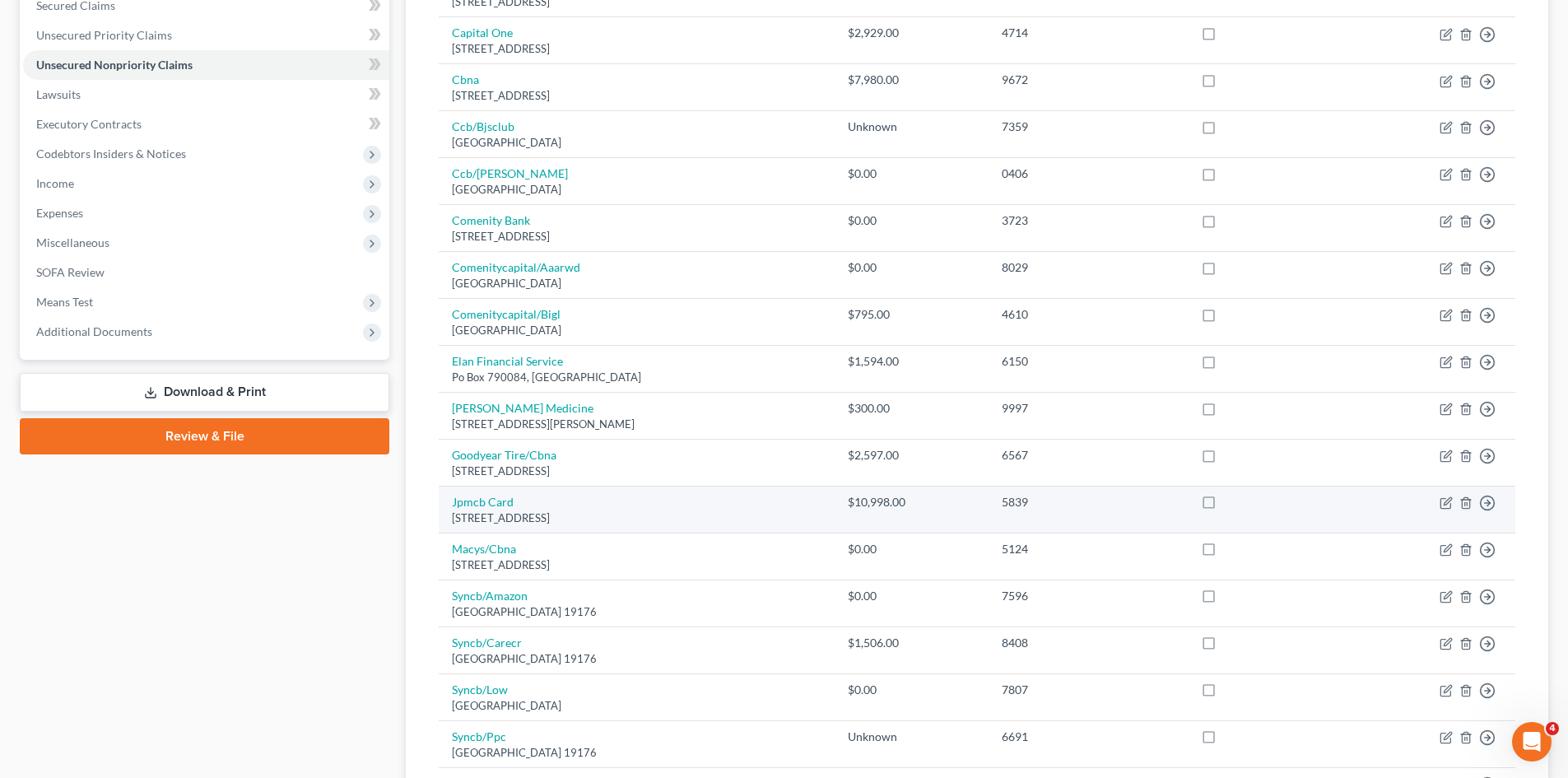
scroll to position [741, 0]
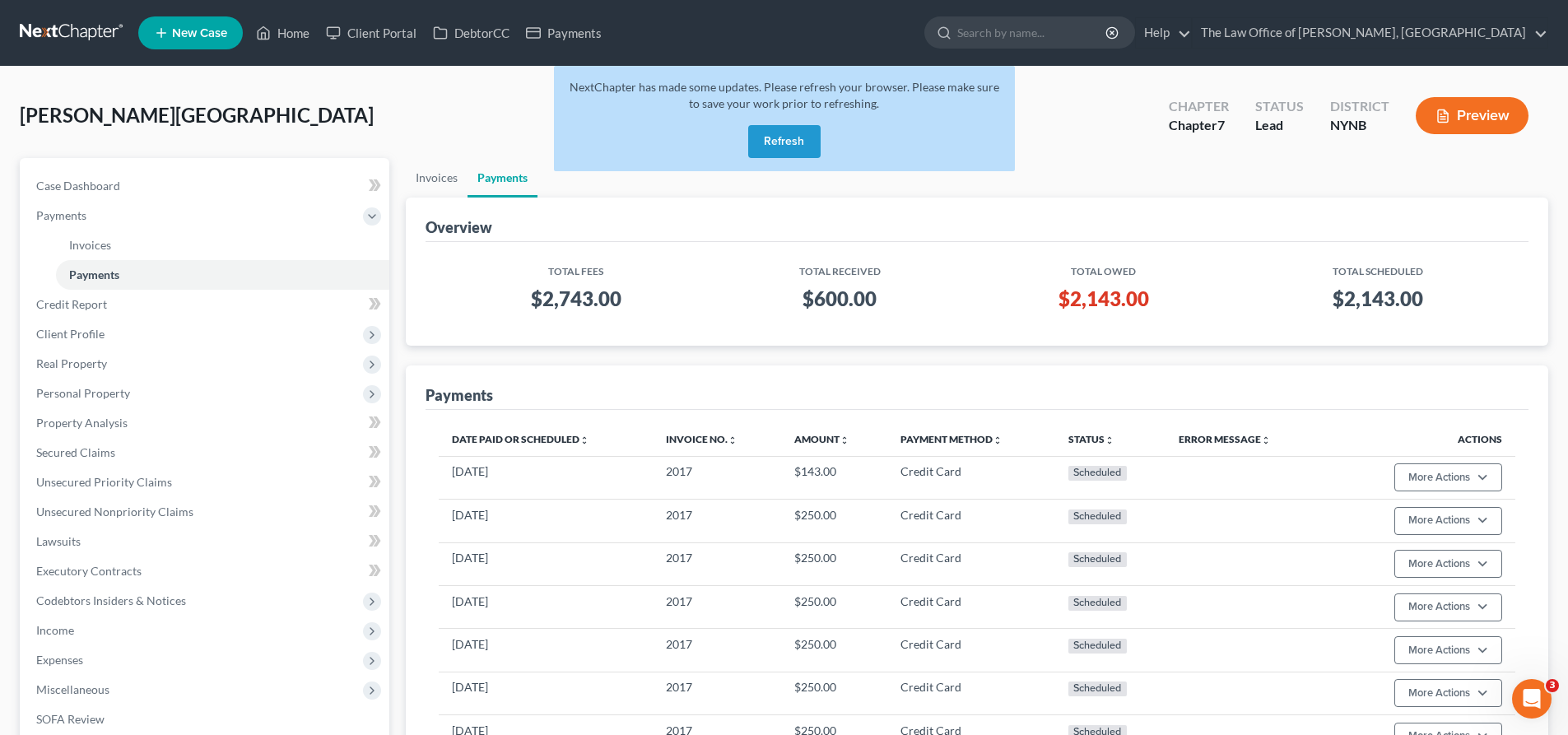
click at [786, 139] on button "Refresh" at bounding box center [784, 140] width 72 height 33
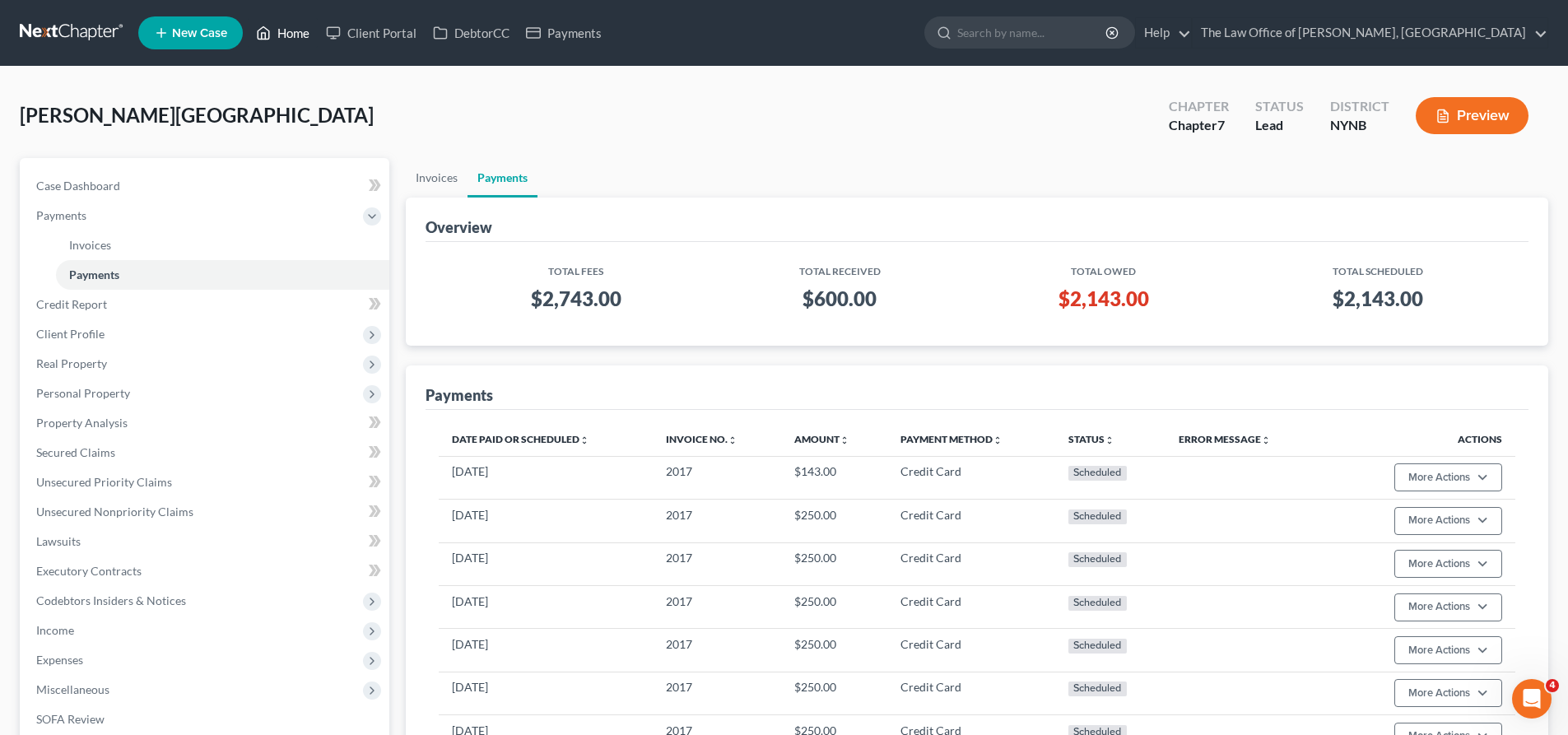
click at [307, 42] on link "Home" at bounding box center [282, 33] width 70 height 30
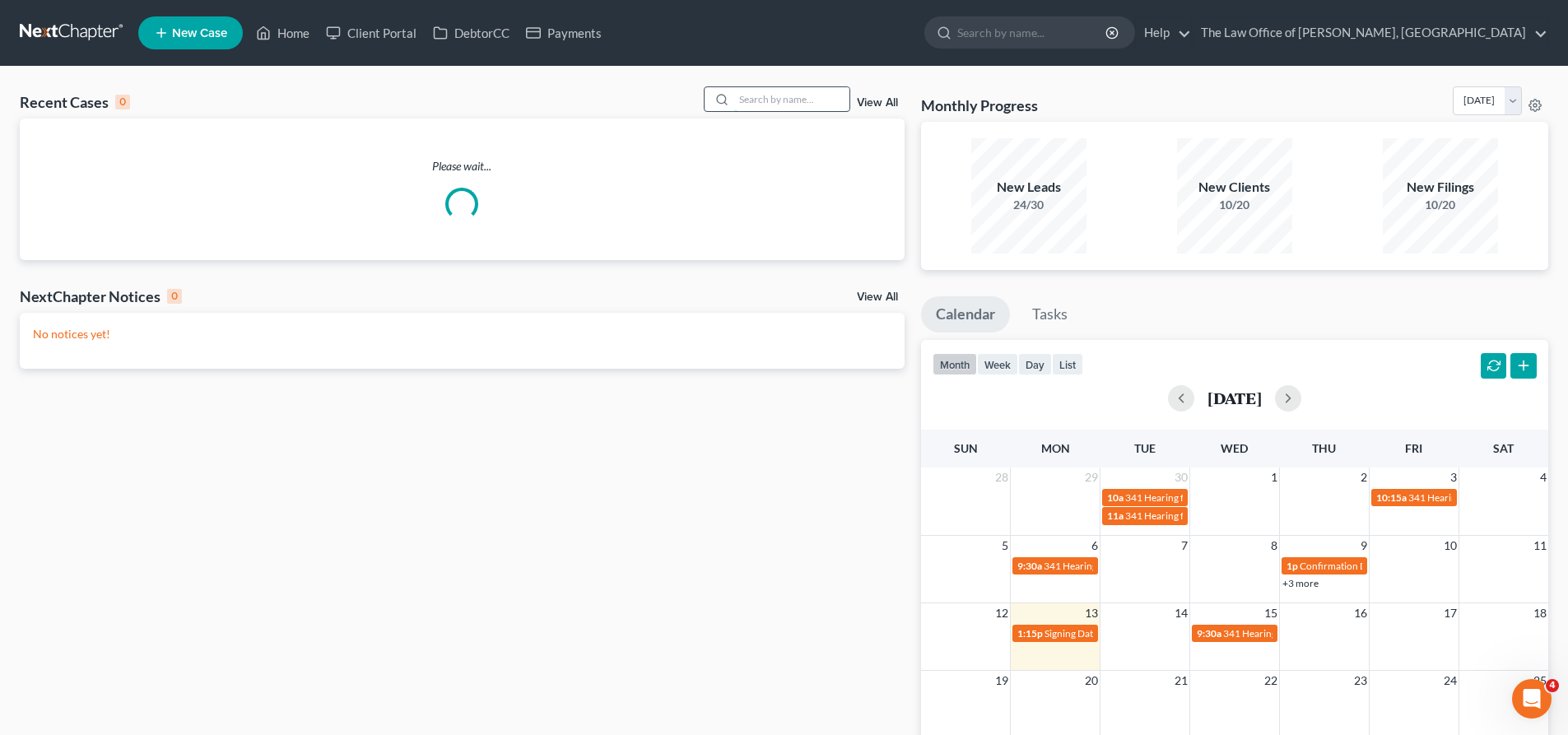
click at [788, 90] on input "search" at bounding box center [791, 99] width 115 height 24
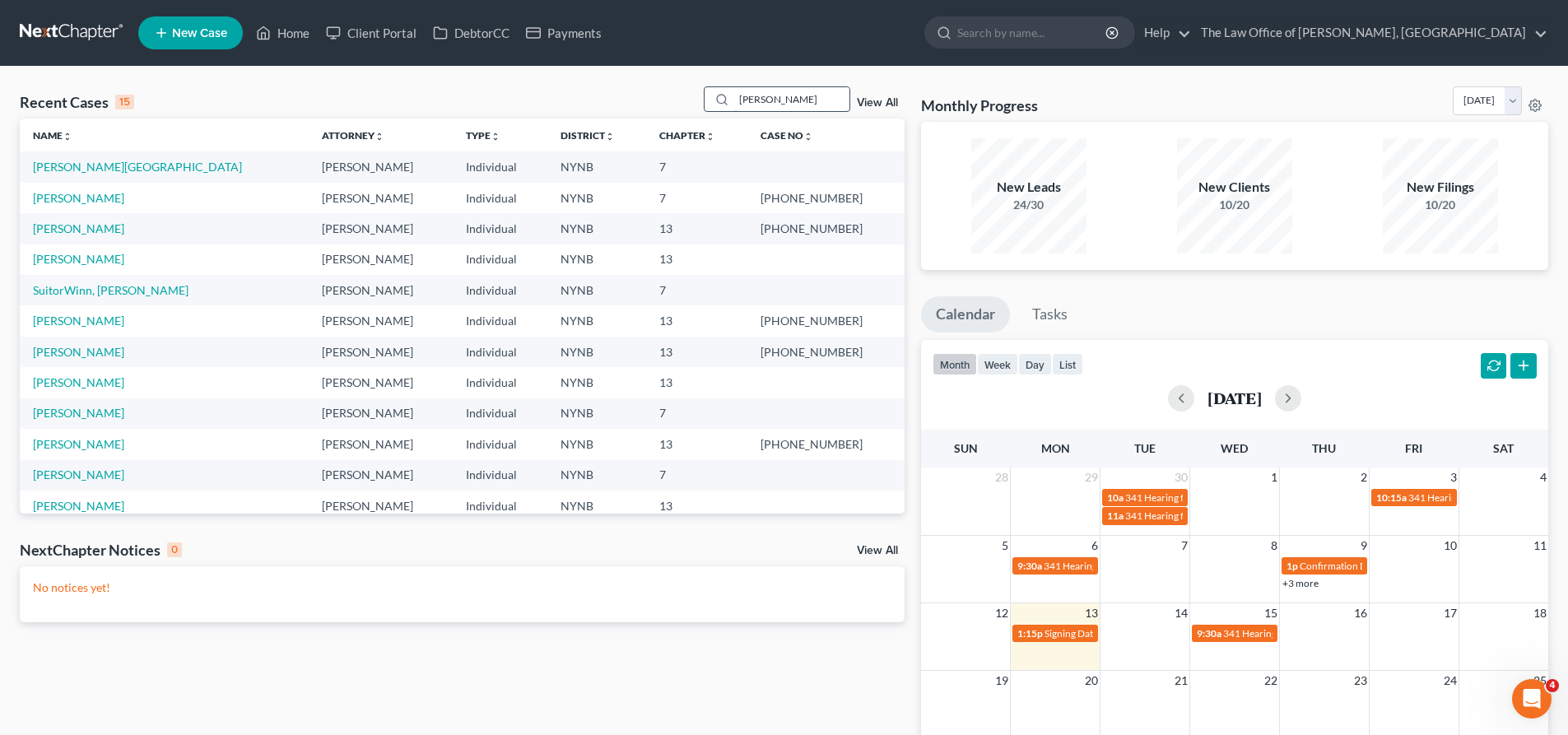
type input "frasier"
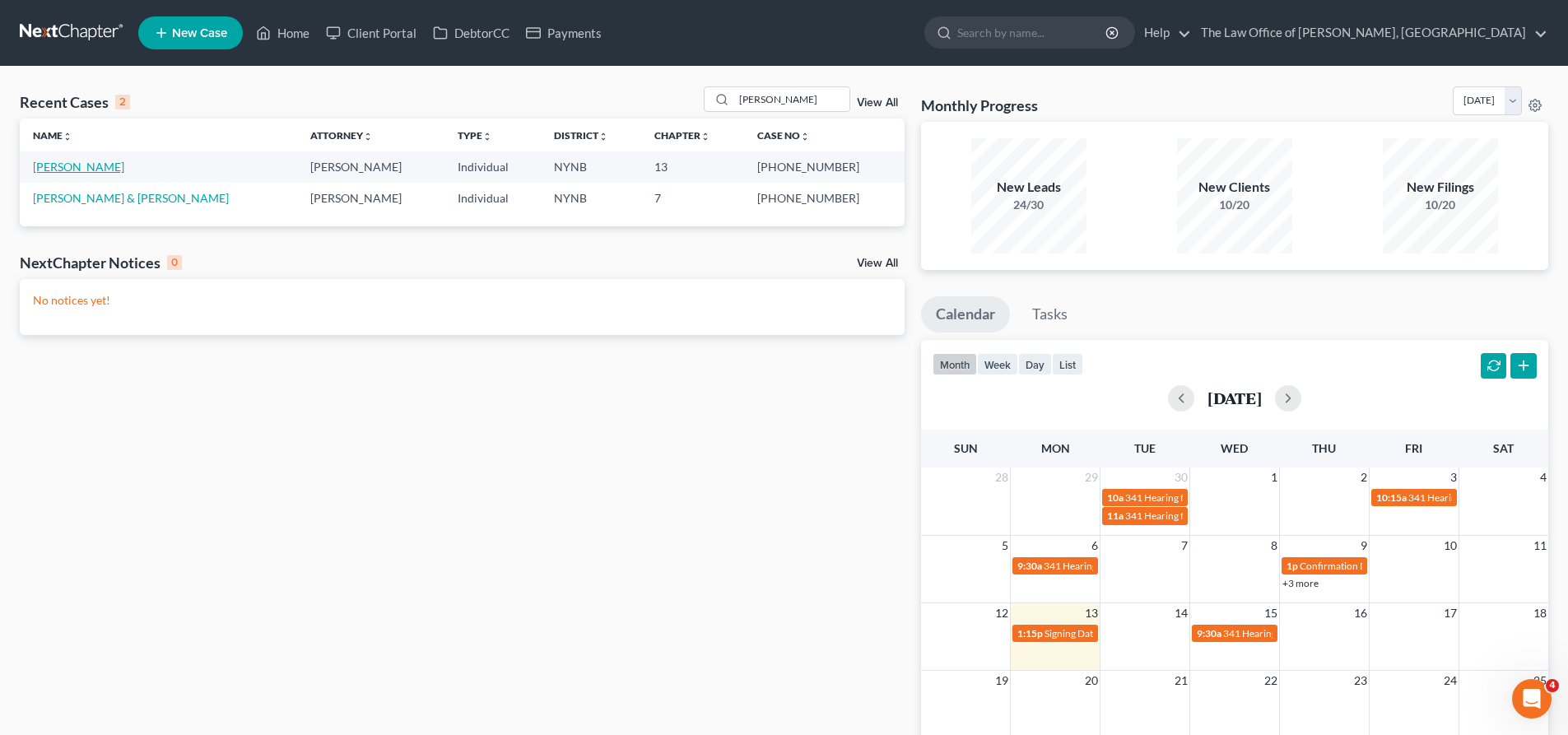
click at [73, 169] on link "Frasier, Ashley" at bounding box center [78, 166] width 91 height 14
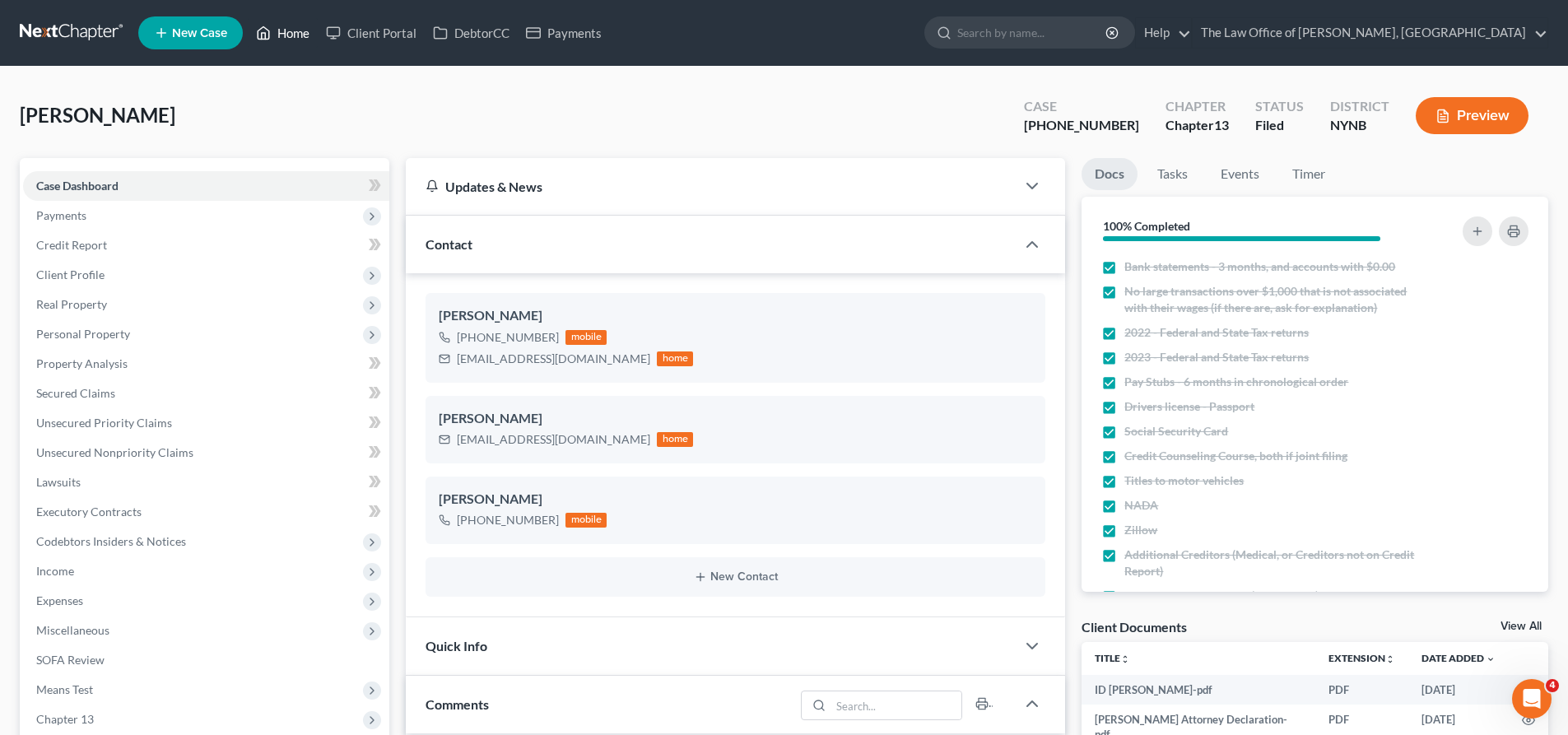
drag, startPoint x: 296, startPoint y: 37, endPoint x: 735, endPoint y: 125, distance: 447.7
click at [296, 37] on link "Home" at bounding box center [282, 33] width 70 height 30
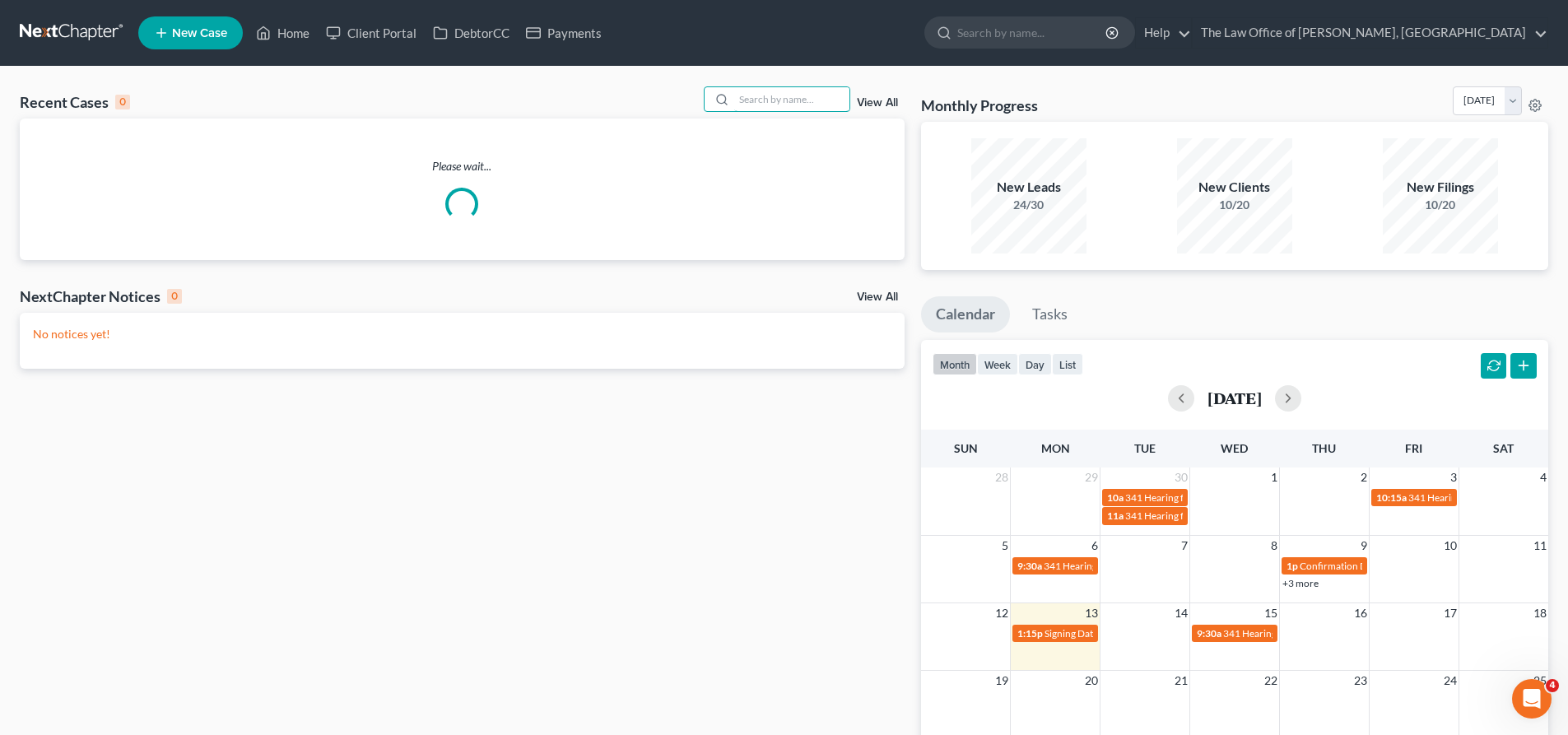
drag, startPoint x: 825, startPoint y: 99, endPoint x: 481, endPoint y: 13, distance: 354.6
click at [820, 97] on input "search" at bounding box center [791, 99] width 115 height 24
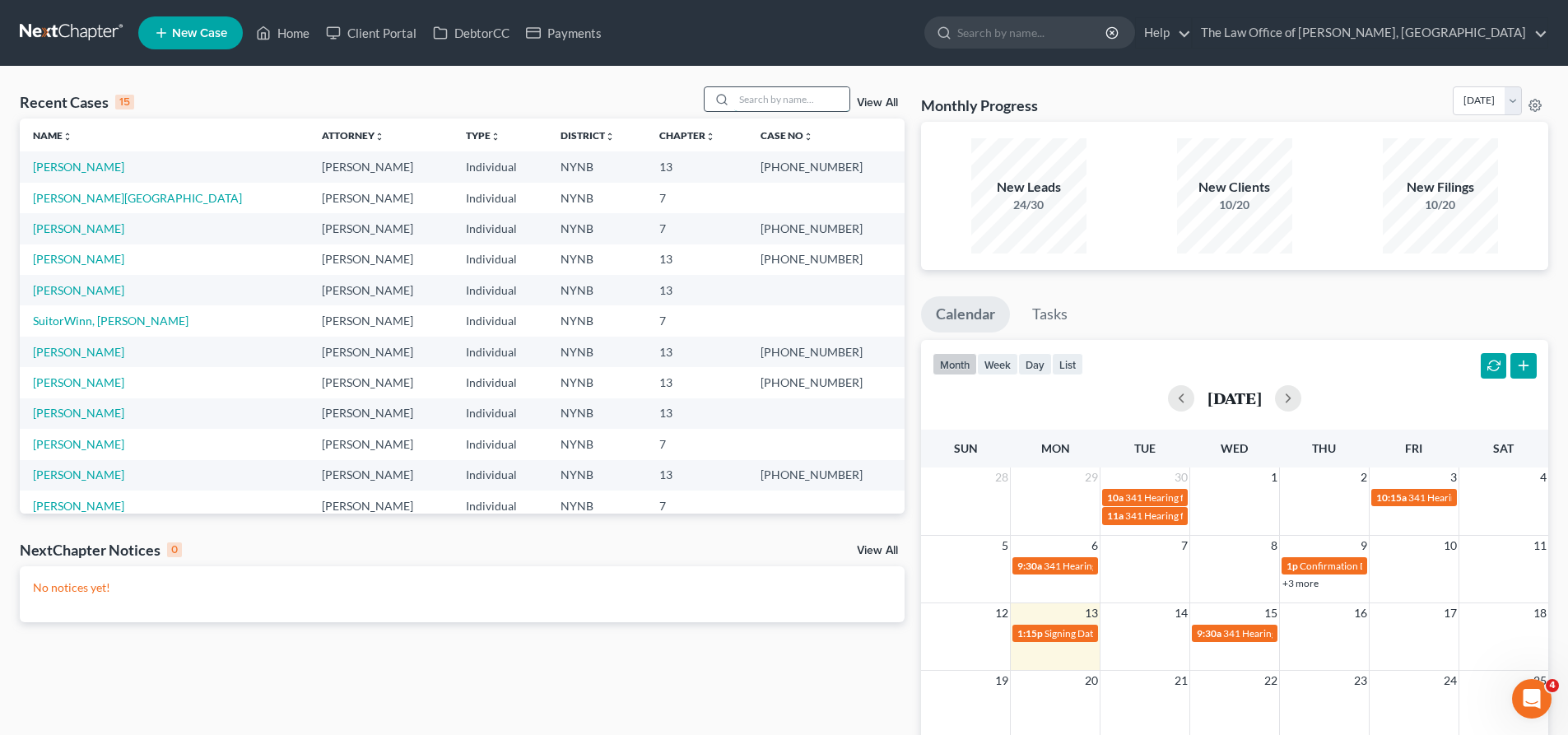
click at [758, 96] on input "search" at bounding box center [791, 99] width 115 height 24
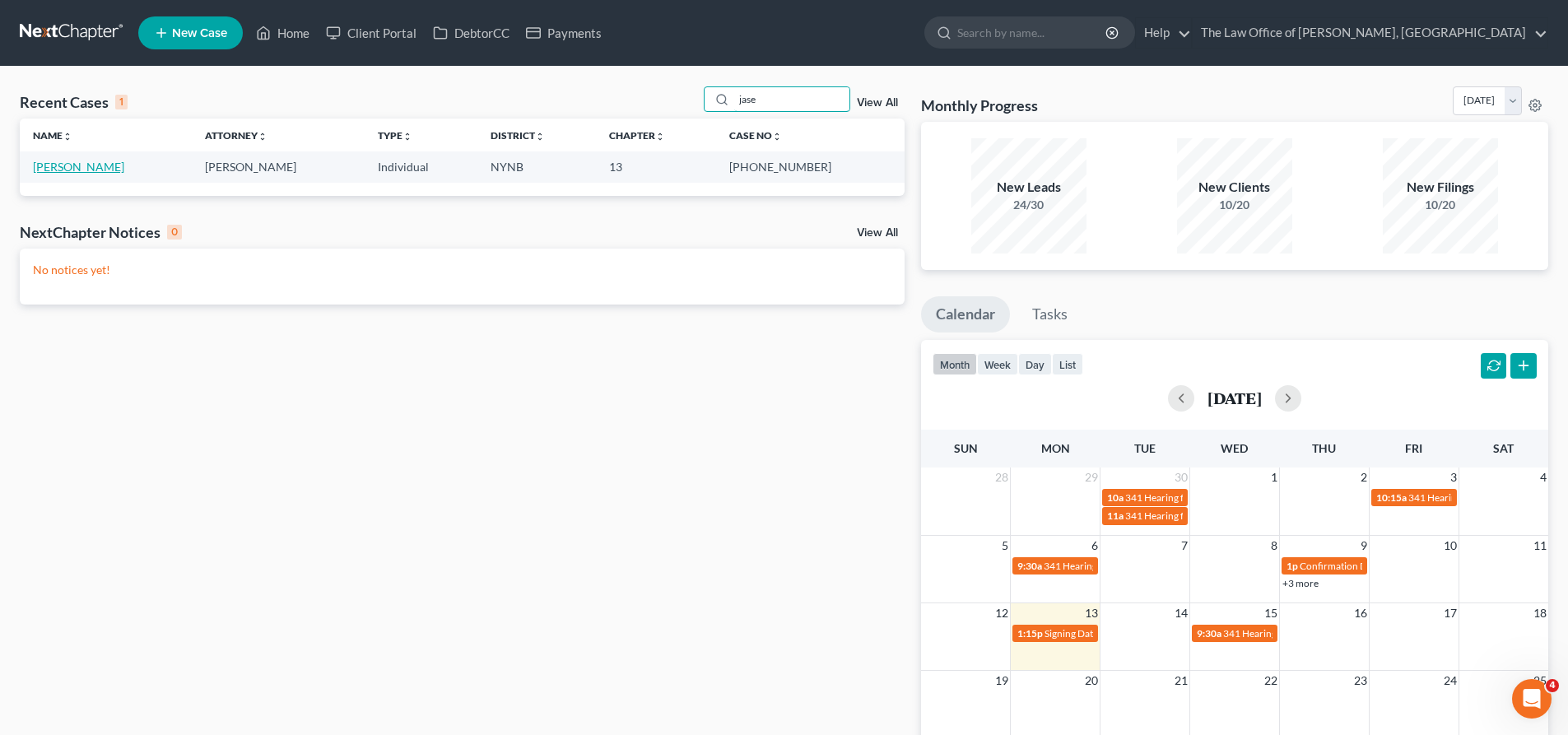
type input "jase"
click at [76, 161] on link "Jasewicz, Danielle" at bounding box center [78, 166] width 91 height 14
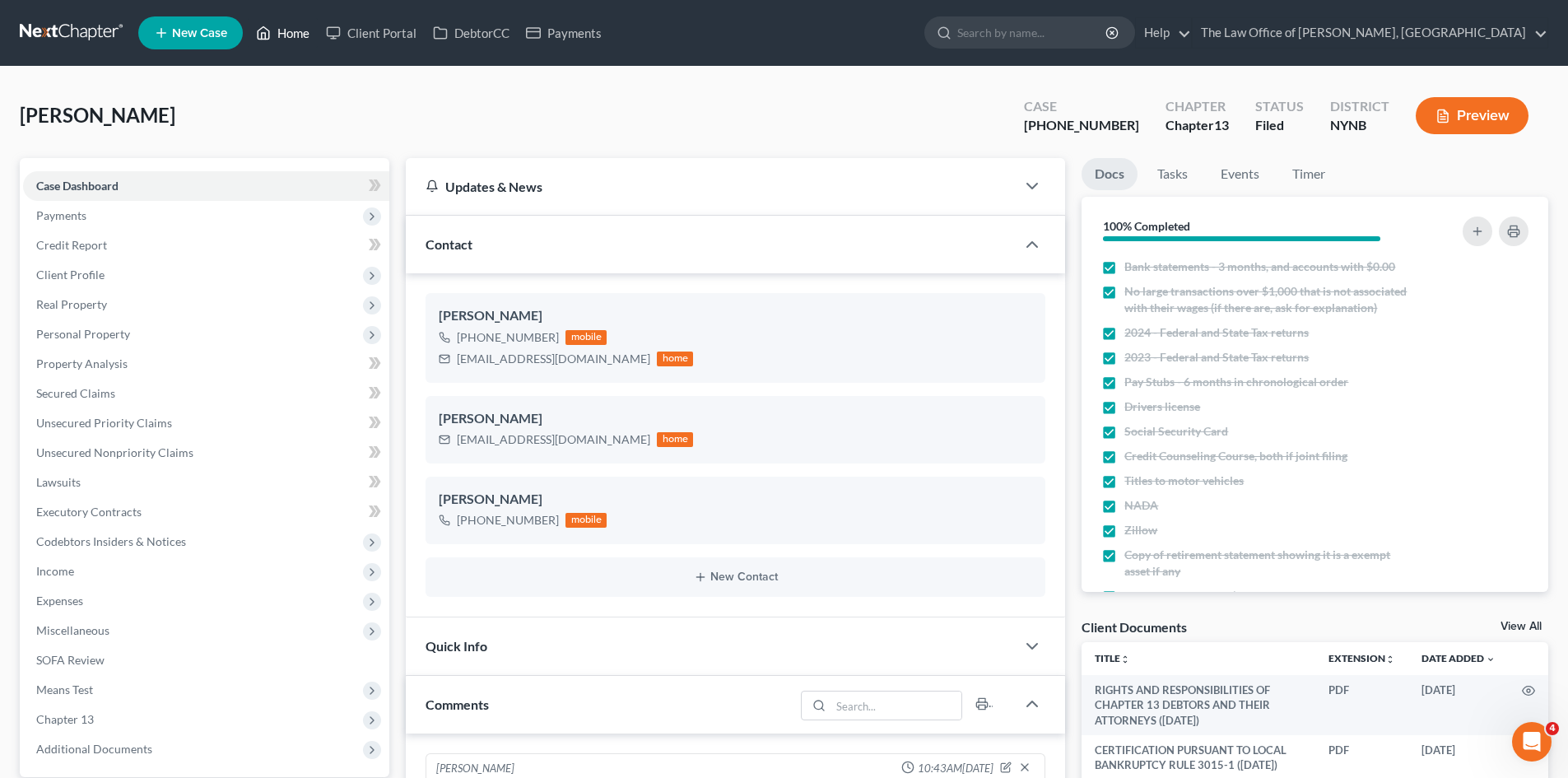
click at [297, 37] on link "Home" at bounding box center [282, 33] width 70 height 30
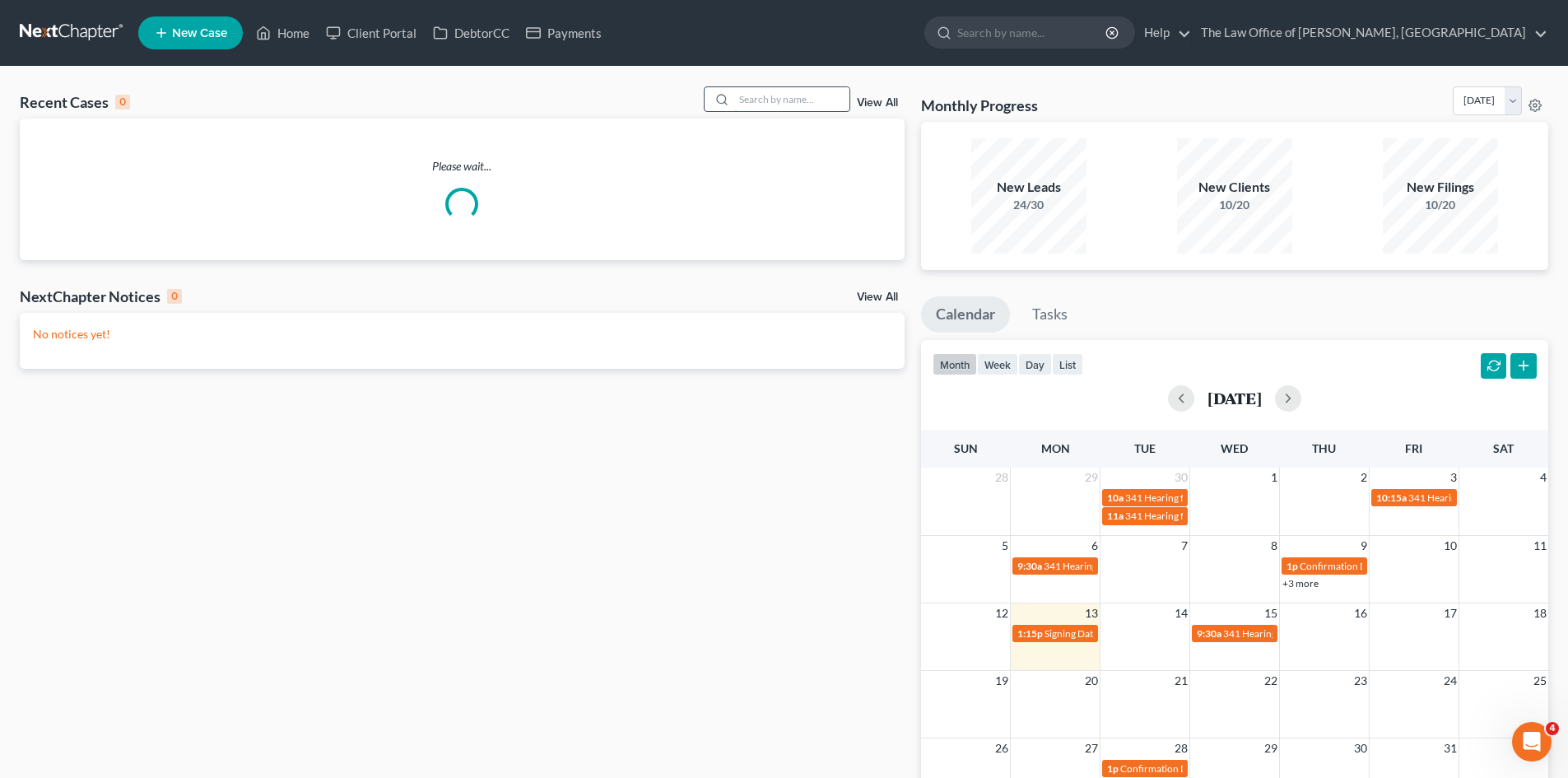
click at [836, 92] on input "search" at bounding box center [791, 99] width 115 height 24
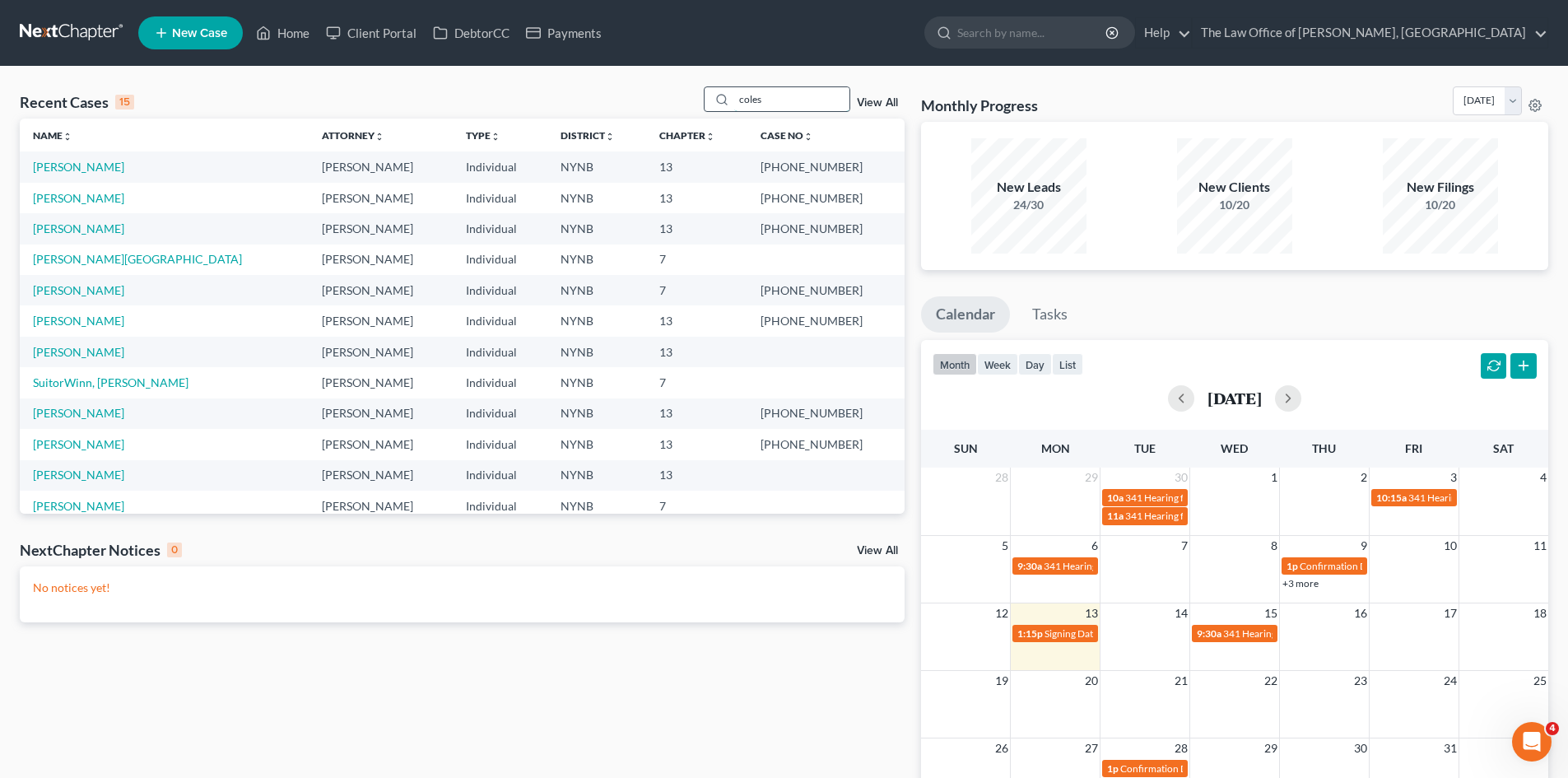
type input "coles"
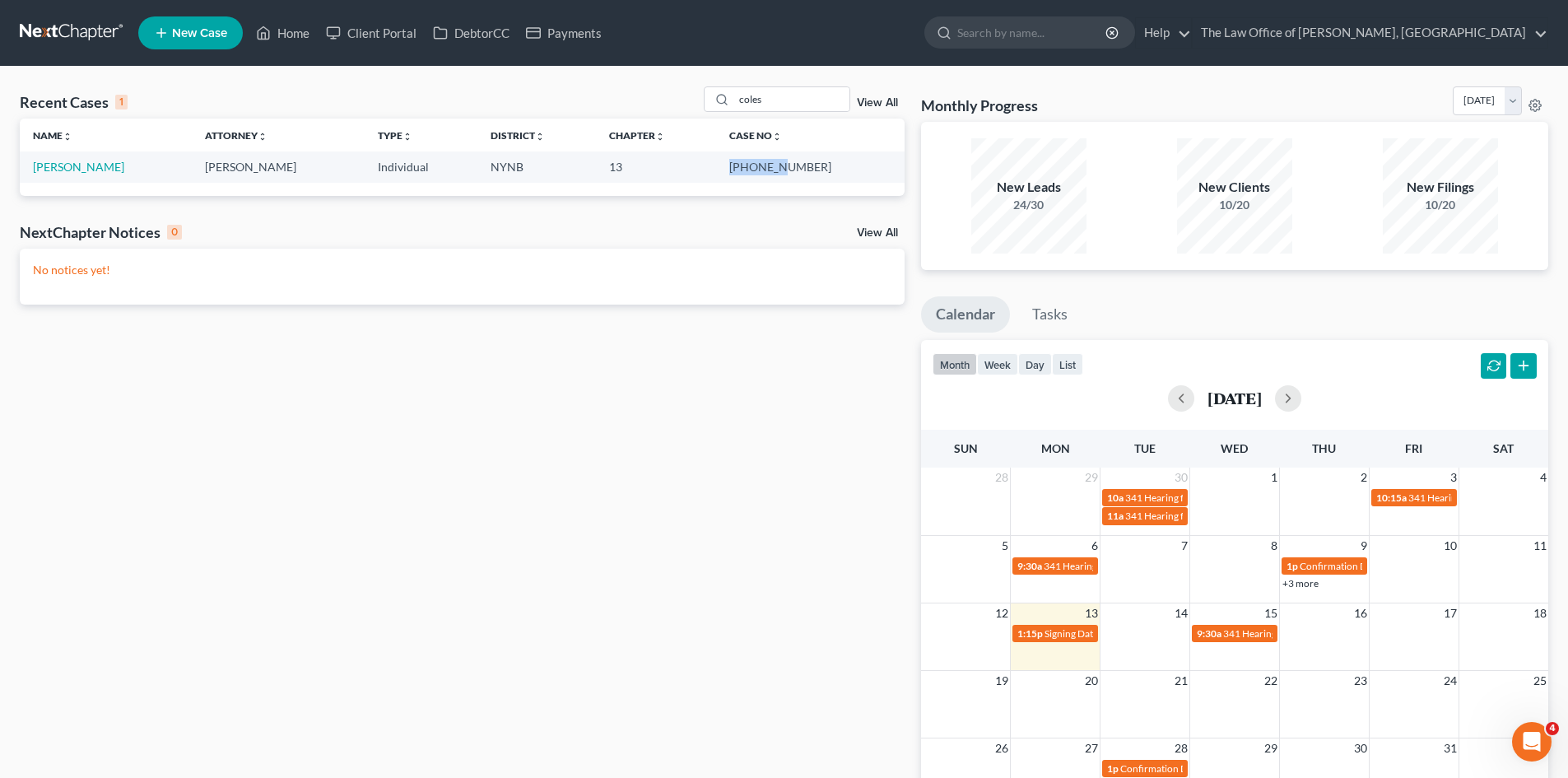
drag, startPoint x: 831, startPoint y: 168, endPoint x: 781, endPoint y: 168, distance: 50.0
click at [777, 168] on td "23-10778-1" at bounding box center [810, 166] width 188 height 31
copy td "23-10778"
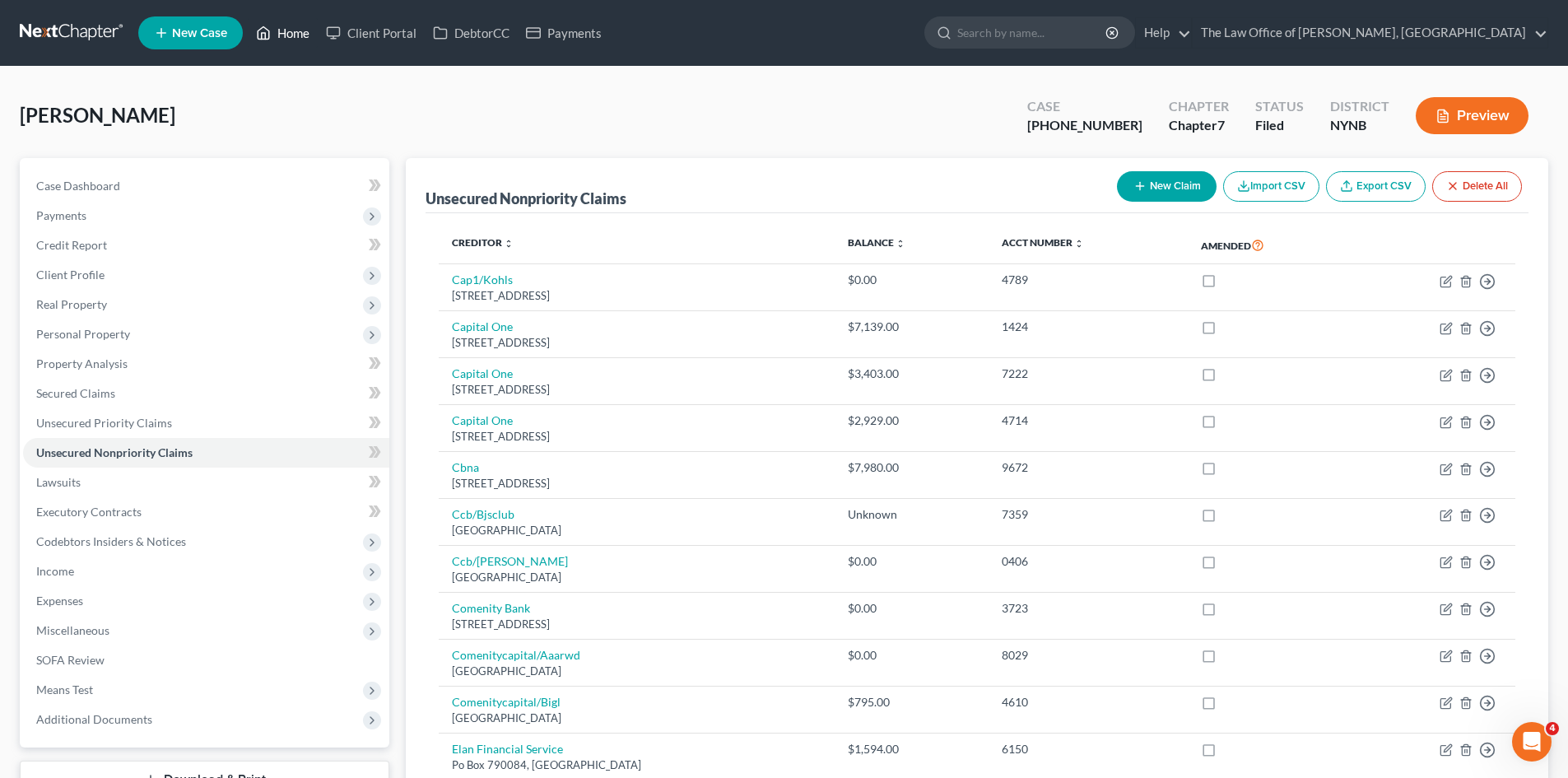
click at [286, 32] on link "Home" at bounding box center [282, 33] width 70 height 30
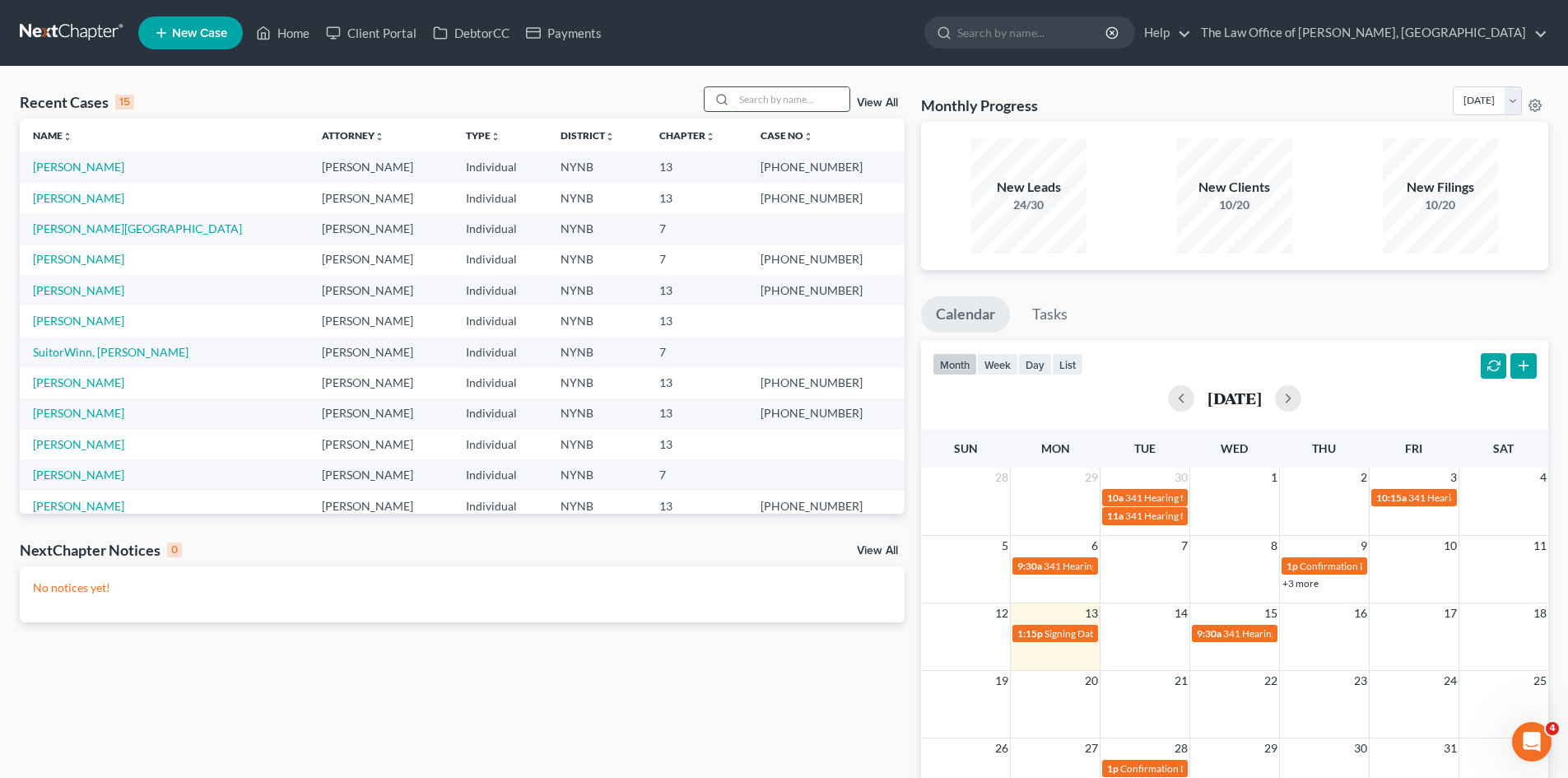
click at [782, 96] on input "search" at bounding box center [791, 99] width 115 height 24
type input "dekan"
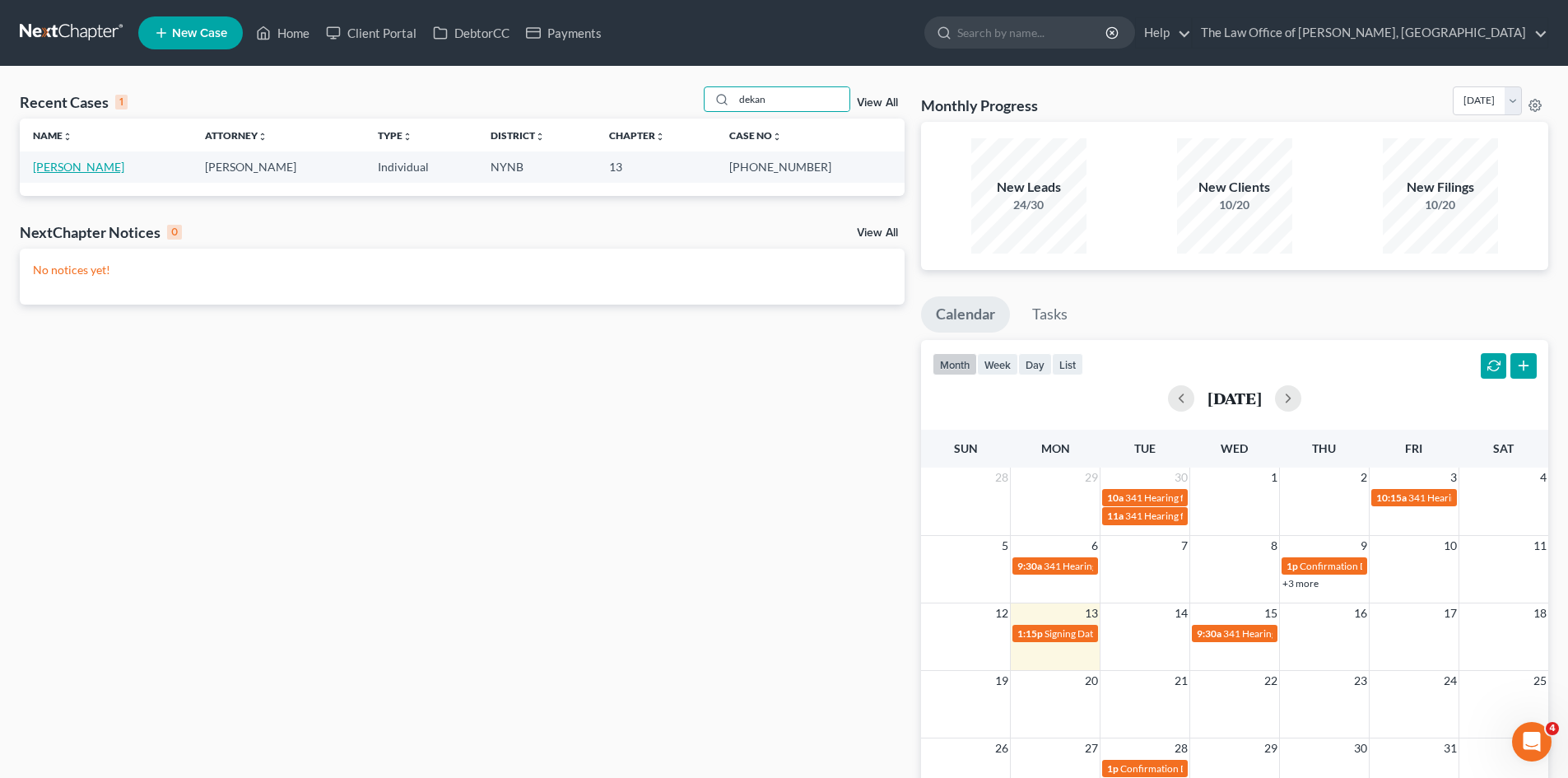
click at [91, 172] on link "Dekanchuk, Elizabeth" at bounding box center [78, 166] width 91 height 14
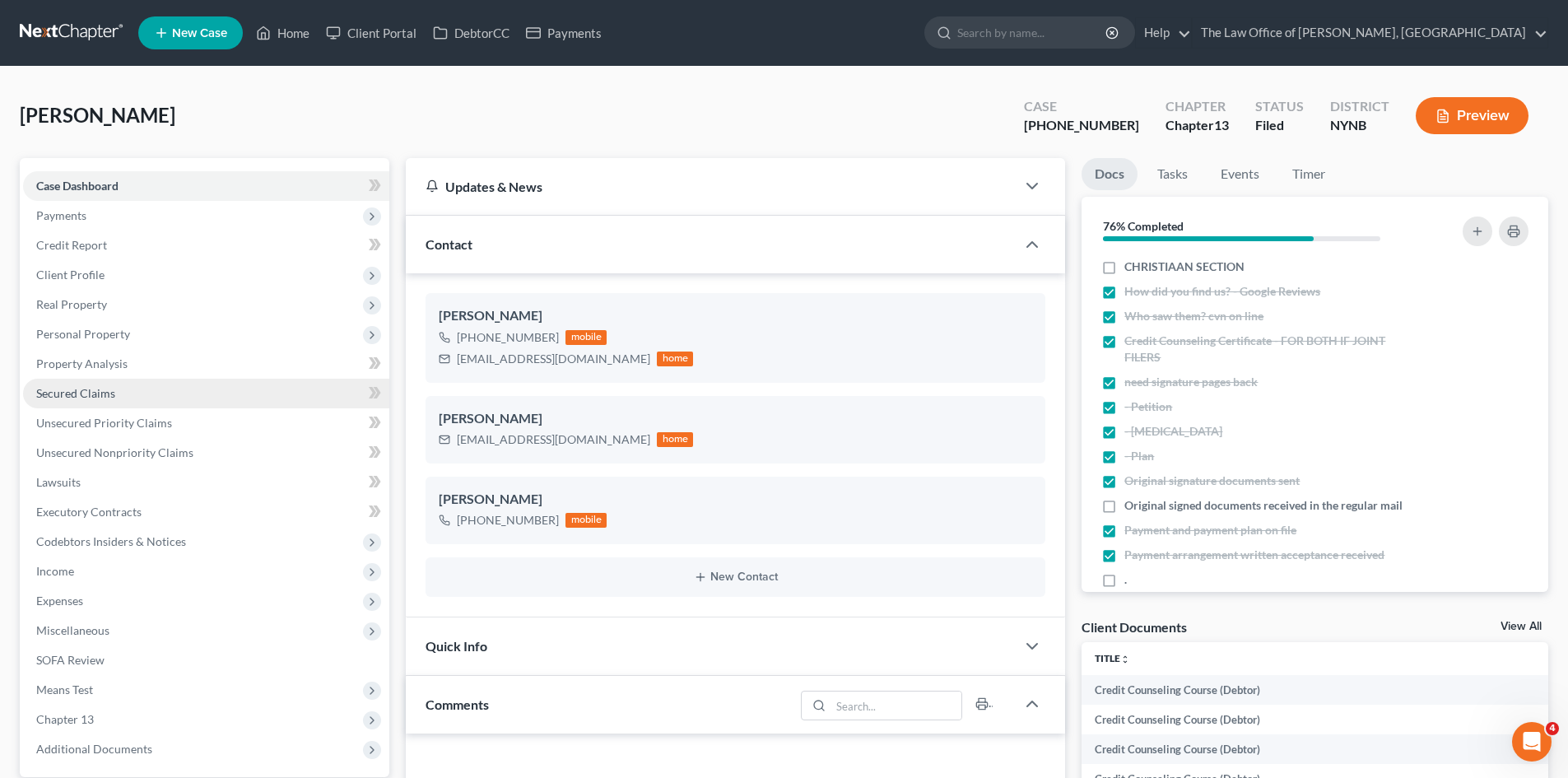
click at [83, 396] on span "Secured Claims" at bounding box center [76, 393] width 79 height 14
click at [101, 365] on span "Property Analysis" at bounding box center [82, 363] width 91 height 14
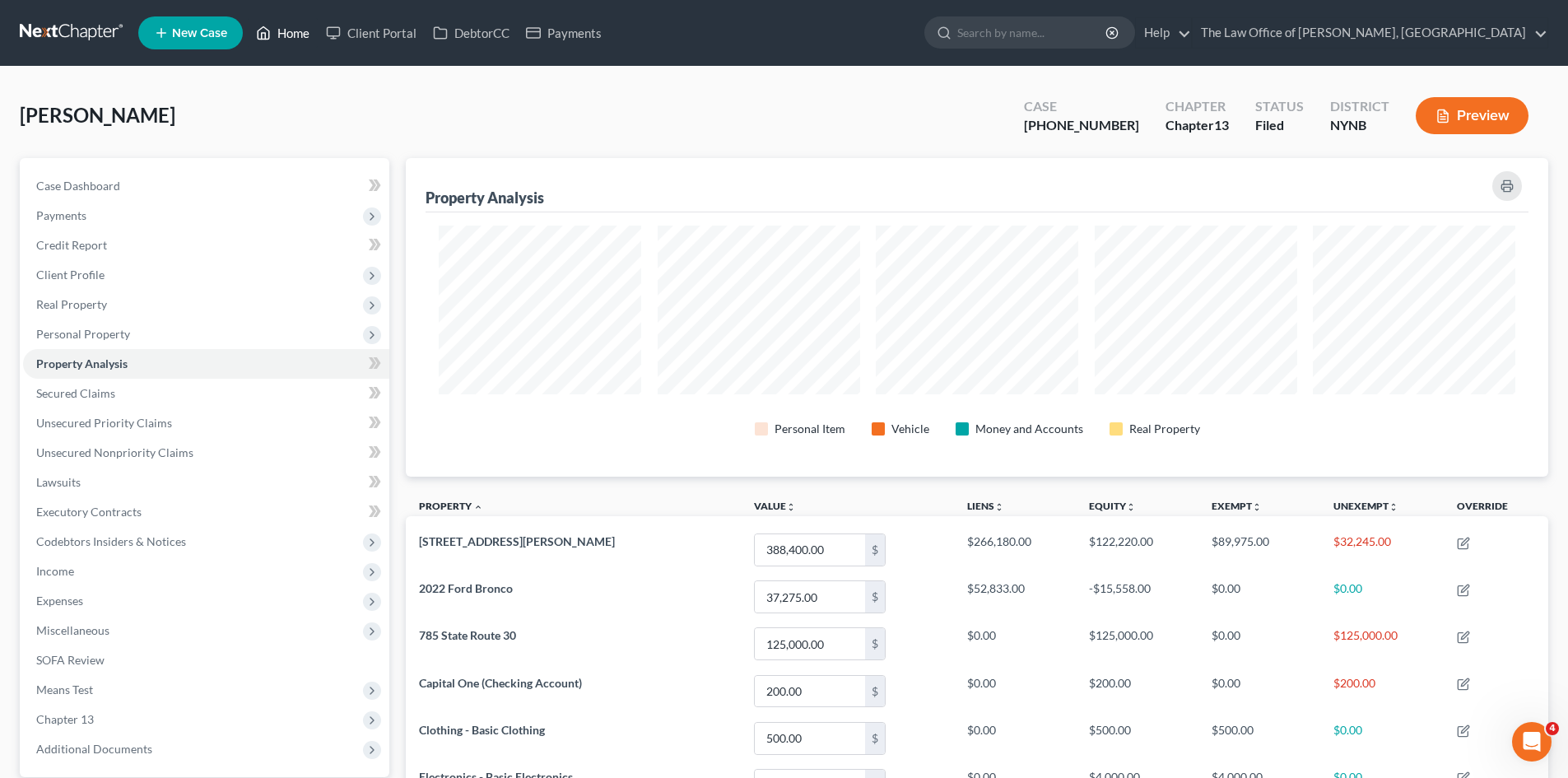
drag, startPoint x: 287, startPoint y: 40, endPoint x: 287, endPoint y: 73, distance: 33.0
click at [287, 40] on link "Home" at bounding box center [282, 33] width 70 height 30
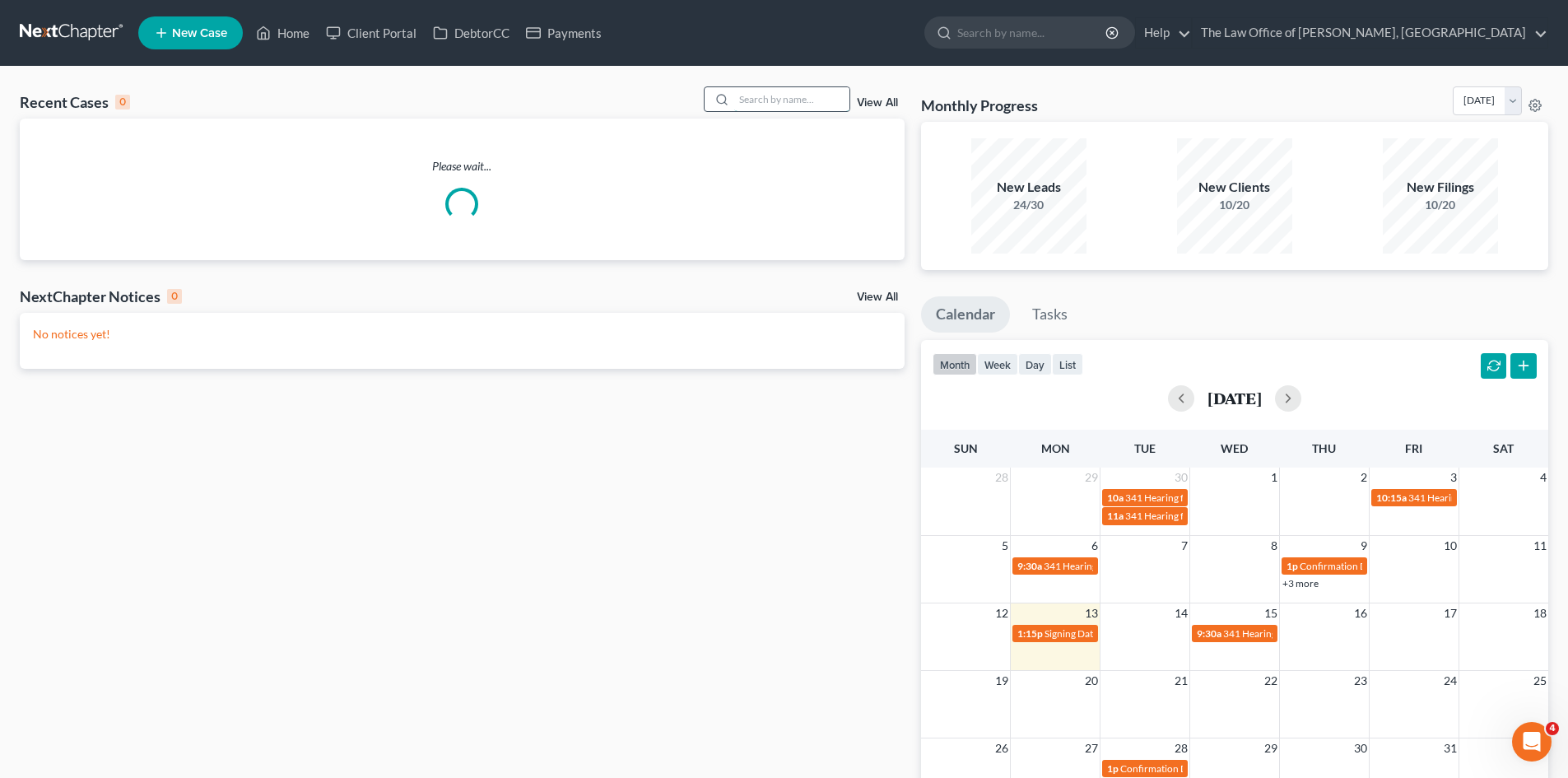
click at [770, 94] on input "search" at bounding box center [791, 99] width 115 height 24
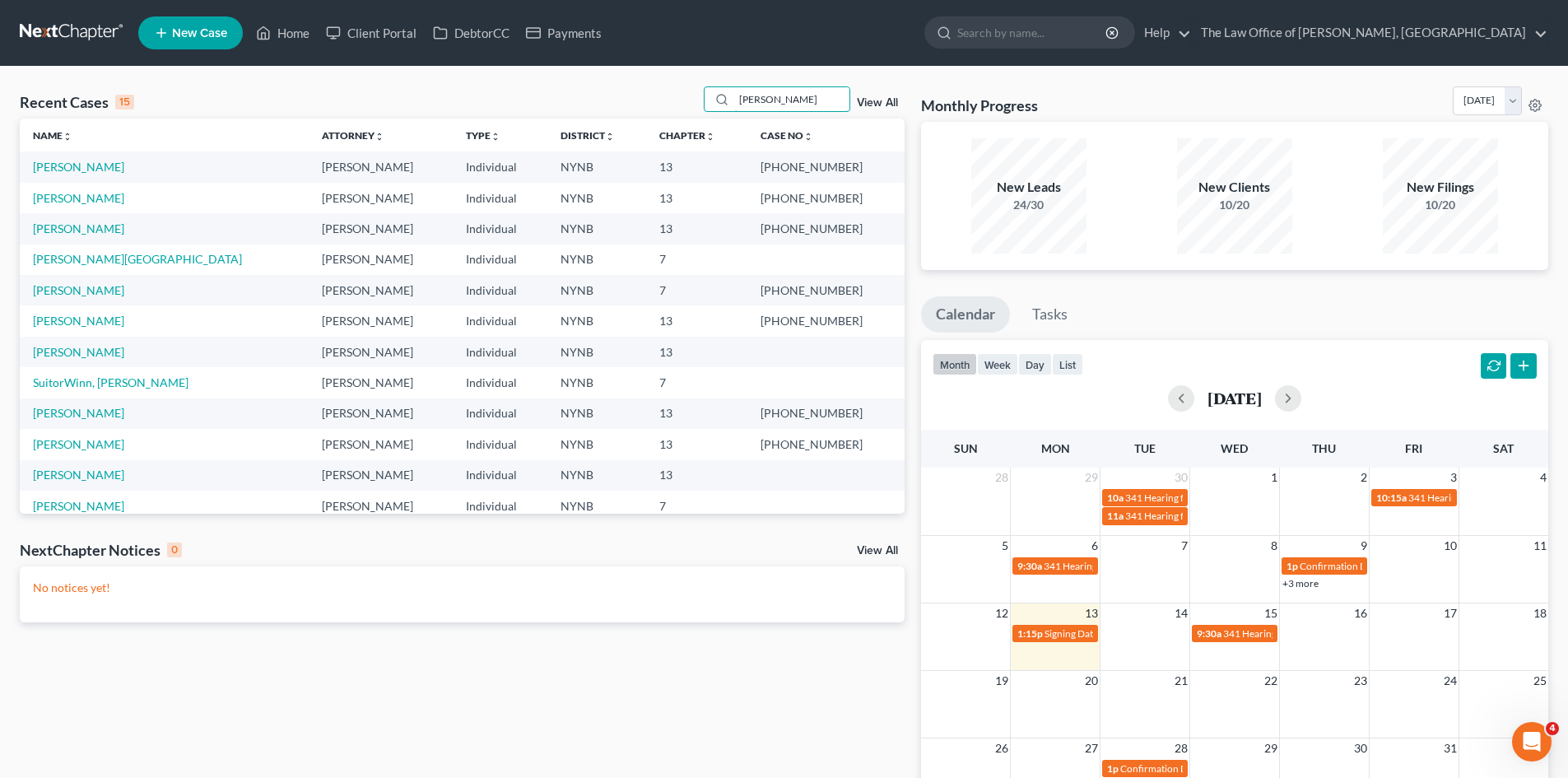
type input "hugo"
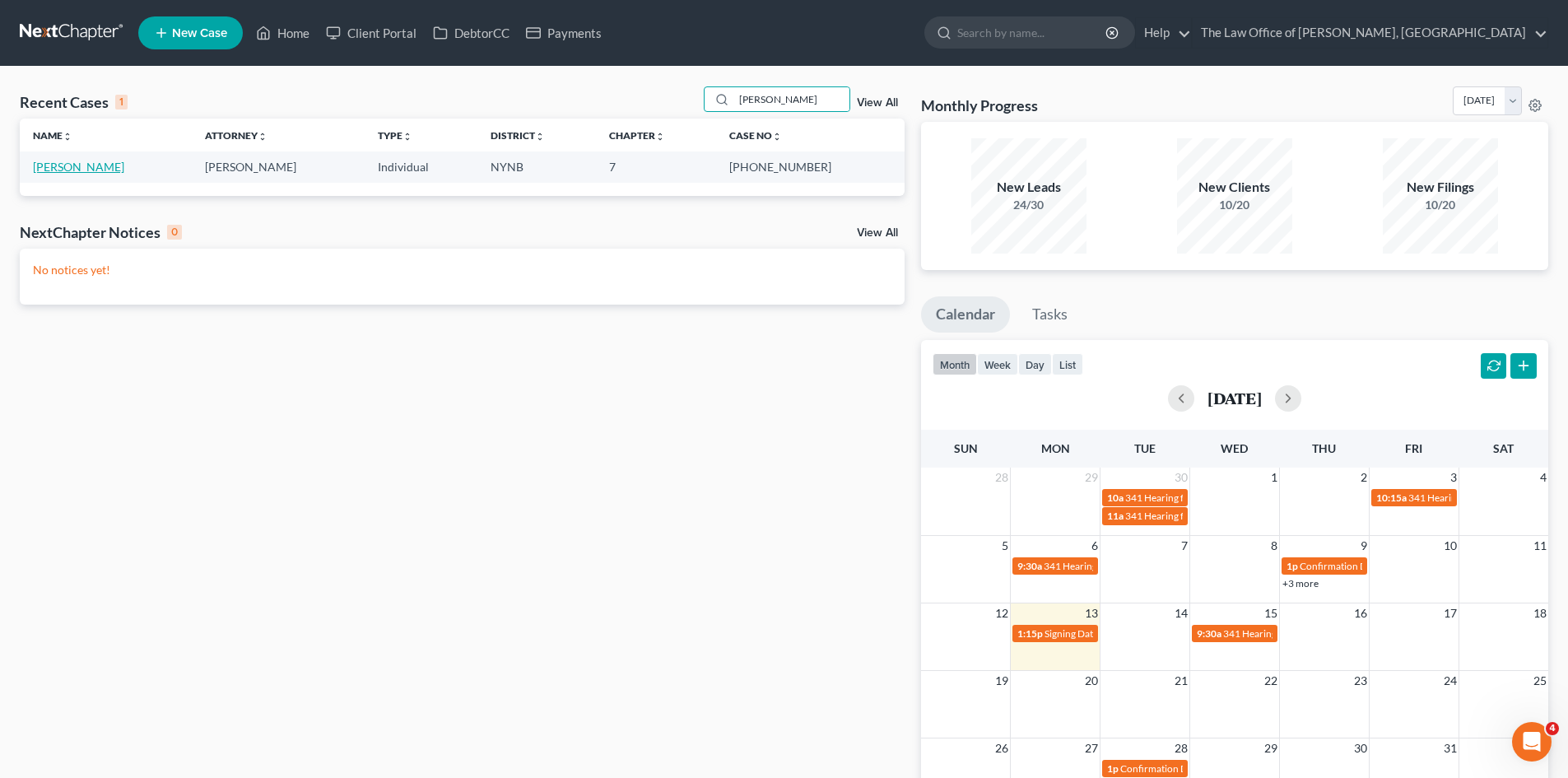
click at [46, 164] on link "[PERSON_NAME]" at bounding box center [78, 166] width 91 height 14
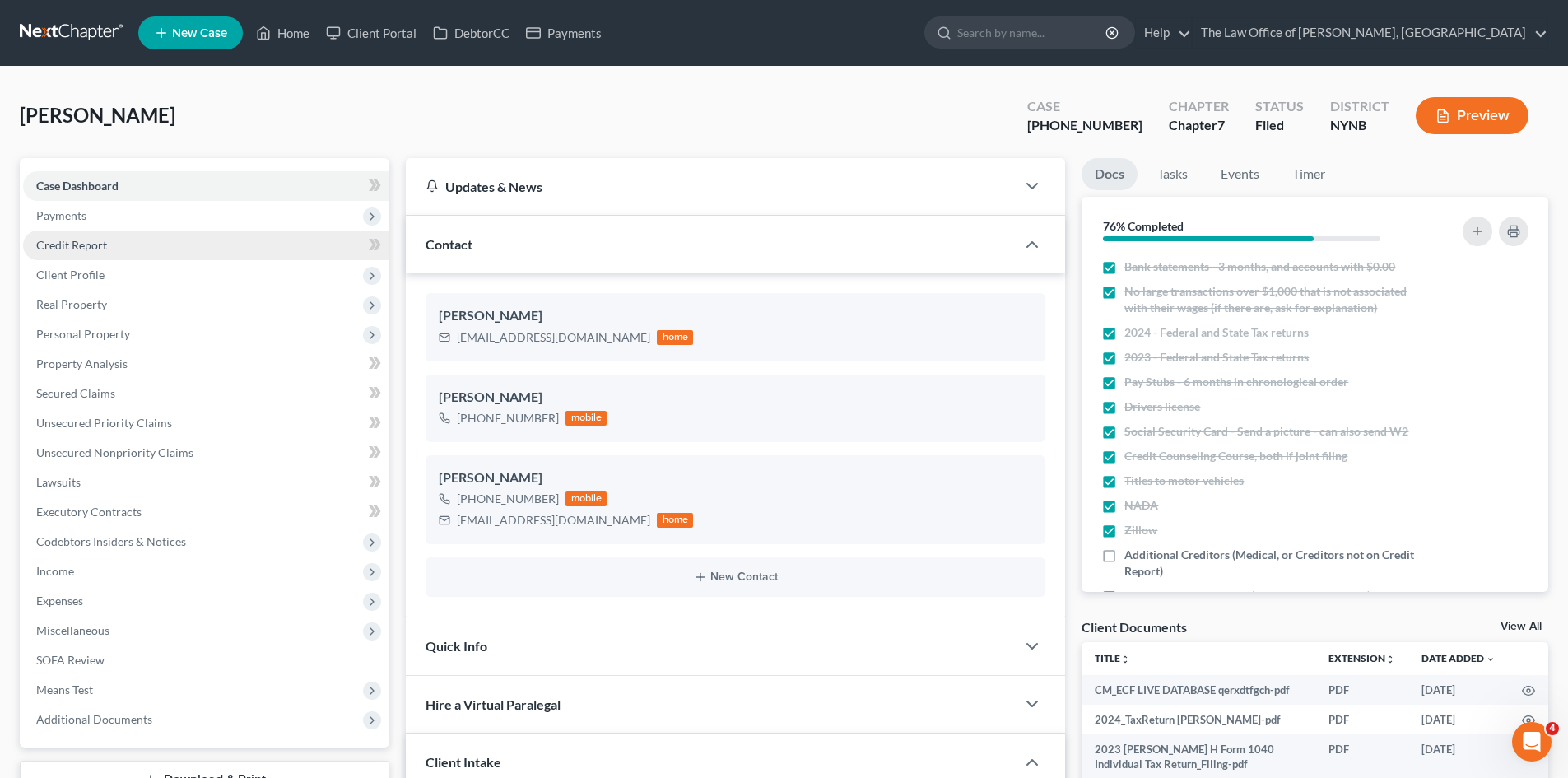
click at [78, 229] on span "Payments" at bounding box center [206, 216] width 366 height 30
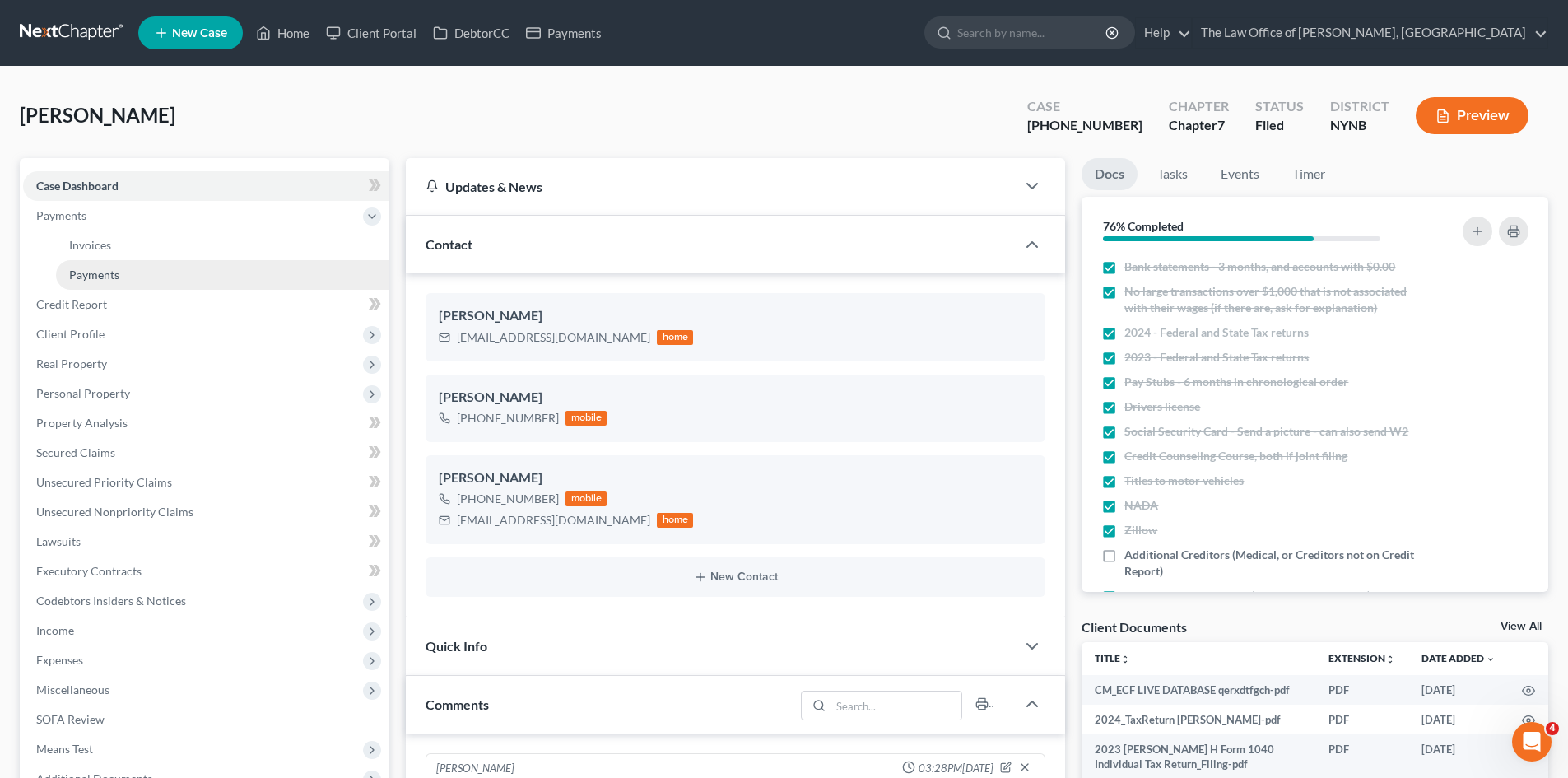
scroll to position [94, 0]
click at [108, 274] on span "Payments" at bounding box center [94, 274] width 50 height 14
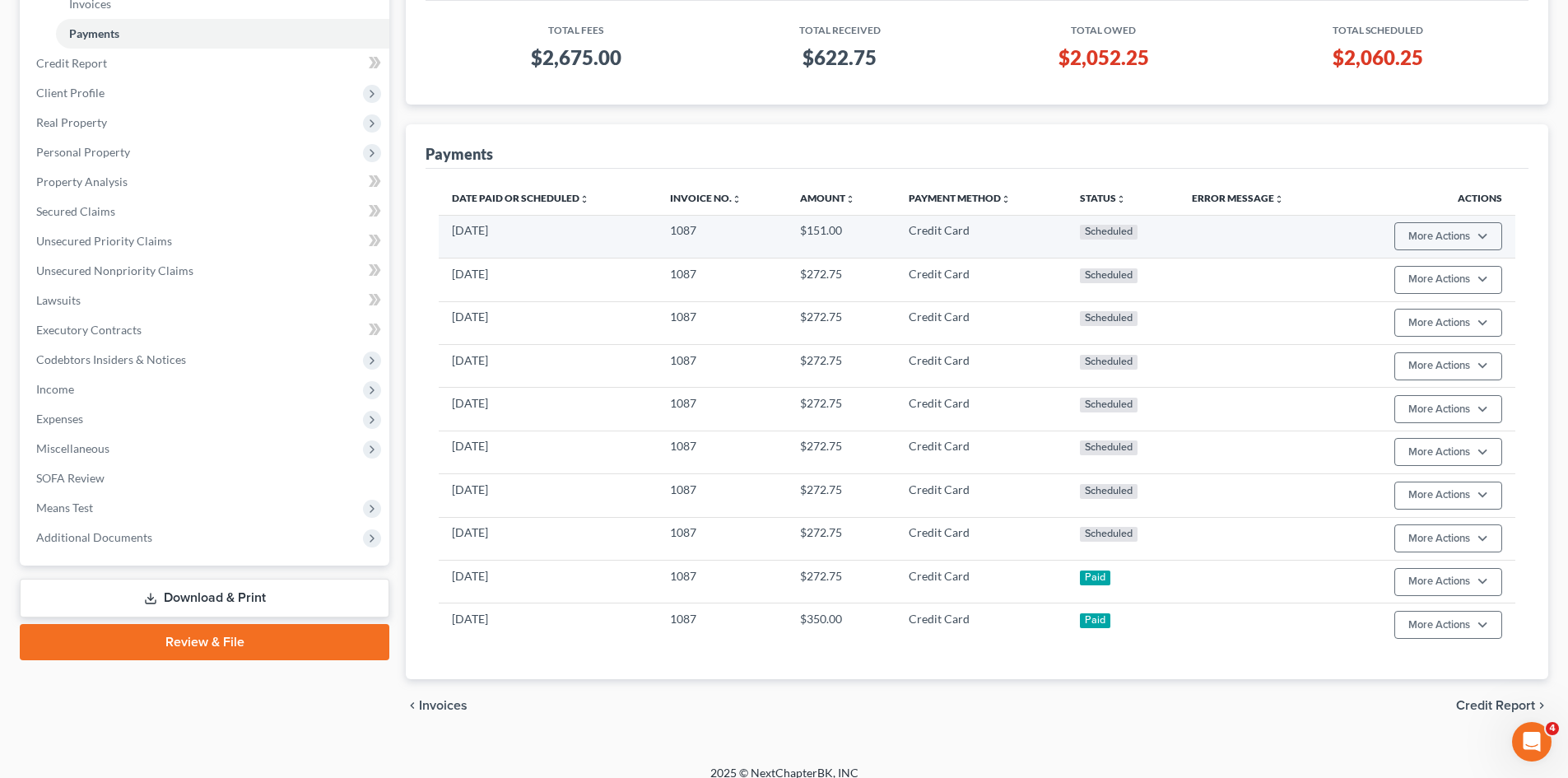
scroll to position [257, 0]
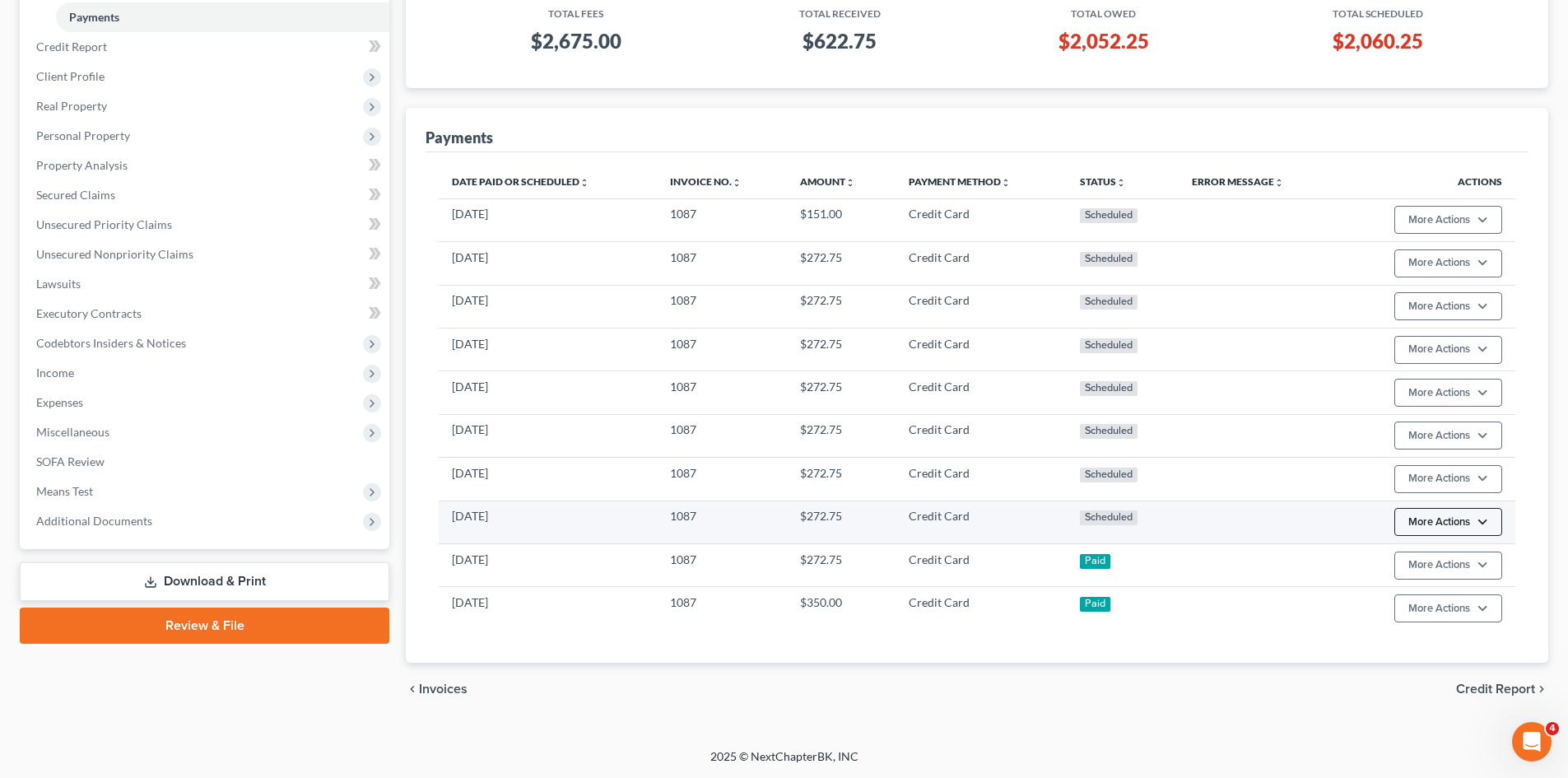
click at [1481, 522] on button "More Actions" at bounding box center [1448, 522] width 108 height 28
click at [1437, 580] on link "Edit Payment Plan" at bounding box center [1472, 585] width 159 height 28
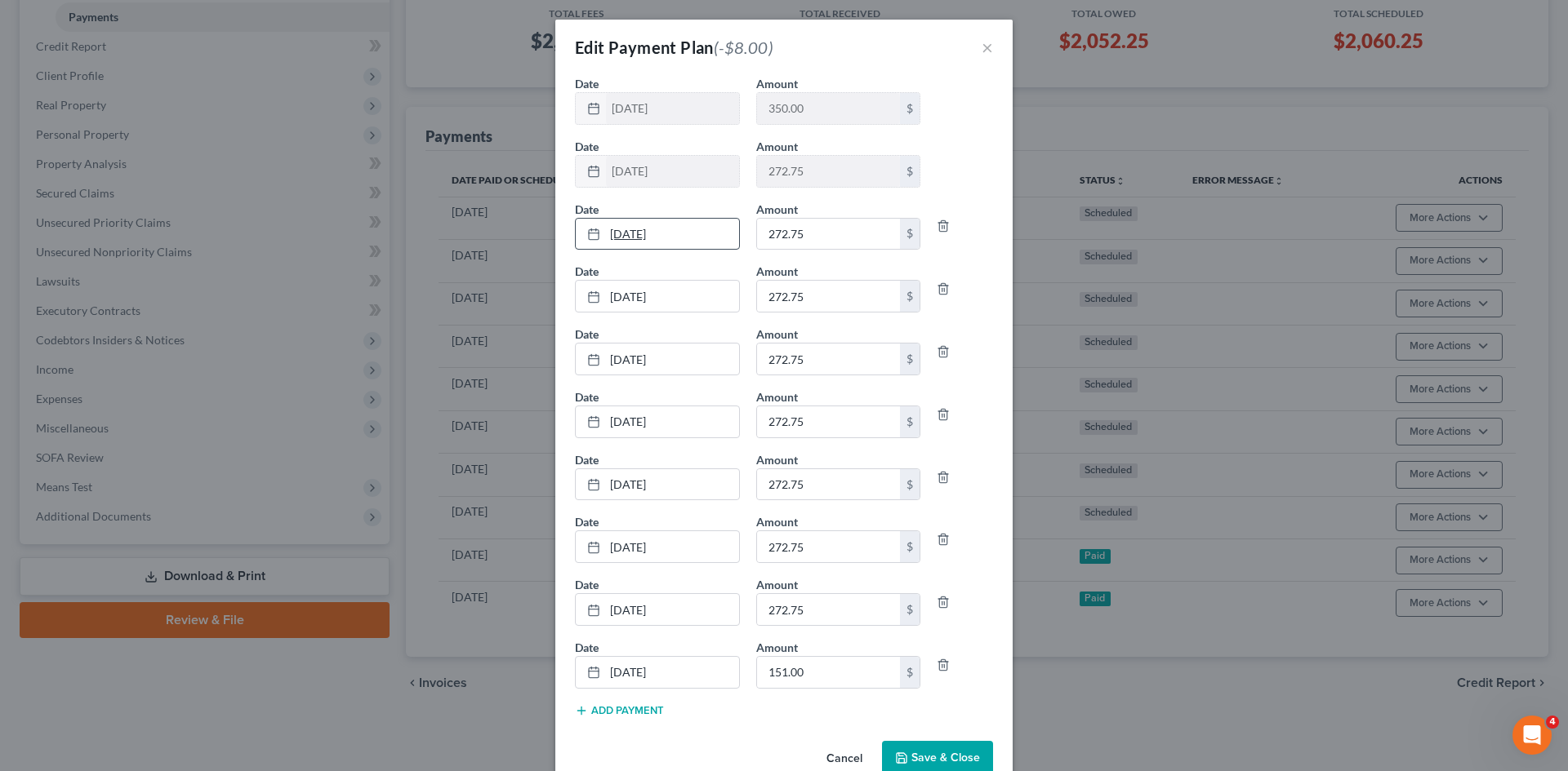
click at [642, 231] on link "10/15/2025" at bounding box center [657, 234] width 163 height 31
click at [947, 761] on button "Save & Close" at bounding box center [937, 758] width 111 height 34
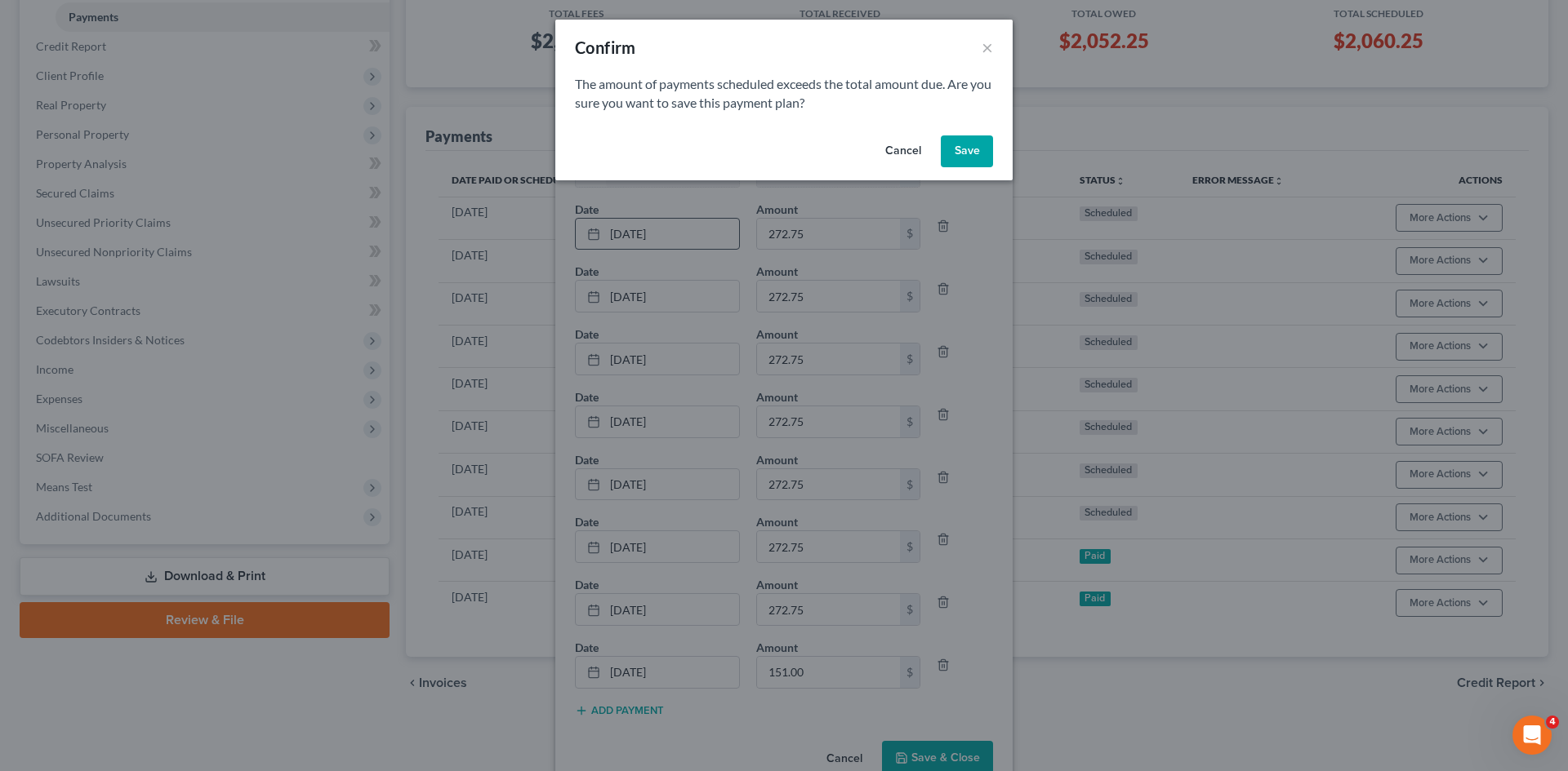
click at [969, 159] on button "Save" at bounding box center [967, 151] width 52 height 32
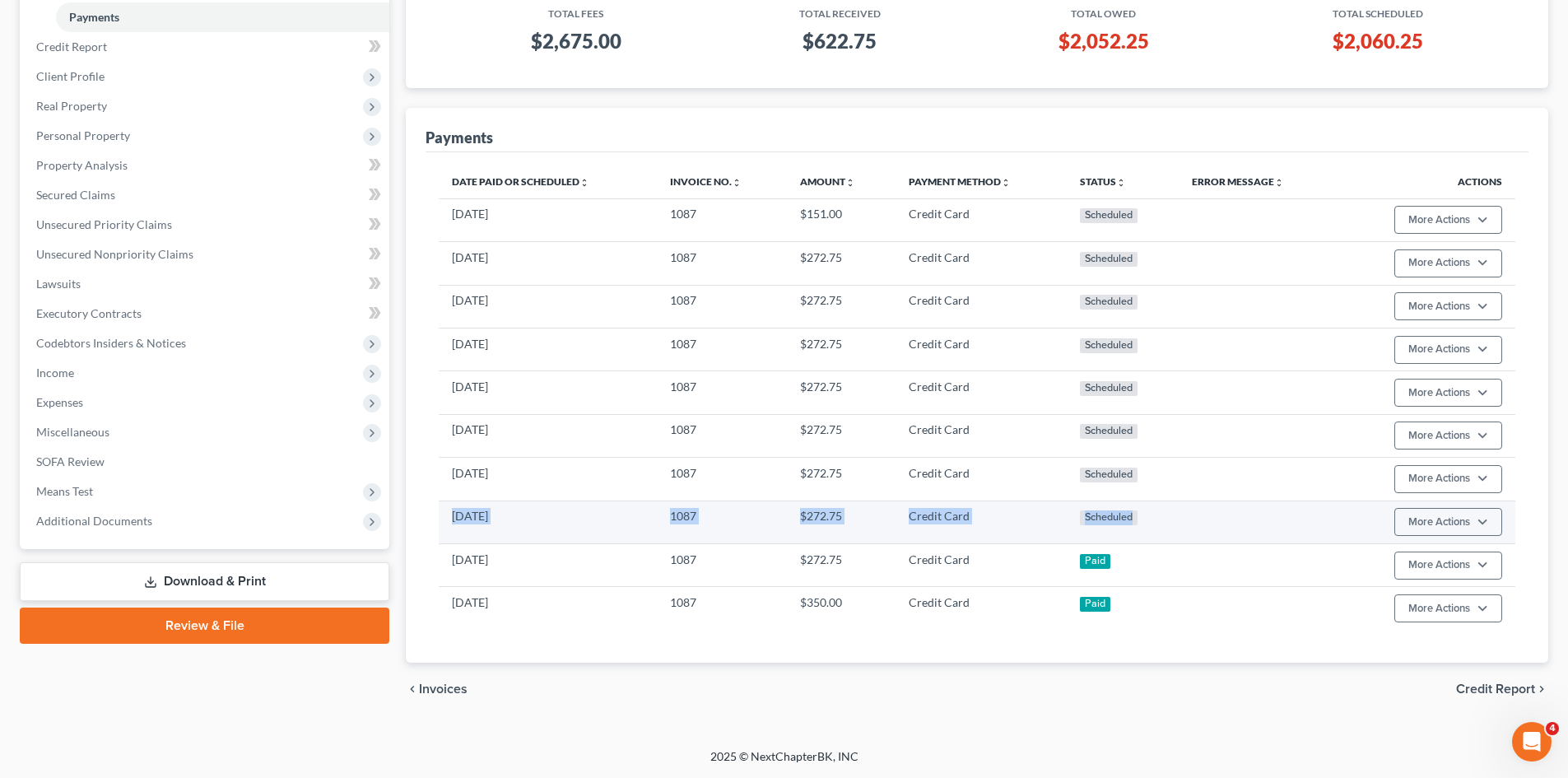
drag, startPoint x: 1108, startPoint y: 528, endPoint x: 454, endPoint y: 529, distance: 654.0
click at [454, 529] on tr "[DATE] 1087 $272.75 Credit Card Scheduled More Actions Cancel Edit Payment Plan…" at bounding box center [976, 522] width 1076 height 43
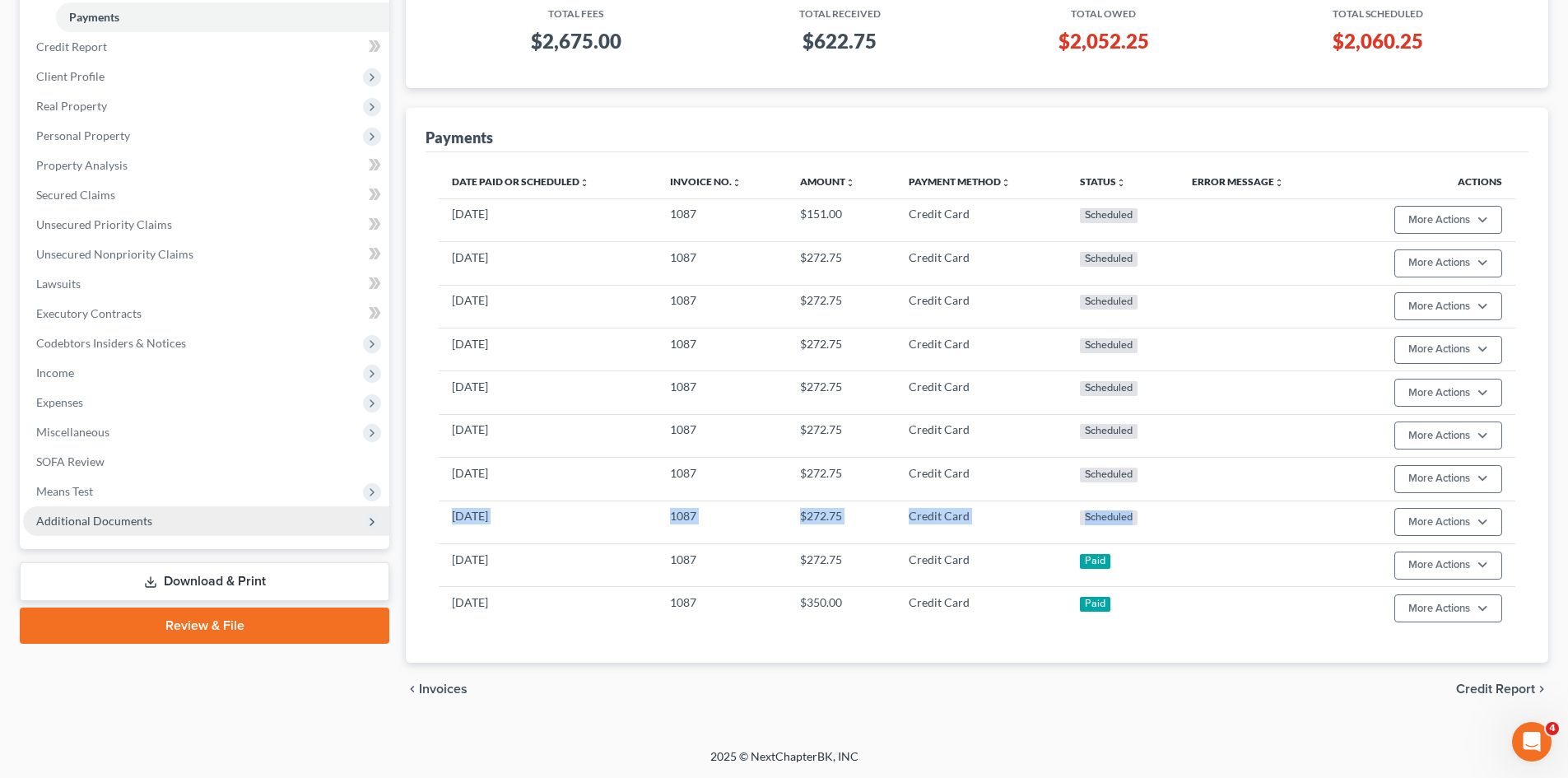
copy tr "[DATE] 1087 $272.75 Credit Card Scheduled"
